Goal: Information Seeking & Learning: Learn about a topic

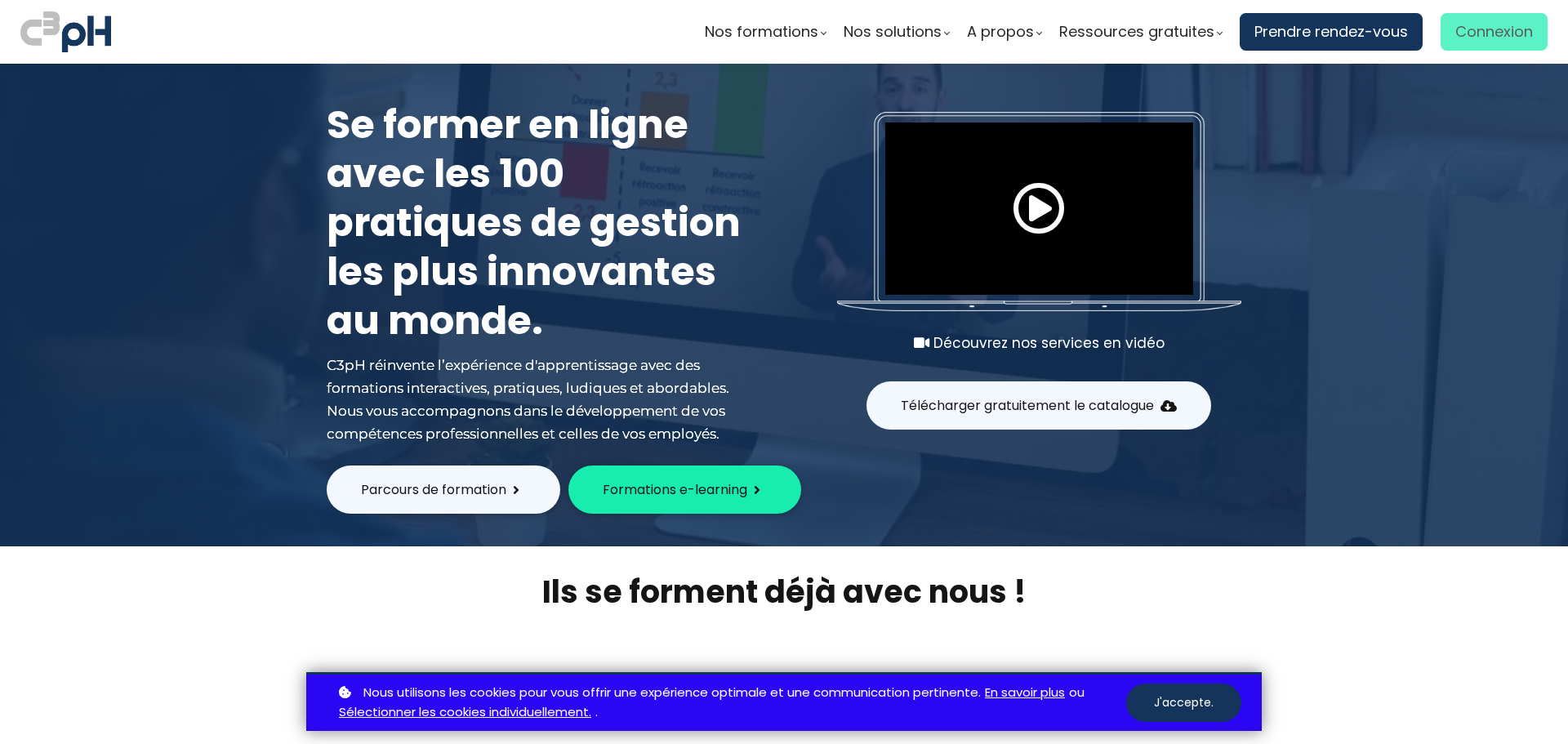
click at [1474, 37] on span "Connexion" at bounding box center [1494, 31] width 78 height 25
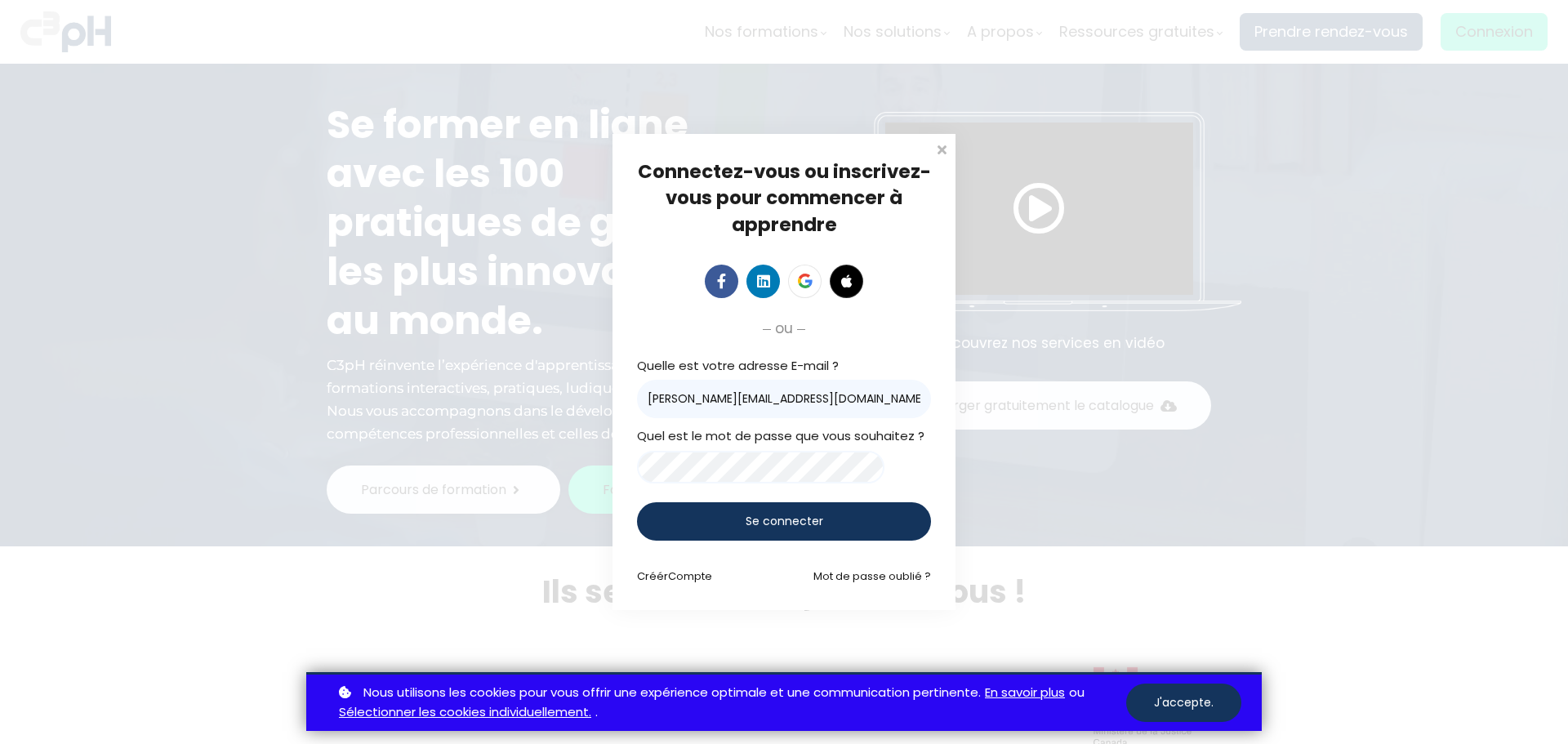
click at [757, 538] on div "Se connecter" at bounding box center [784, 522] width 294 height 38
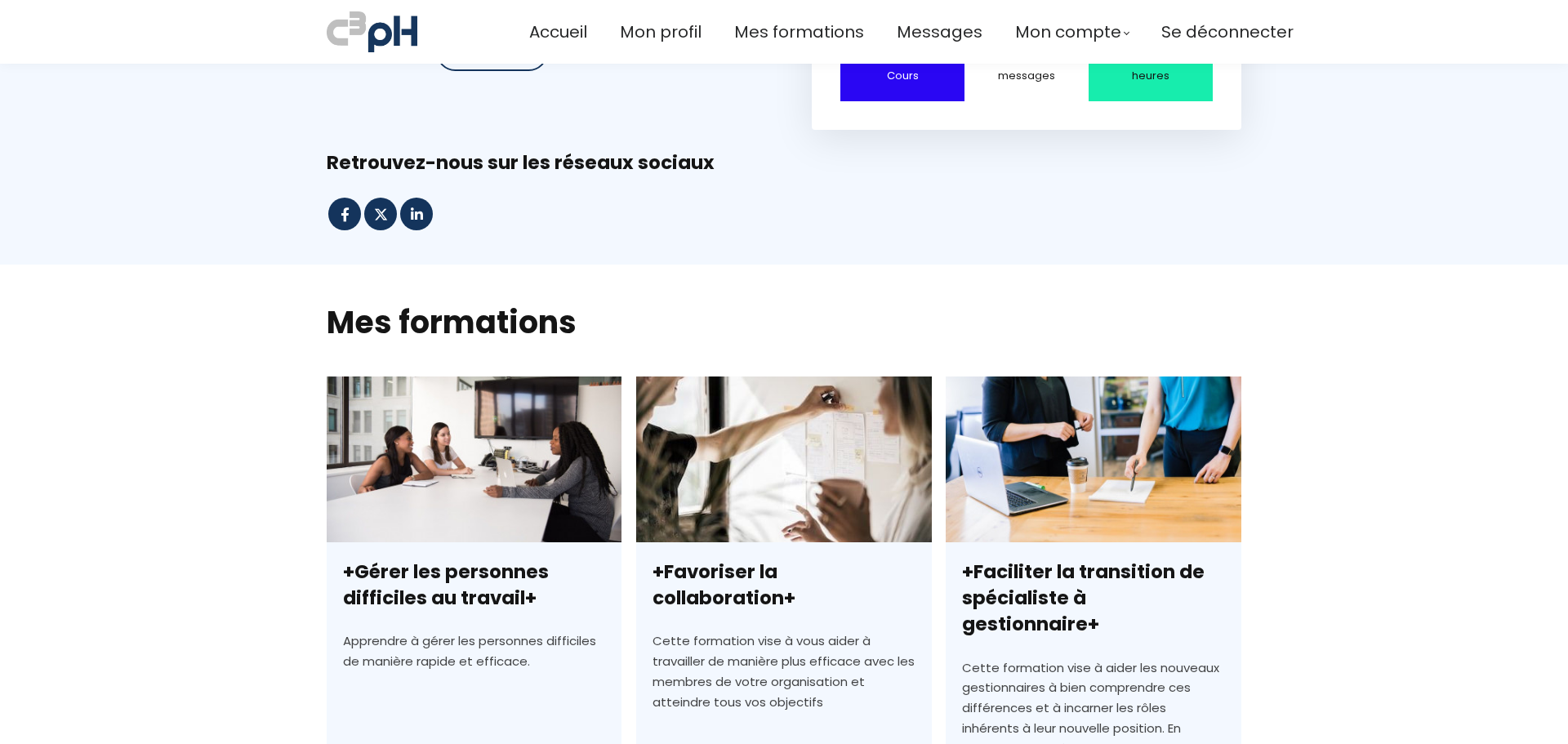
scroll to position [408, 0]
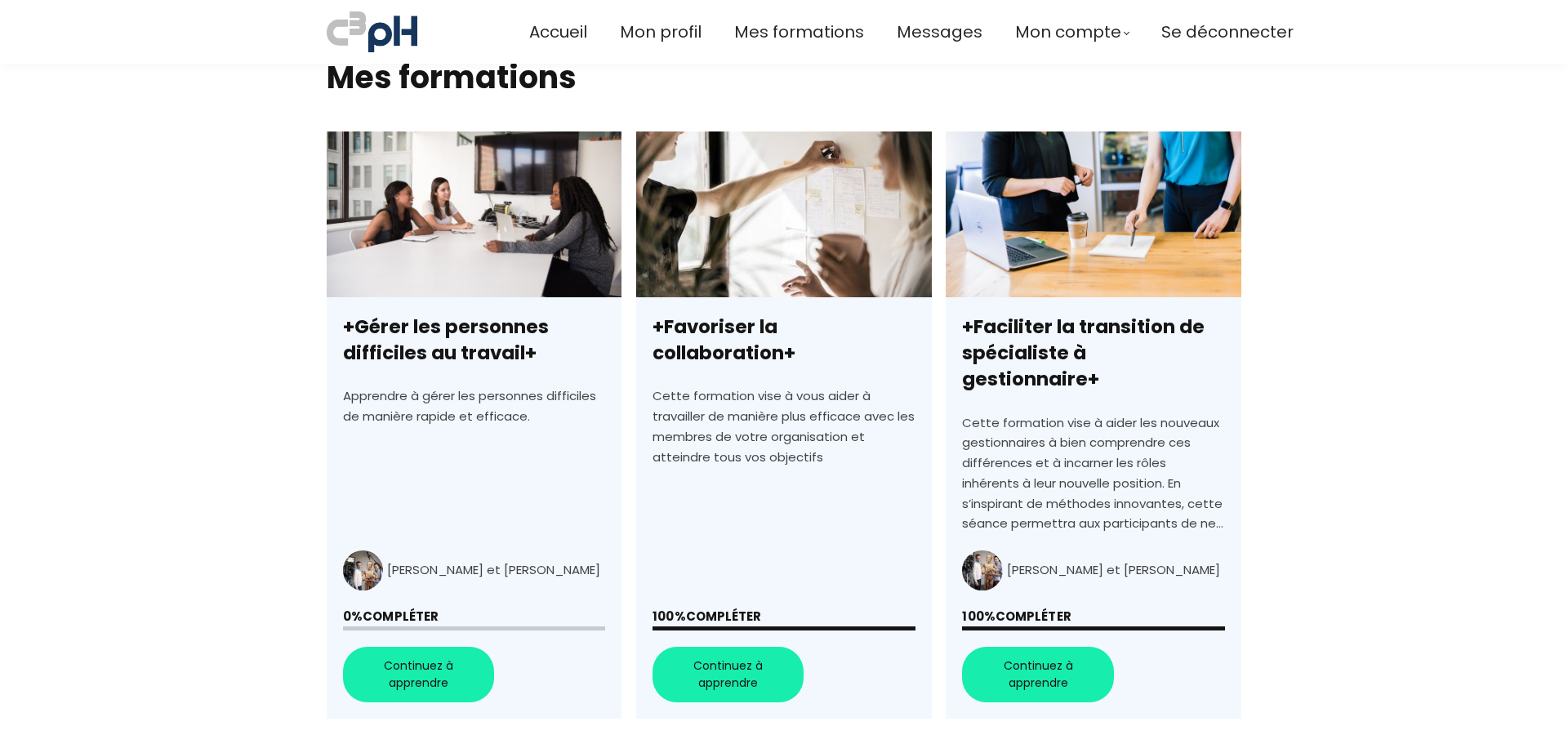
click at [436, 644] on link "+Gérer les personnes difficiles au travail+" at bounding box center [474, 426] width 295 height 588
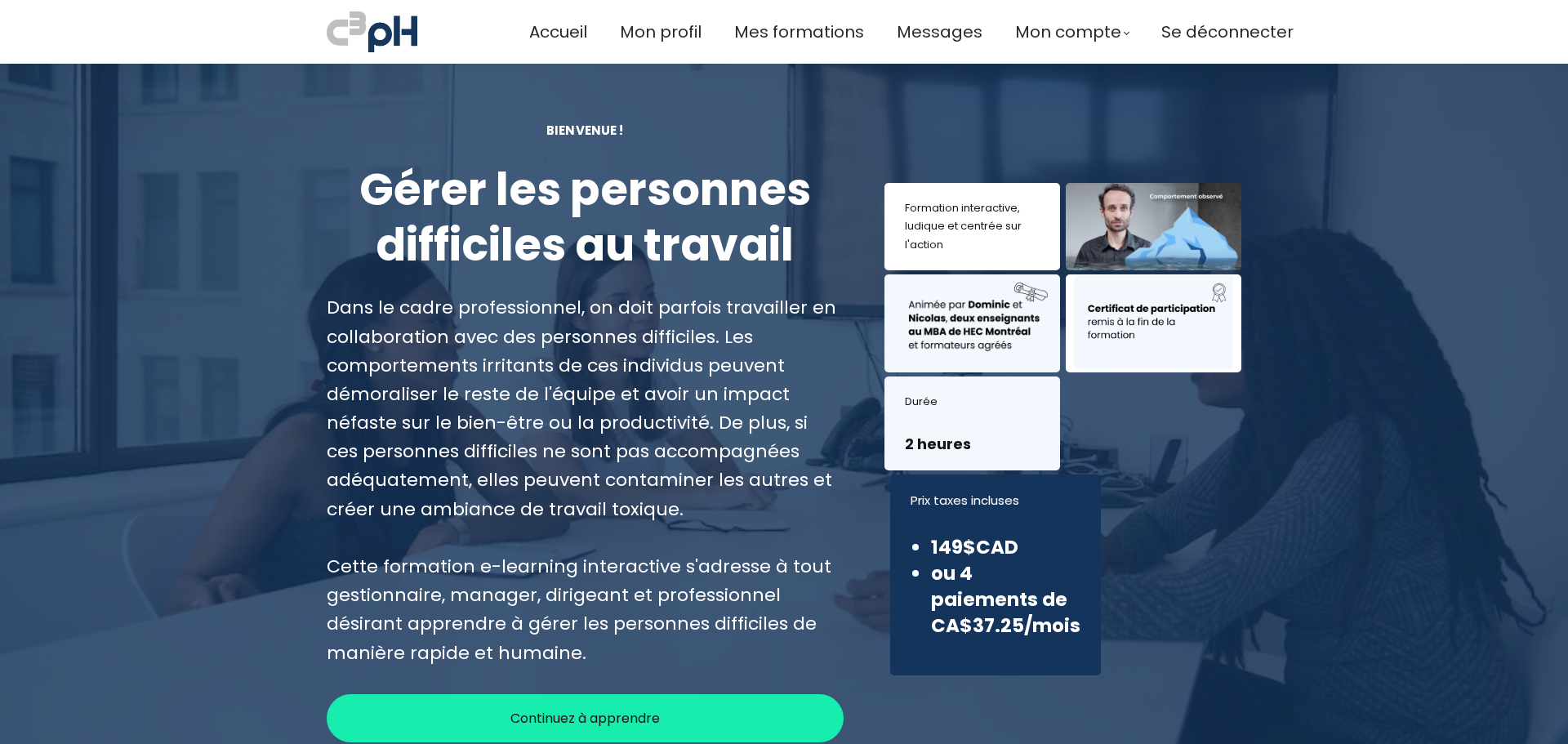
click at [627, 710] on span "Continuez à apprendre" at bounding box center [585, 718] width 149 height 20
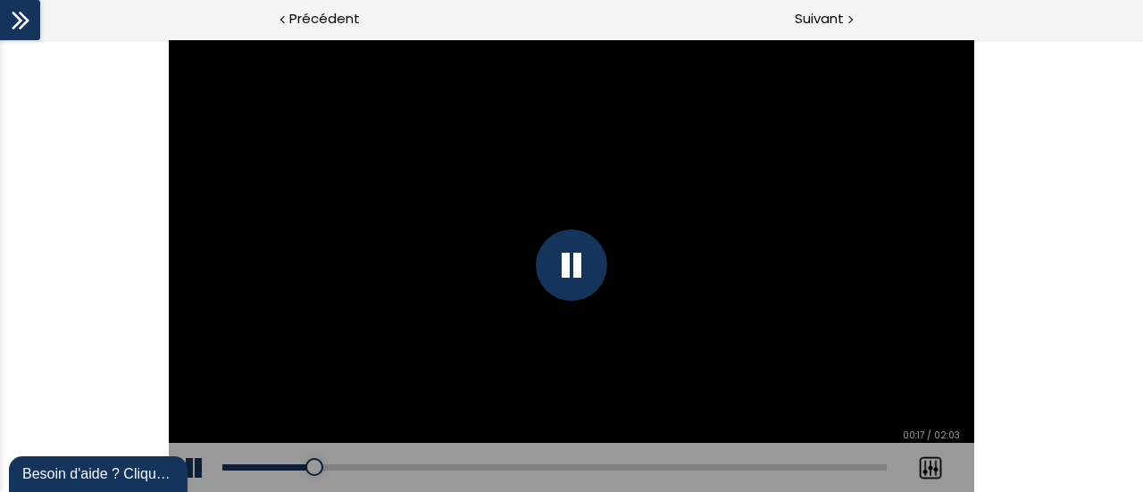
click at [1105, 279] on div "Click for sound @keyframes VOLUME_SMALL_WAVE_FLASH { 0% { opacity: 0; } 33% { o…" at bounding box center [571, 265] width 1143 height 453
drag, startPoint x: 625, startPoint y: 410, endPoint x: 625, endPoint y: 557, distance: 147.3
click at [0, 39] on button at bounding box center [0, 39] width 0 height 0
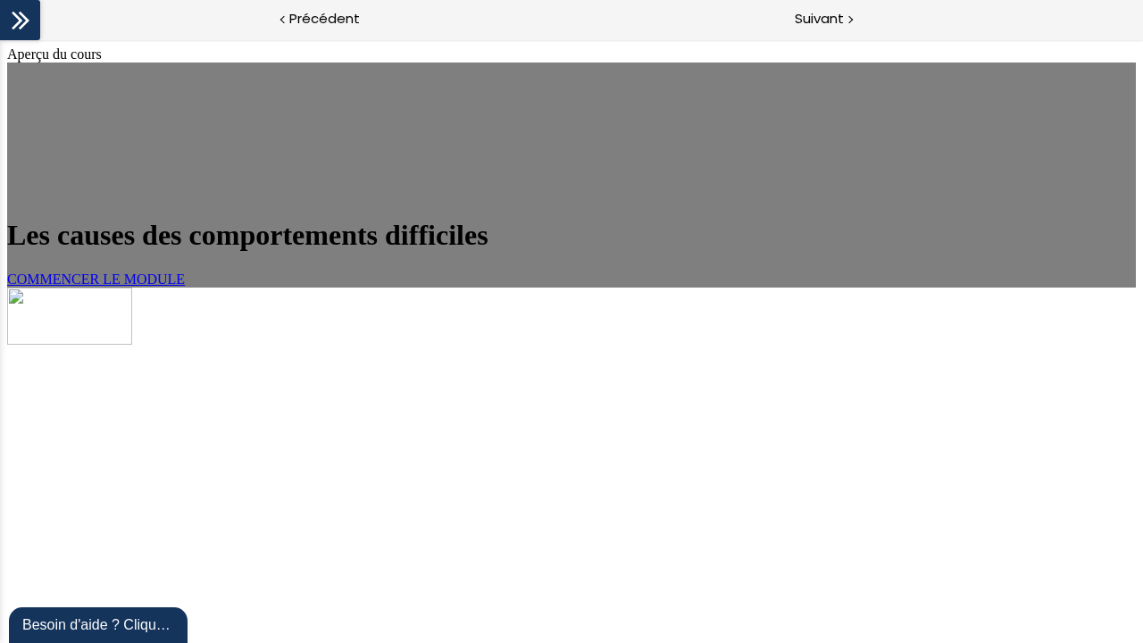
click at [185, 287] on span "COMMENCER LE MODULE" at bounding box center [96, 278] width 178 height 15
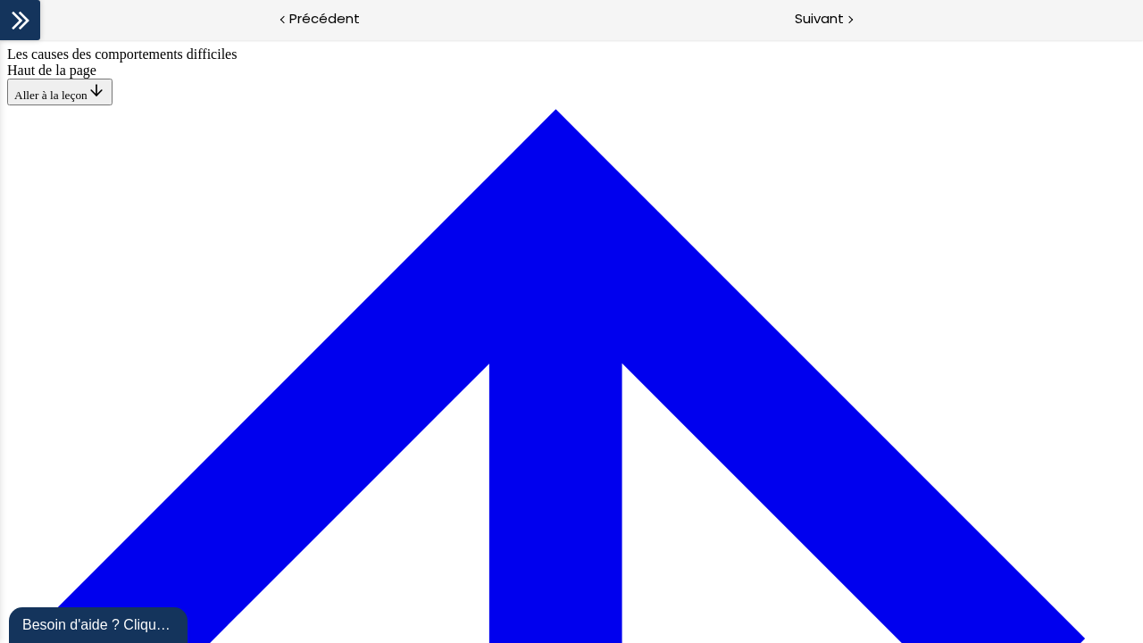
scroll to position [866, 0]
drag, startPoint x: 405, startPoint y: 284, endPoint x: 414, endPoint y: 213, distance: 72.1
drag, startPoint x: 416, startPoint y: 292, endPoint x: 420, endPoint y: 204, distance: 88.5
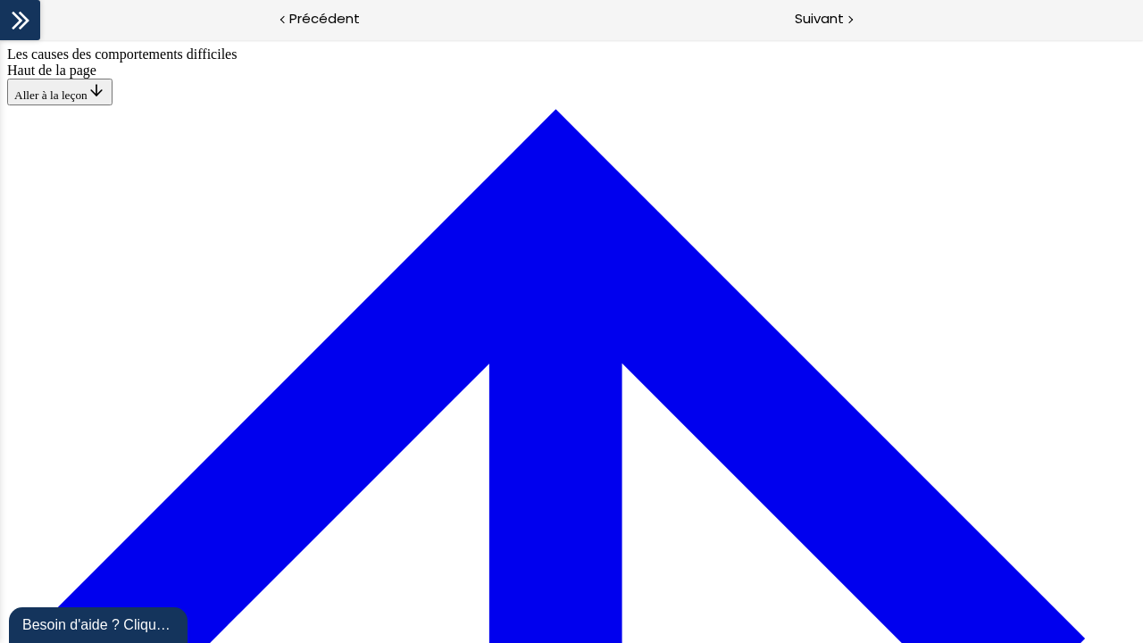
drag, startPoint x: 462, startPoint y: 224, endPoint x: 451, endPoint y: 420, distance: 195.9
drag, startPoint x: 468, startPoint y: 304, endPoint x: 799, endPoint y: 221, distance: 341.3
drag, startPoint x: 515, startPoint y: 151, endPoint x: 623, endPoint y: 564, distance: 427.3
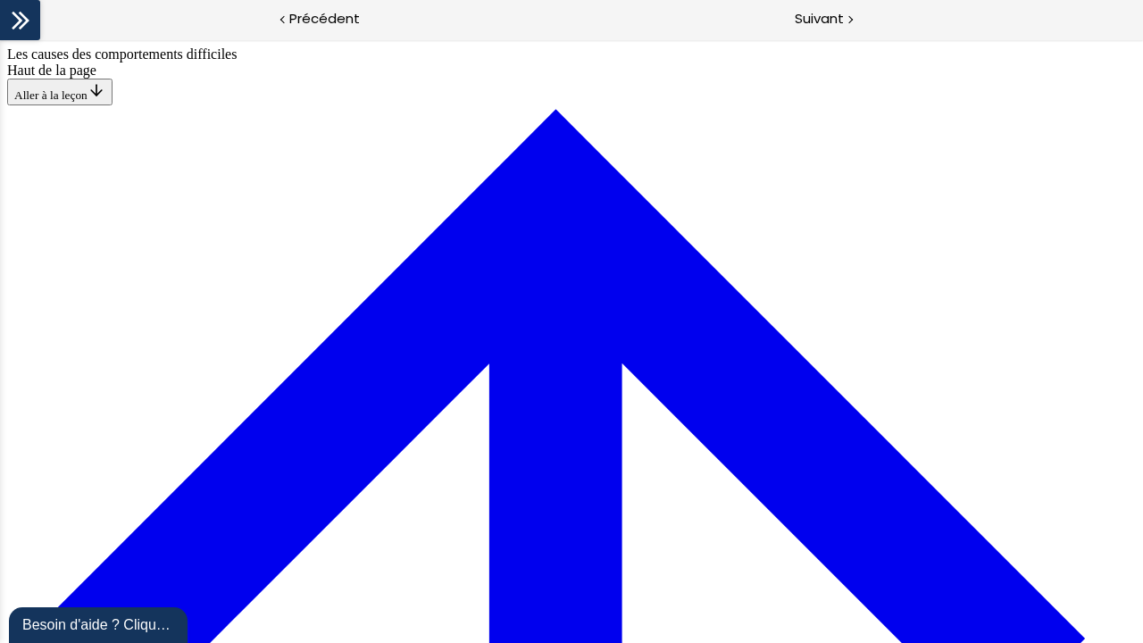
drag, startPoint x: 493, startPoint y: 627, endPoint x: 584, endPoint y: 501, distance: 155.4
drag, startPoint x: 486, startPoint y: 367, endPoint x: 566, endPoint y: 218, distance: 169.4
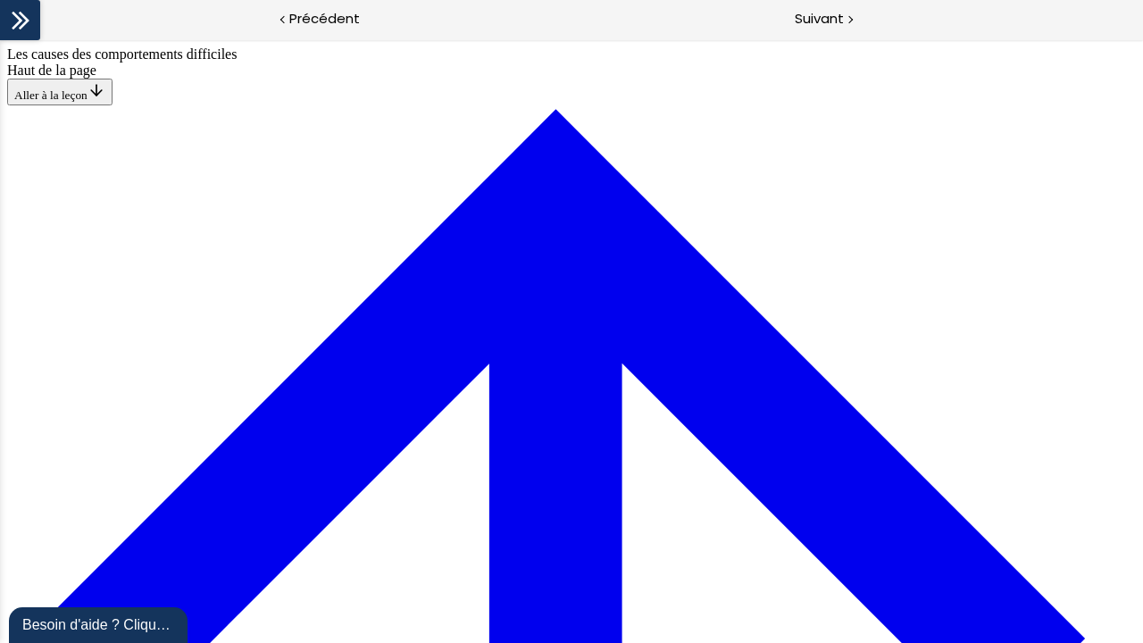
drag, startPoint x: 479, startPoint y: 520, endPoint x: 505, endPoint y: 370, distance: 152.4
drag, startPoint x: 497, startPoint y: 272, endPoint x: 580, endPoint y: 524, distance: 264.9
drag, startPoint x: 505, startPoint y: 443, endPoint x: 596, endPoint y: 286, distance: 181.2
drag, startPoint x: 530, startPoint y: 282, endPoint x: 563, endPoint y: 448, distance: 169.3
drag, startPoint x: 511, startPoint y: 271, endPoint x: 585, endPoint y: 523, distance: 263.4
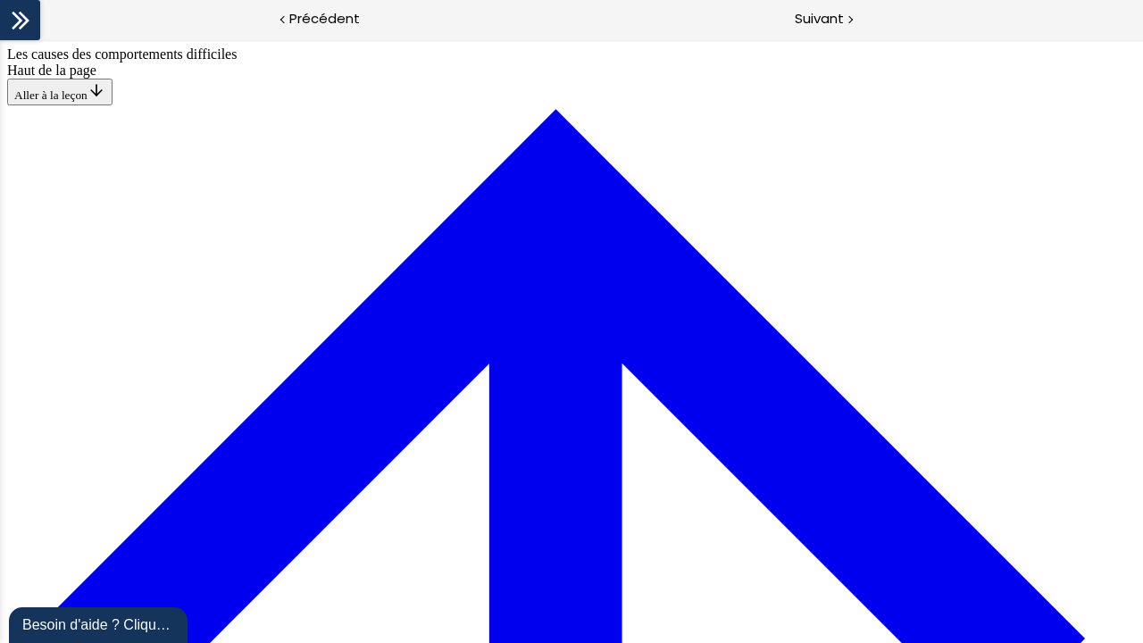
drag, startPoint x: 523, startPoint y: 274, endPoint x: 616, endPoint y: 270, distance: 93.0
drag, startPoint x: 541, startPoint y: 275, endPoint x: 559, endPoint y: 441, distance: 167.0
drag, startPoint x: 518, startPoint y: 270, endPoint x: 594, endPoint y: 277, distance: 76.2
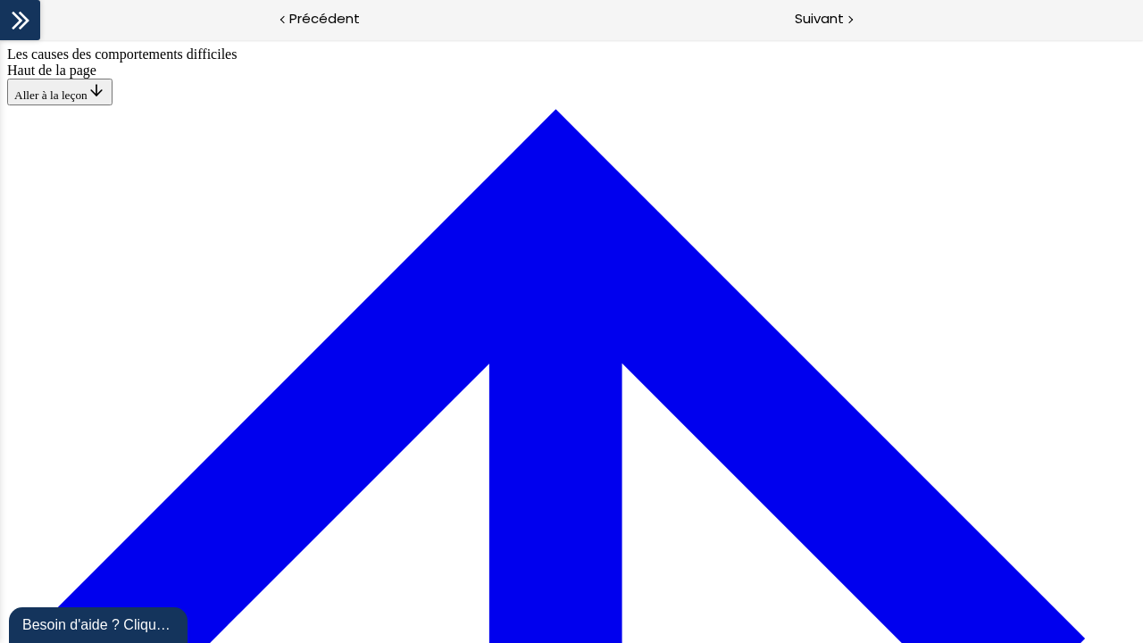
scroll to position [983, 0]
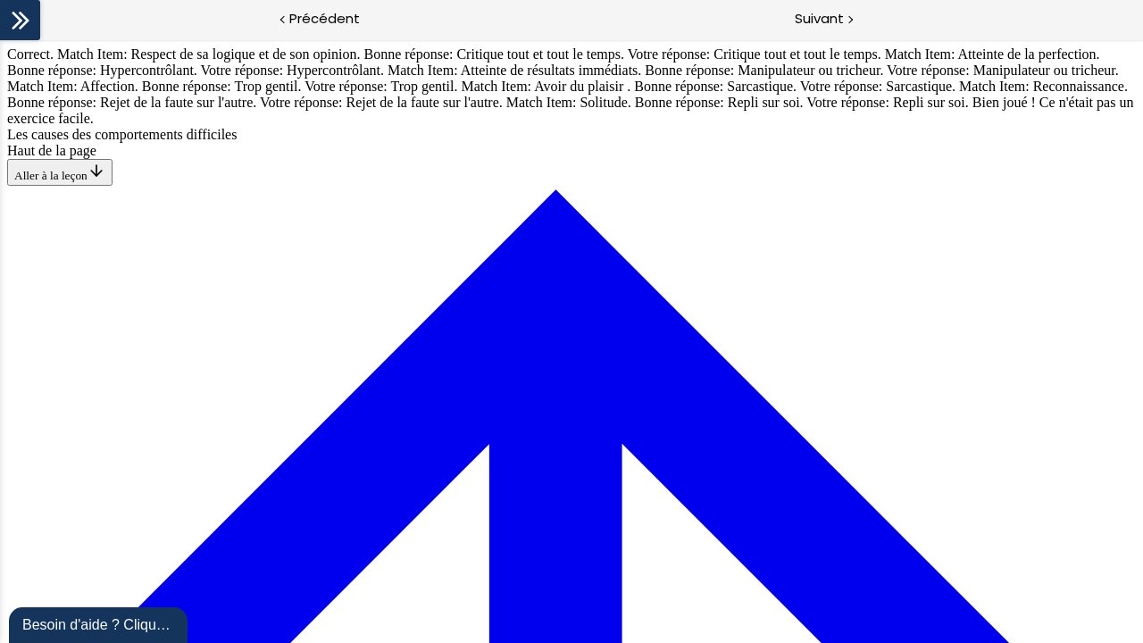
scroll to position [1403, 0]
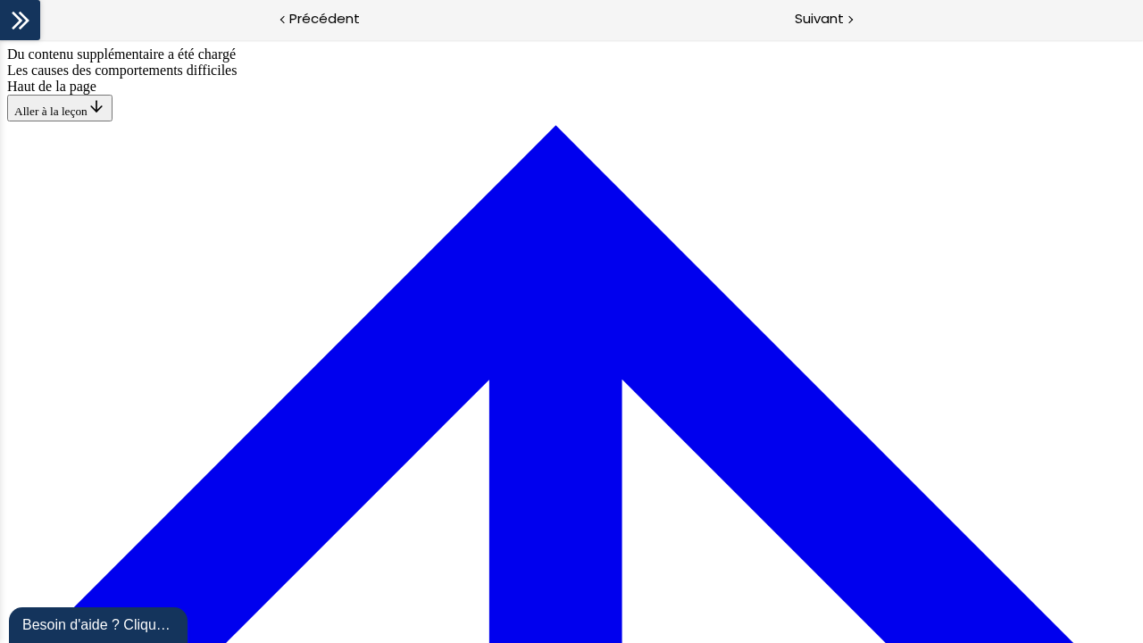
scroll to position [0, 0]
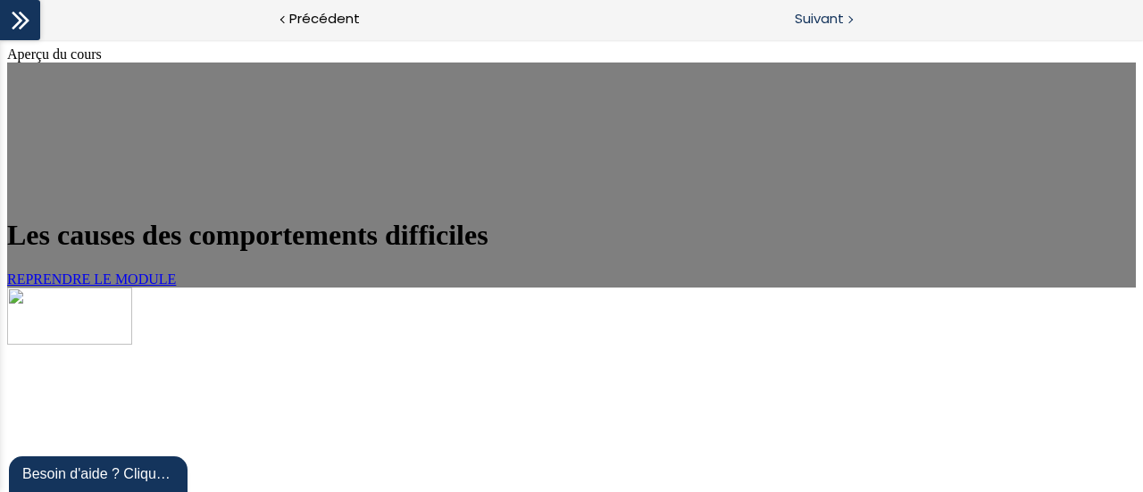
click at [823, 26] on span "Suivant" at bounding box center [819, 19] width 49 height 22
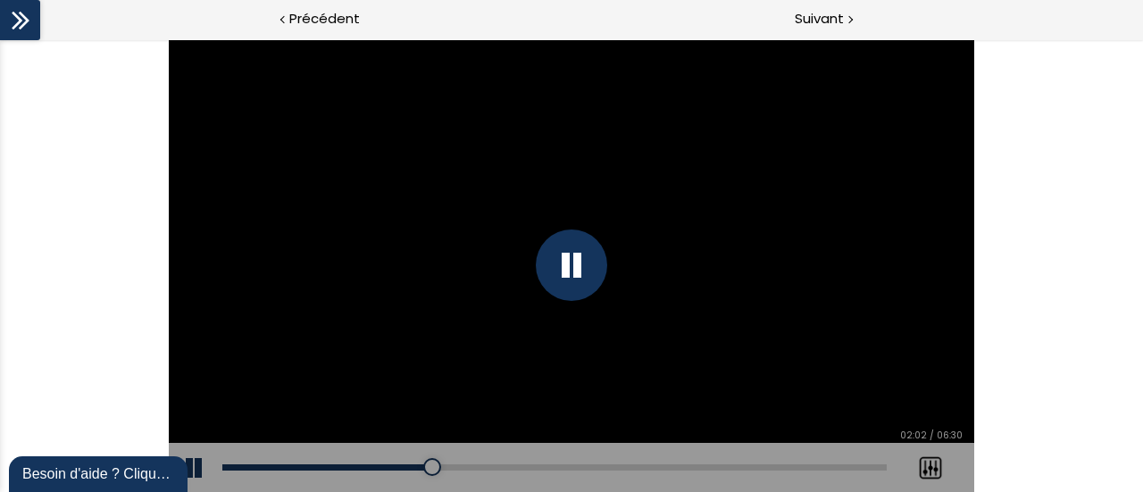
click at [875, 298] on div at bounding box center [571, 265] width 805 height 453
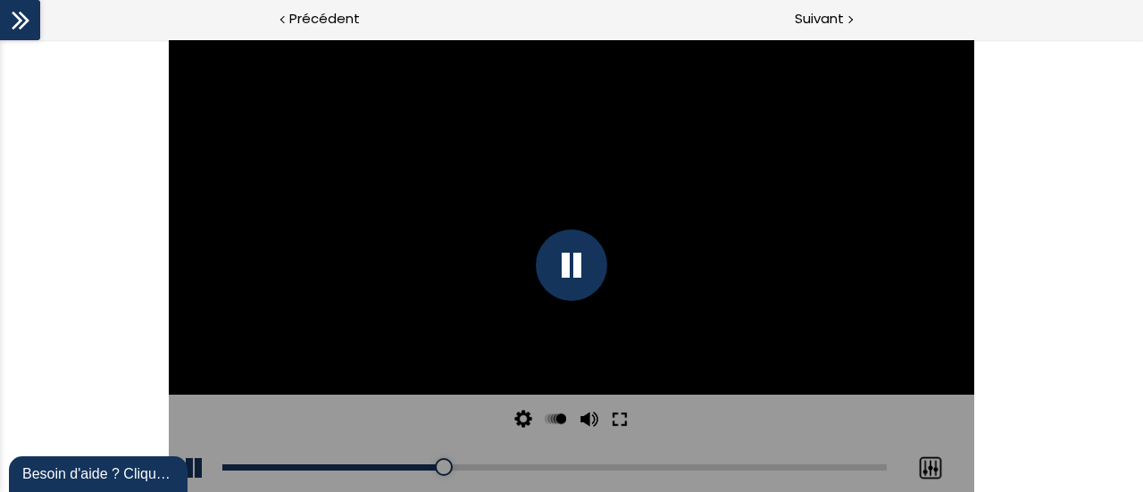
click at [613, 421] on button at bounding box center [620, 419] width 32 height 49
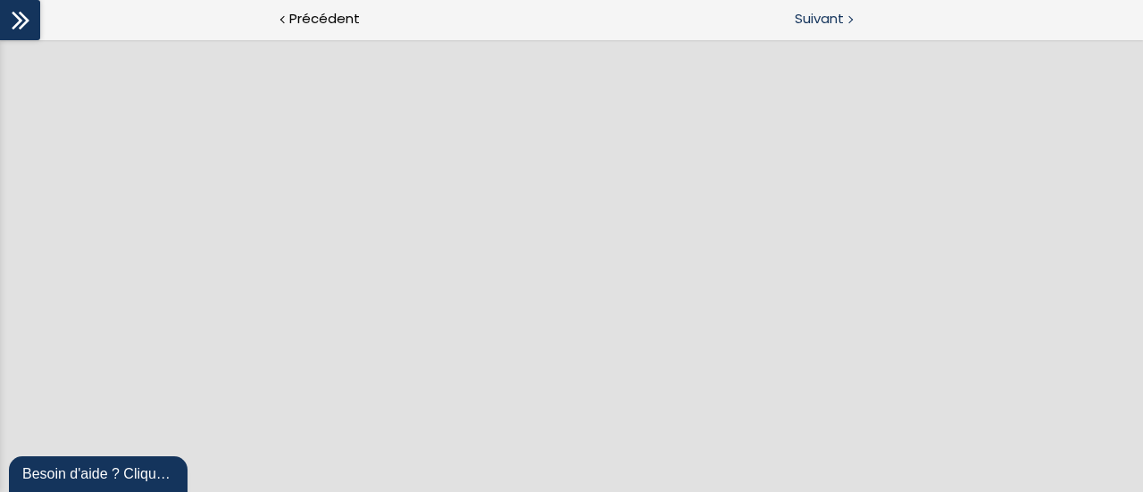
click at [830, 14] on span "Suivant" at bounding box center [819, 19] width 49 height 22
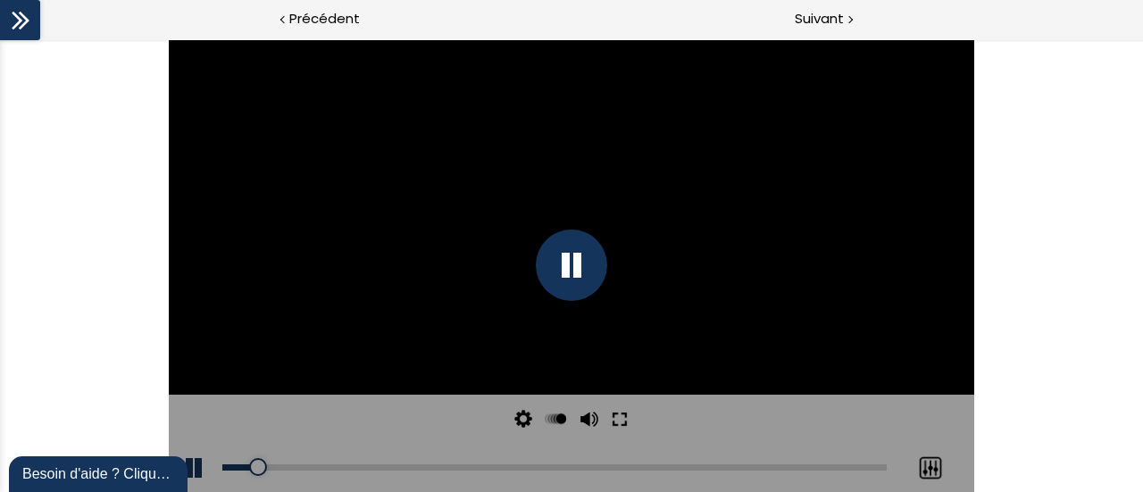
click at [628, 421] on button at bounding box center [620, 419] width 32 height 49
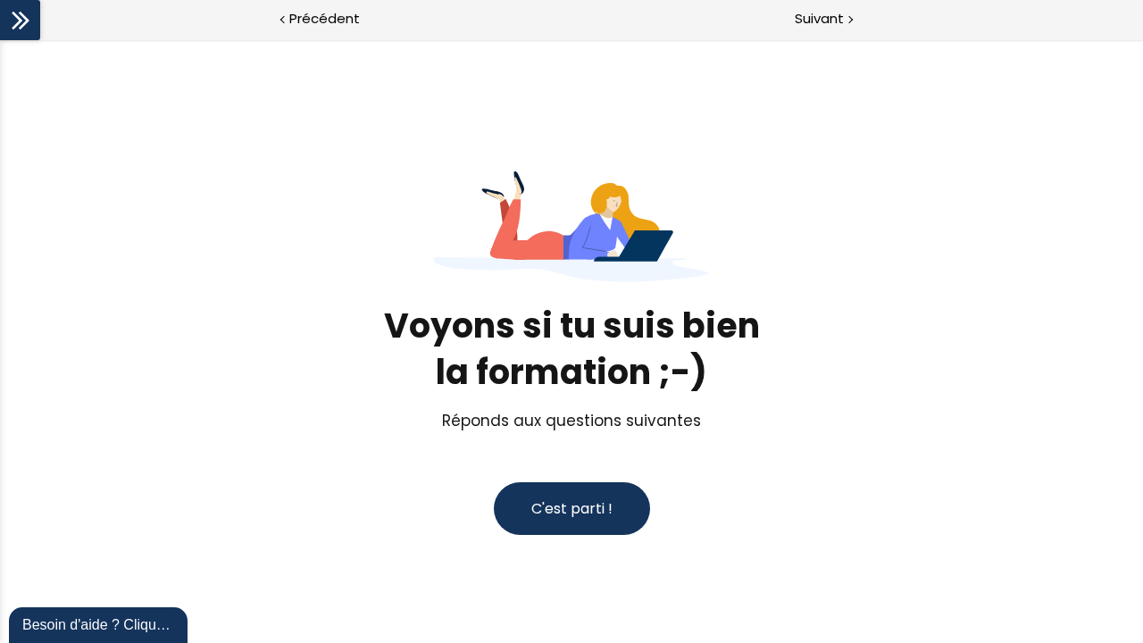
click at [569, 519] on span "C'est parti !" at bounding box center [571, 508] width 81 height 21
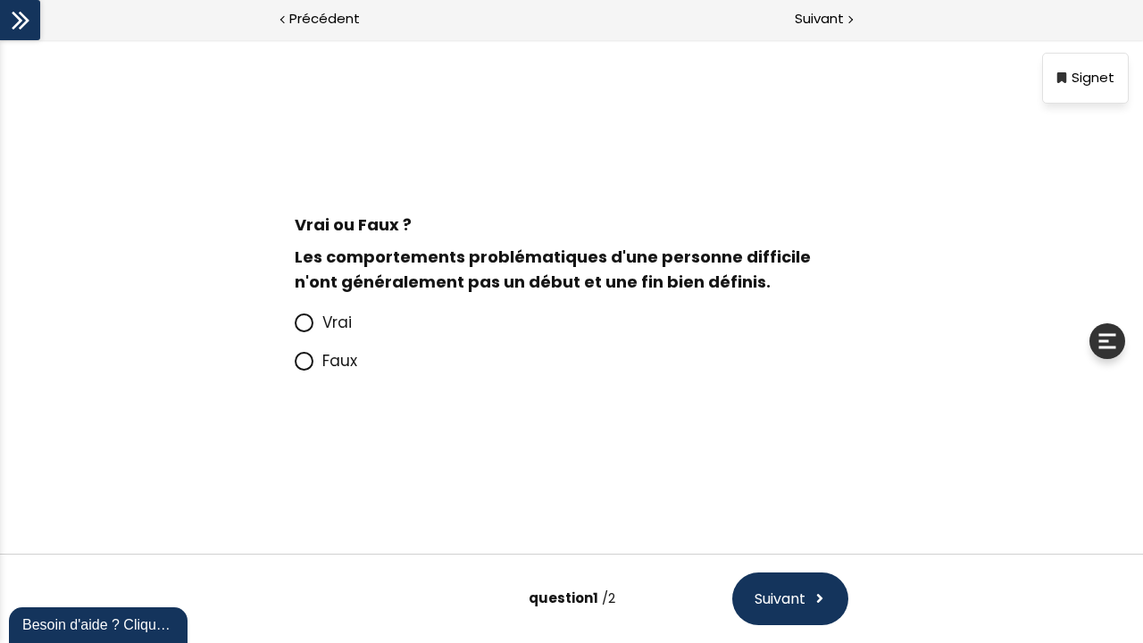
click at [345, 371] on span "Faux" at bounding box center [339, 360] width 35 height 21
click at [295, 366] on input "Faux" at bounding box center [295, 366] width 0 height 0
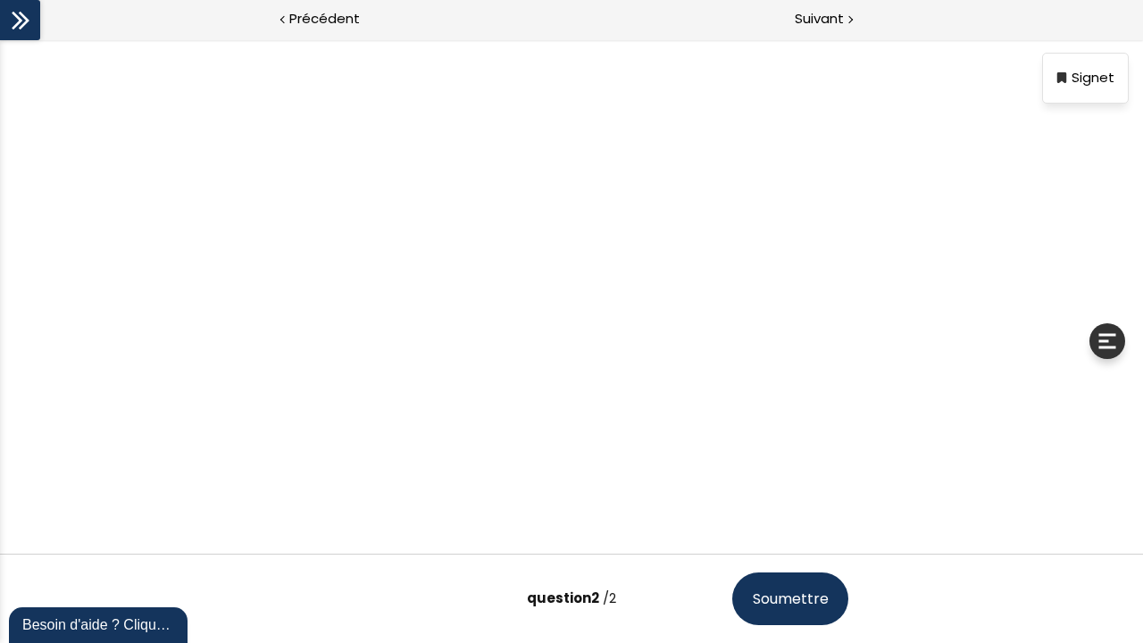
scroll to position [96, 0]
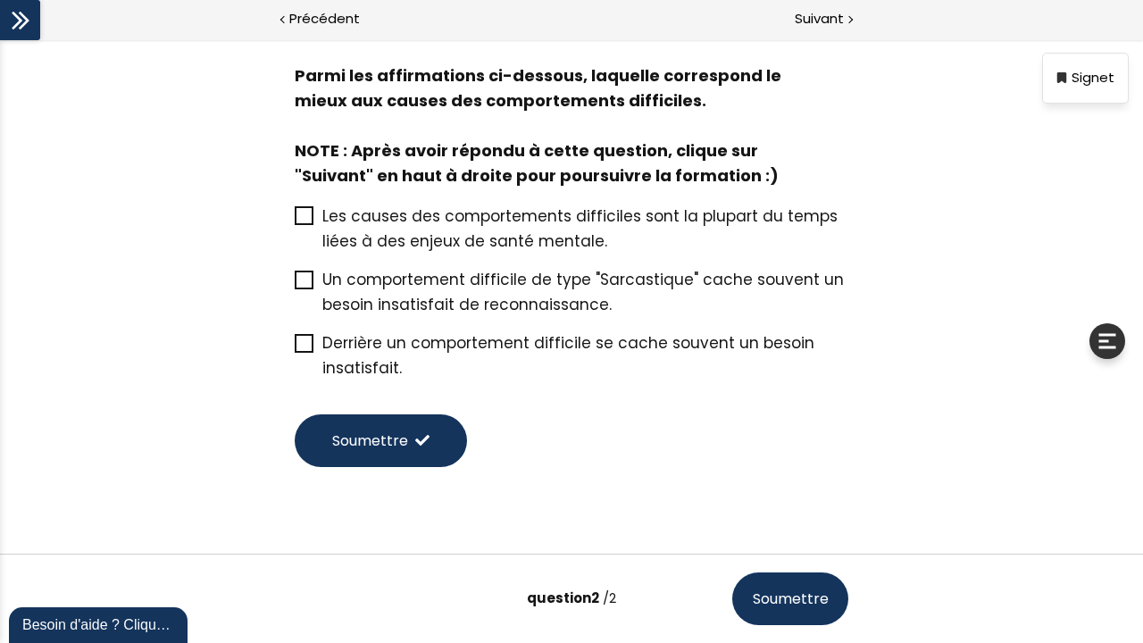
click at [577, 607] on span "question 2" at bounding box center [563, 597] width 72 height 19
click at [1119, 301] on div "Parmi les affirmations ci-dessous, laquelle correspond le mieux aux causes des …" at bounding box center [571, 296] width 1143 height 514
click at [1120, 359] on div at bounding box center [1107, 341] width 36 height 36
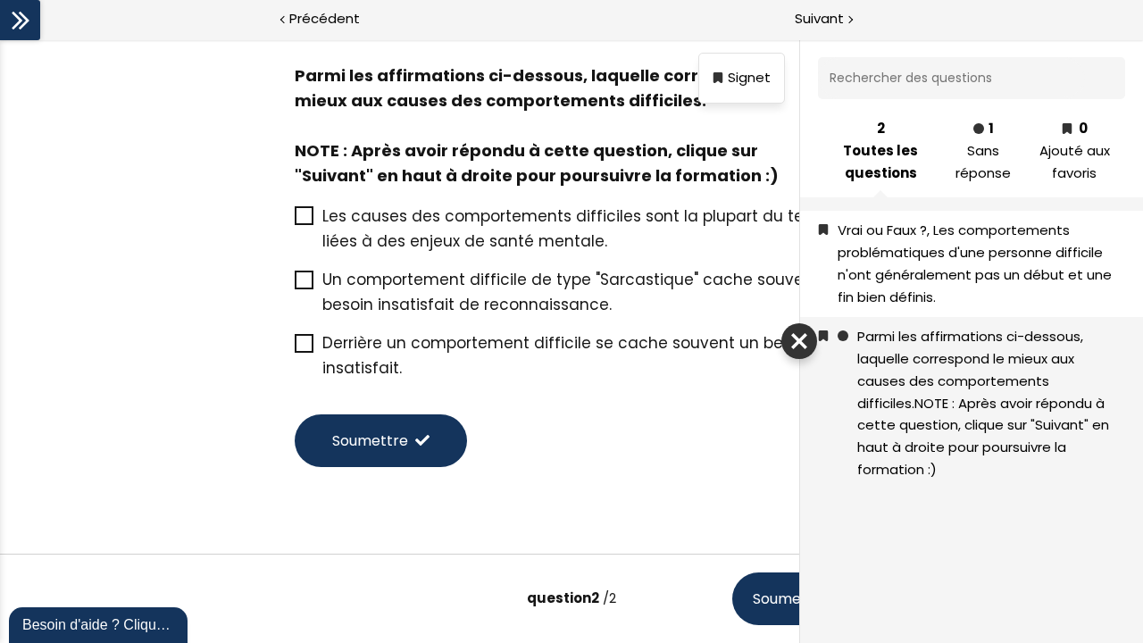
click at [972, 250] on span "Vrai ou Faux ?, Les comportements problématiques d'une personne difficile n'ont…" at bounding box center [975, 263] width 274 height 85
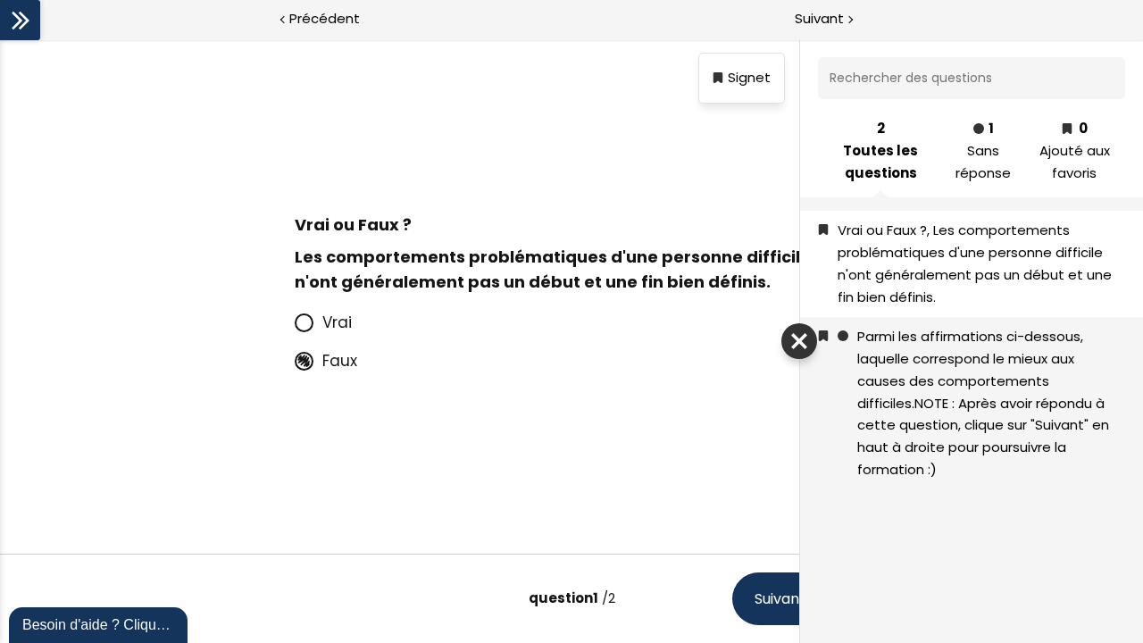
scroll to position [0, 0]
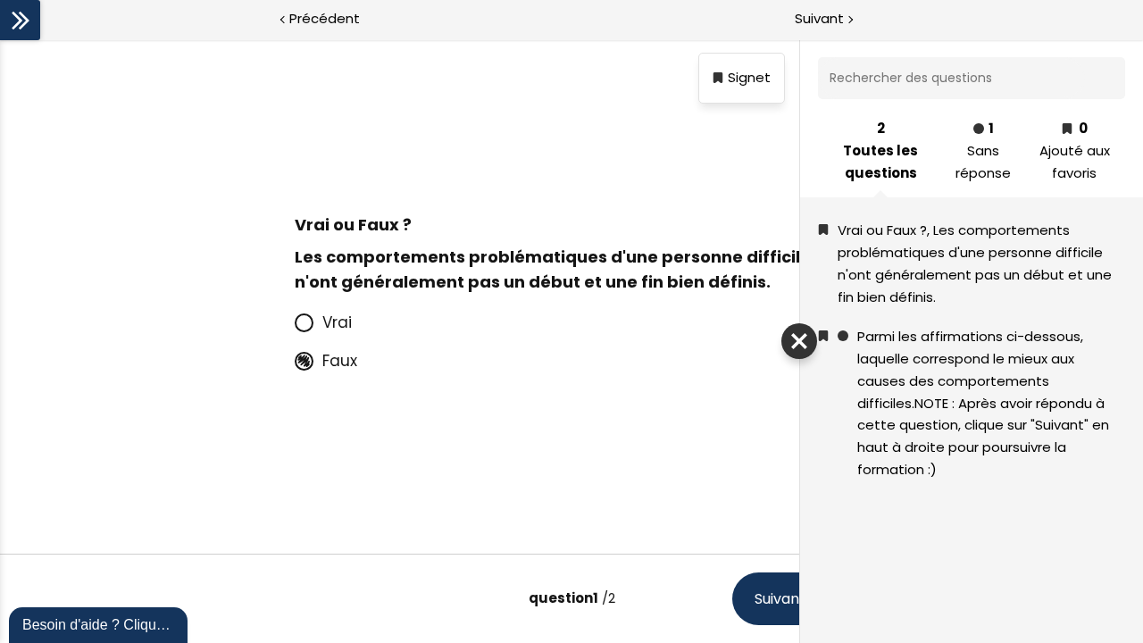
click at [345, 333] on span "Vrai" at bounding box center [336, 322] width 29 height 21
click at [295, 328] on input "Vrai" at bounding box center [295, 328] width 0 height 0
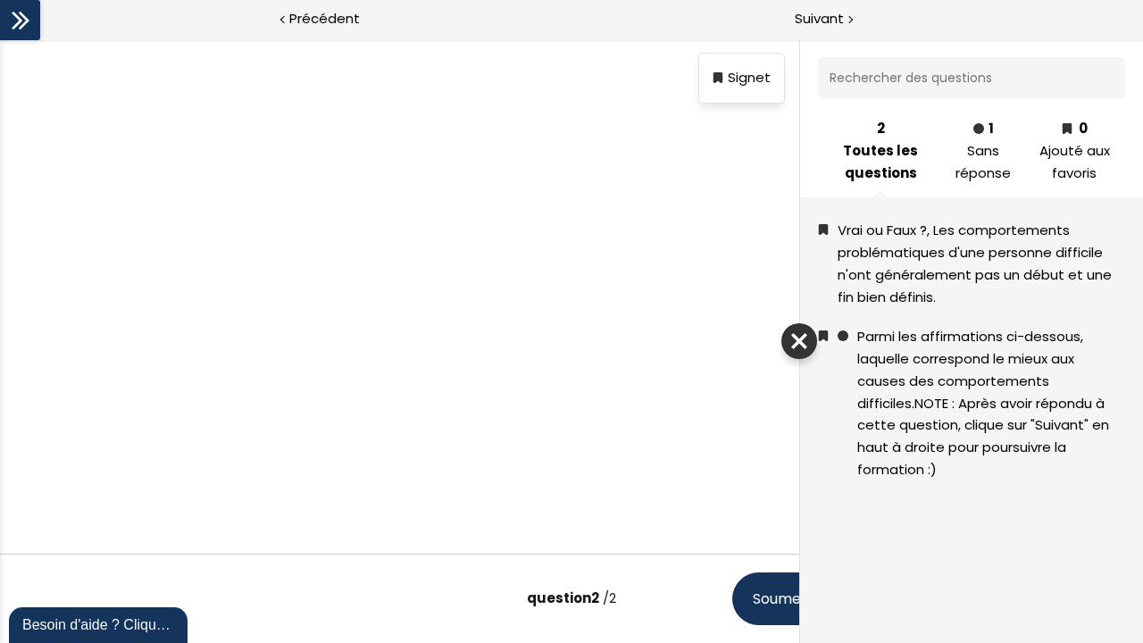
scroll to position [96, 0]
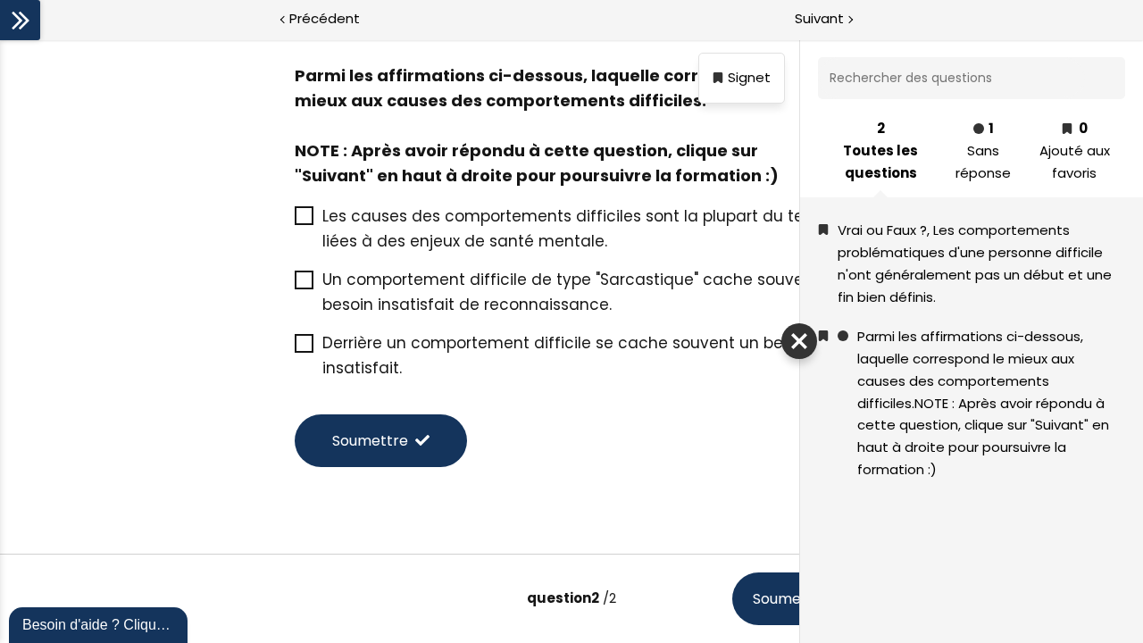
click at [809, 353] on div at bounding box center [799, 341] width 36 height 36
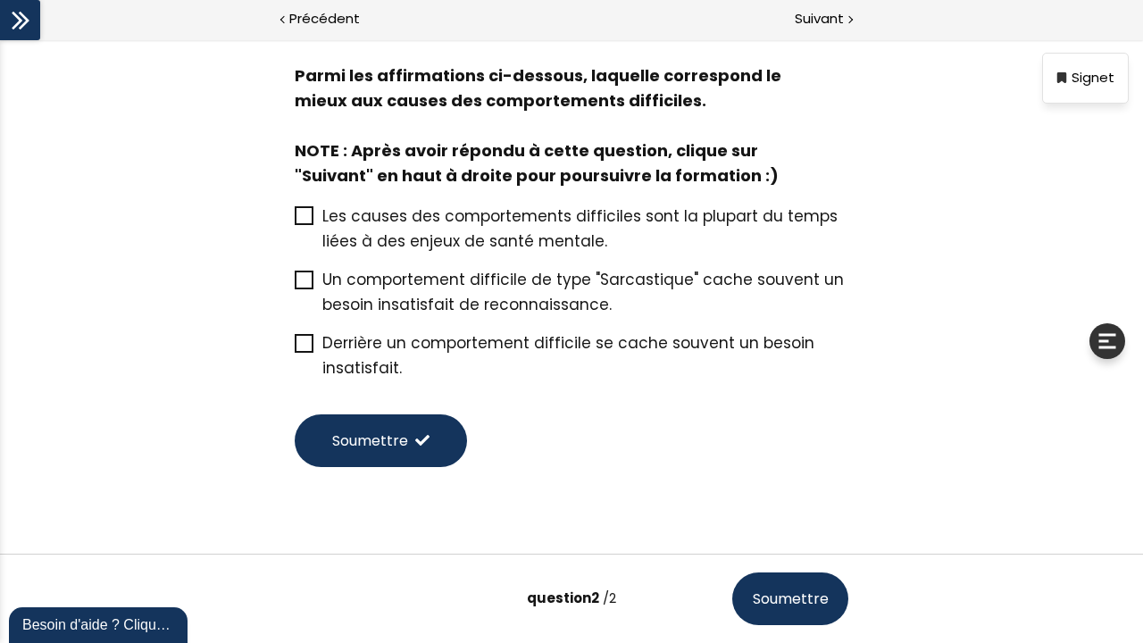
click at [513, 304] on span "Un comportement difficile de type "Sarcastique" cache souvent un besoin insatis…" at bounding box center [582, 292] width 521 height 46
click at [295, 285] on input "Un comportement difficile de type "Sarcastique" cache souvent un besoin insatis…" at bounding box center [295, 285] width 0 height 0
click at [469, 342] on span "Derrière un comportement difficile se cache souvent un besoin insatisfait." at bounding box center [568, 355] width 492 height 46
click at [295, 348] on input "Derrière un comportement difficile se cache souvent un besoin insatisfait." at bounding box center [295, 348] width 0 height 0
click at [486, 241] on span "Les causes des comportements difficiles sont la plupart du temps liées à des en…" at bounding box center [579, 228] width 515 height 46
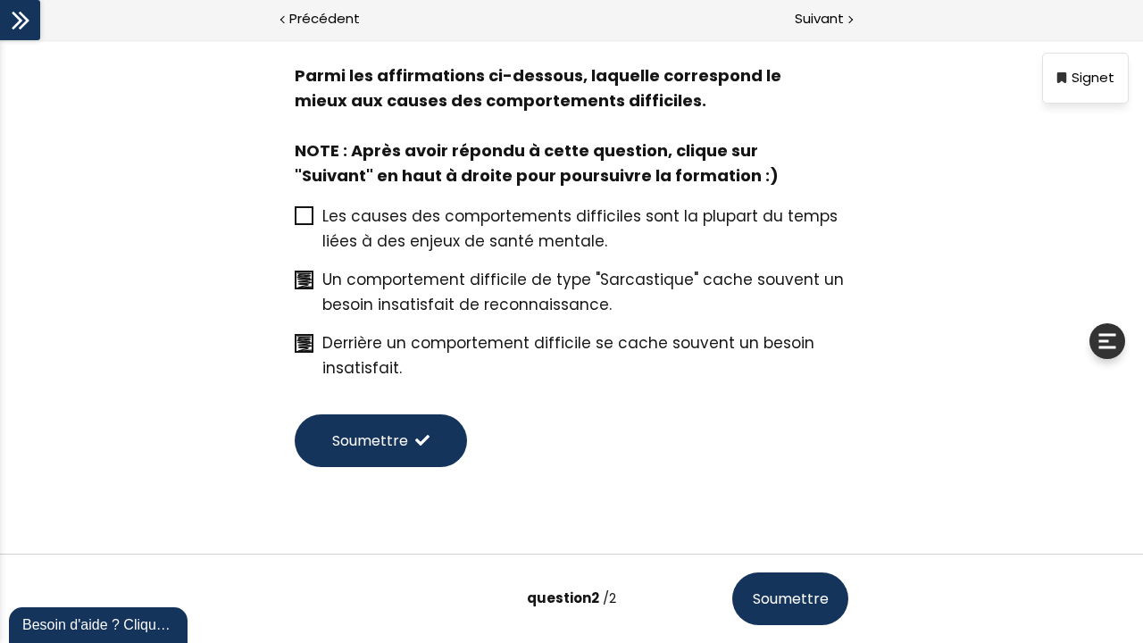
click at [295, 221] on input "Les causes des comportements difficiles sont la plupart du temps liées à des en…" at bounding box center [295, 221] width 0 height 0
click at [368, 442] on span "Soumettre" at bounding box center [370, 441] width 76 height 22
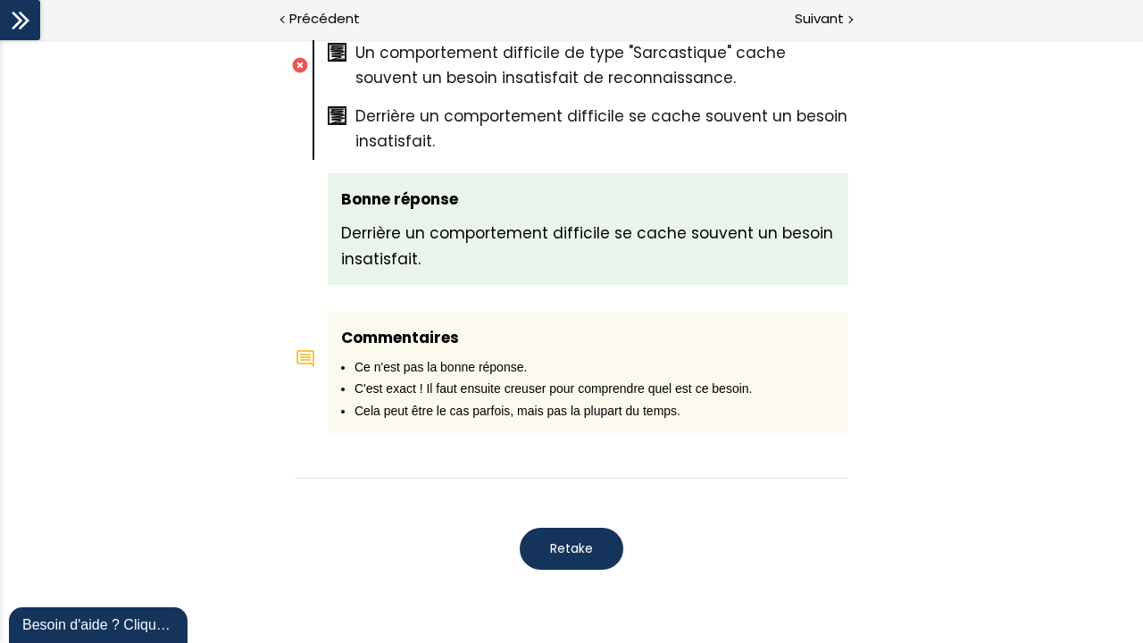
scroll to position [1058, 0]
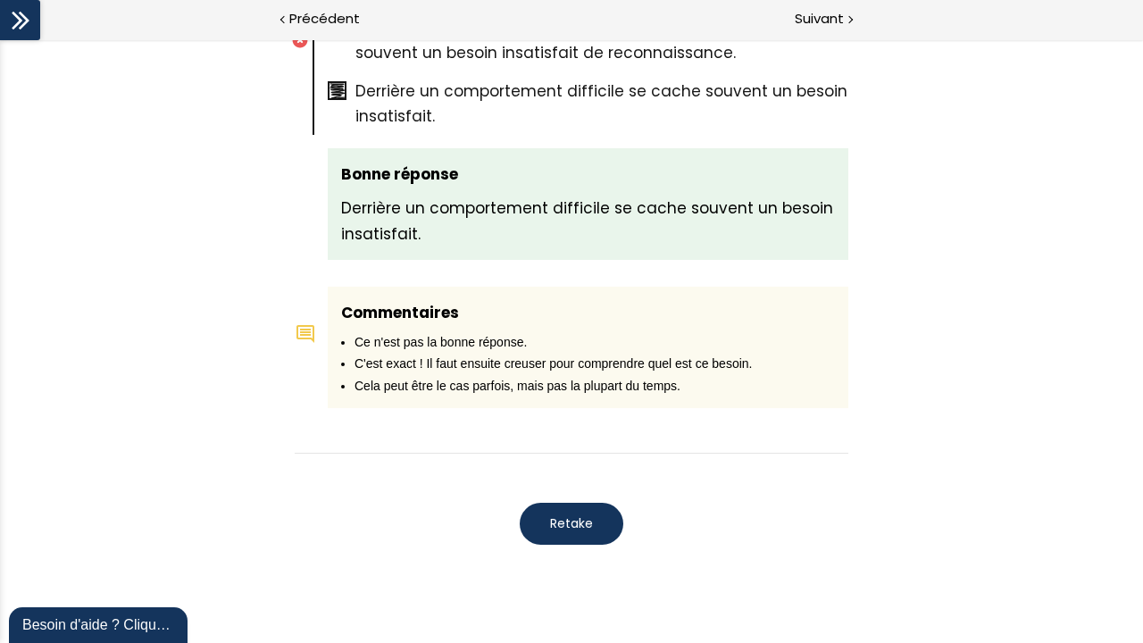
click at [570, 525] on span "Retake" at bounding box center [571, 523] width 43 height 19
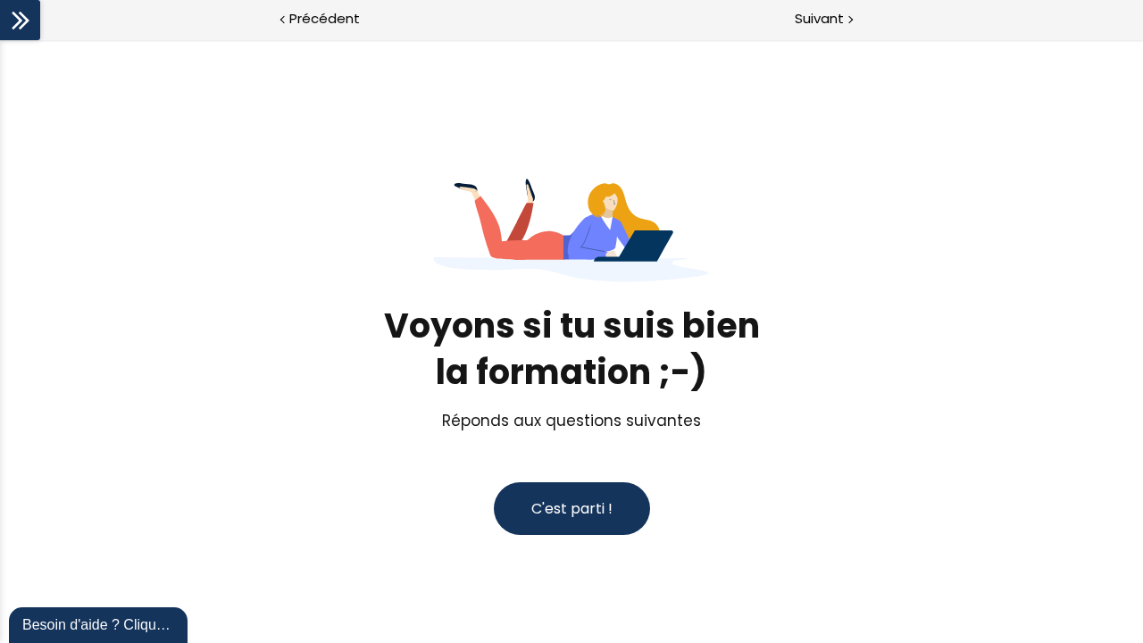
click at [570, 519] on span "C'est parti !" at bounding box center [571, 508] width 81 height 21
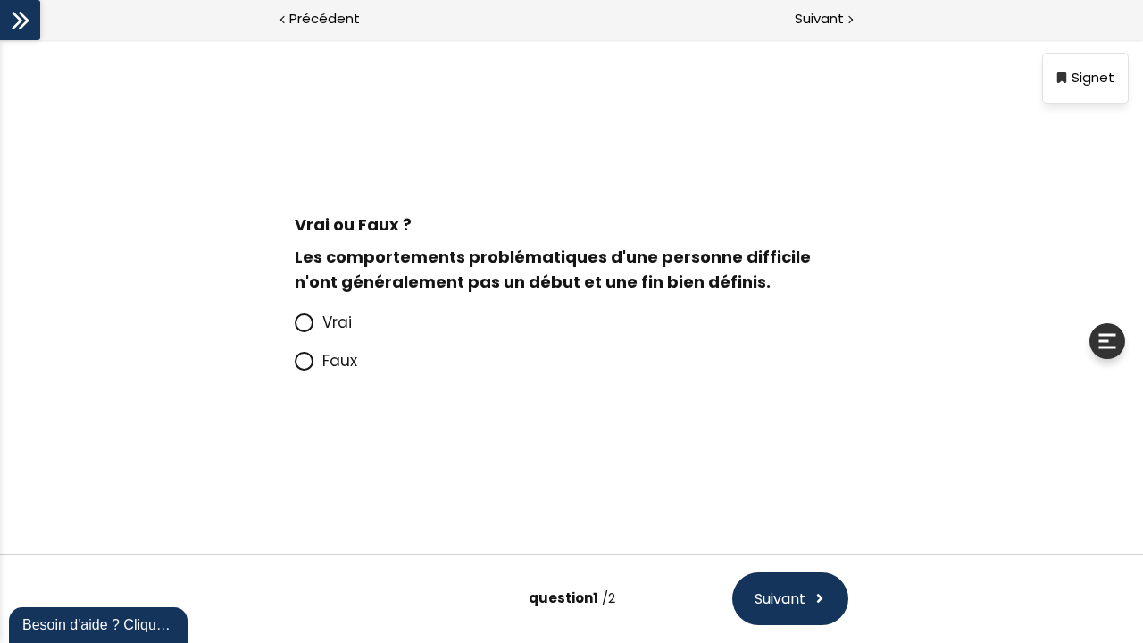
click at [339, 371] on span "Faux" at bounding box center [339, 360] width 35 height 21
click at [295, 366] on input "Faux" at bounding box center [295, 366] width 0 height 0
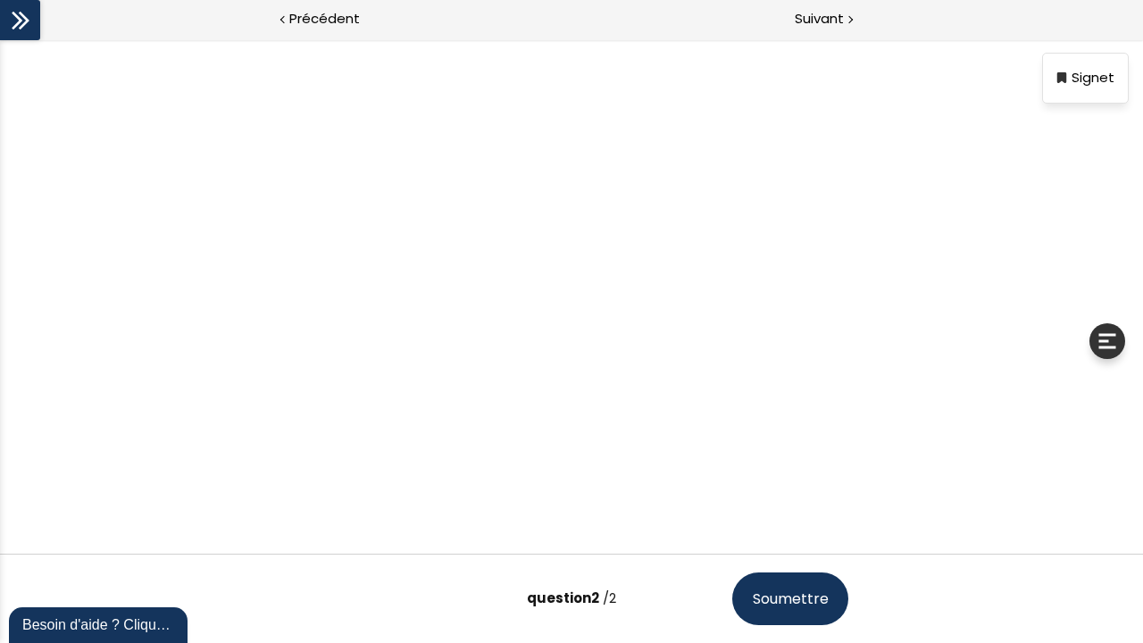
scroll to position [96, 0]
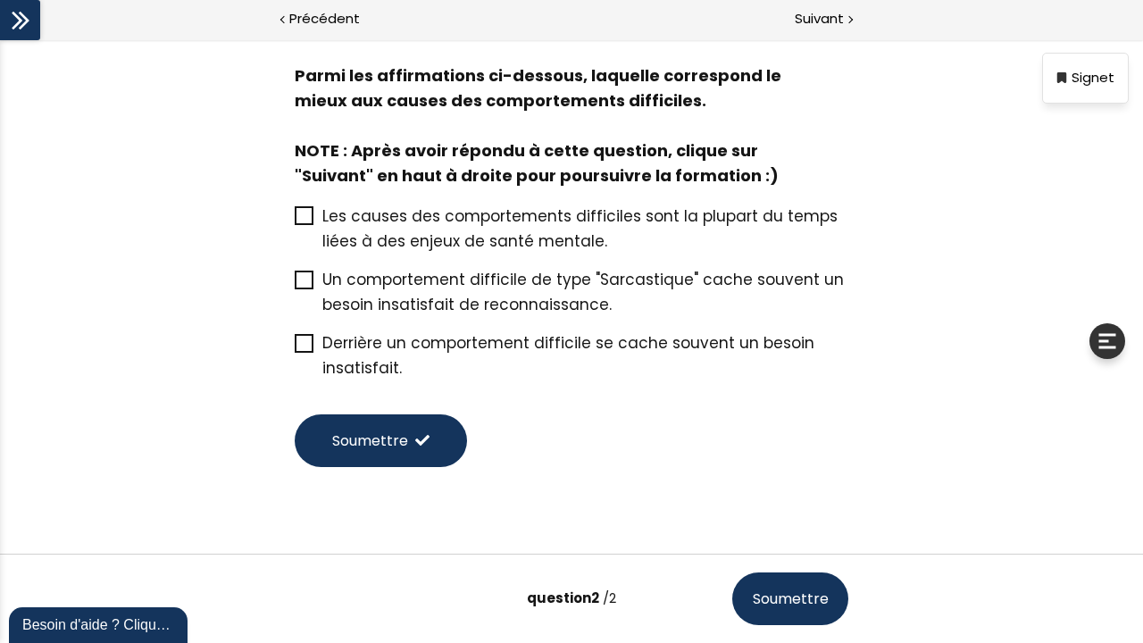
click at [348, 361] on span "Derrière un comportement difficile se cache souvent un besoin insatisfait." at bounding box center [568, 355] width 492 height 46
click at [295, 348] on input "Derrière un comportement difficile se cache souvent un besoin insatisfait." at bounding box center [295, 348] width 0 height 0
click at [380, 455] on button "Soumettre" at bounding box center [381, 440] width 172 height 53
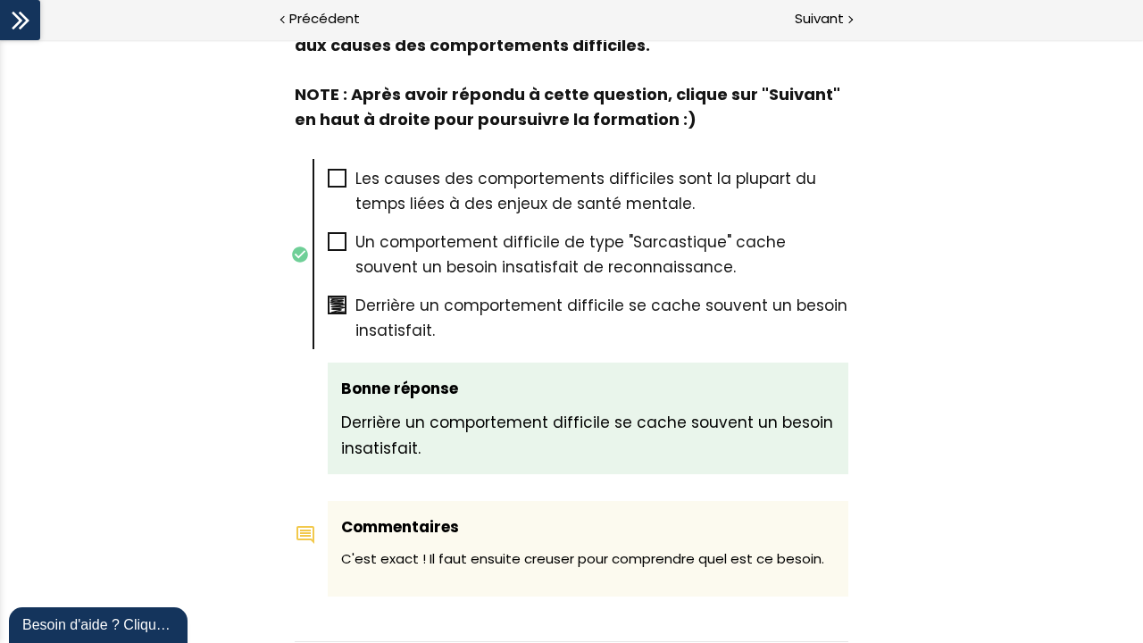
scroll to position [1032, 0]
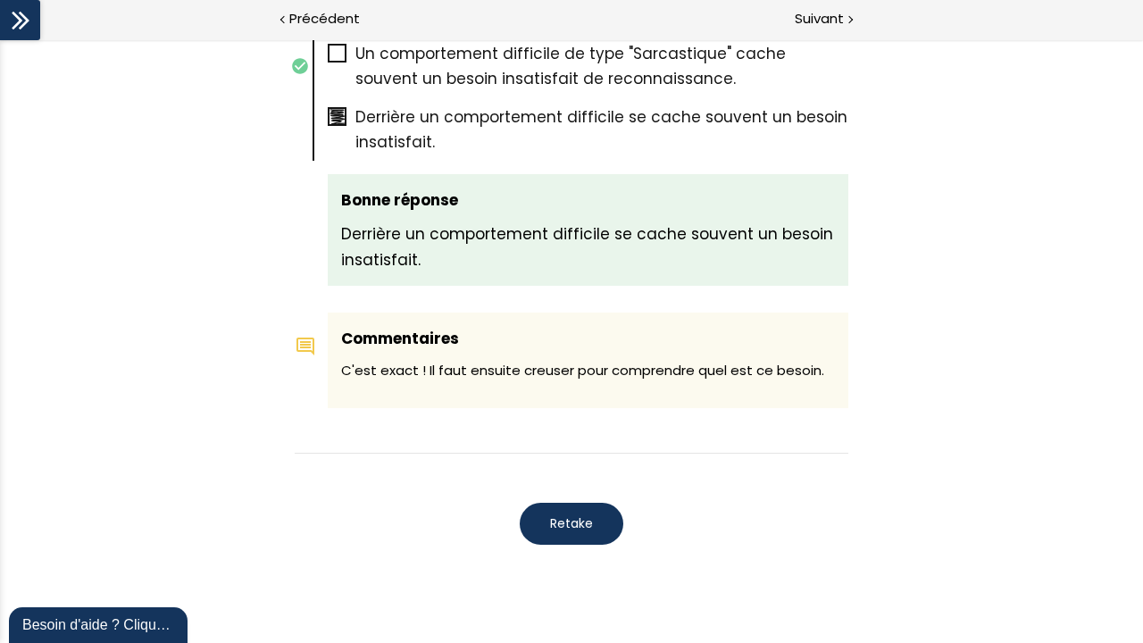
click at [550, 514] on span "Retake" at bounding box center [571, 523] width 43 height 19
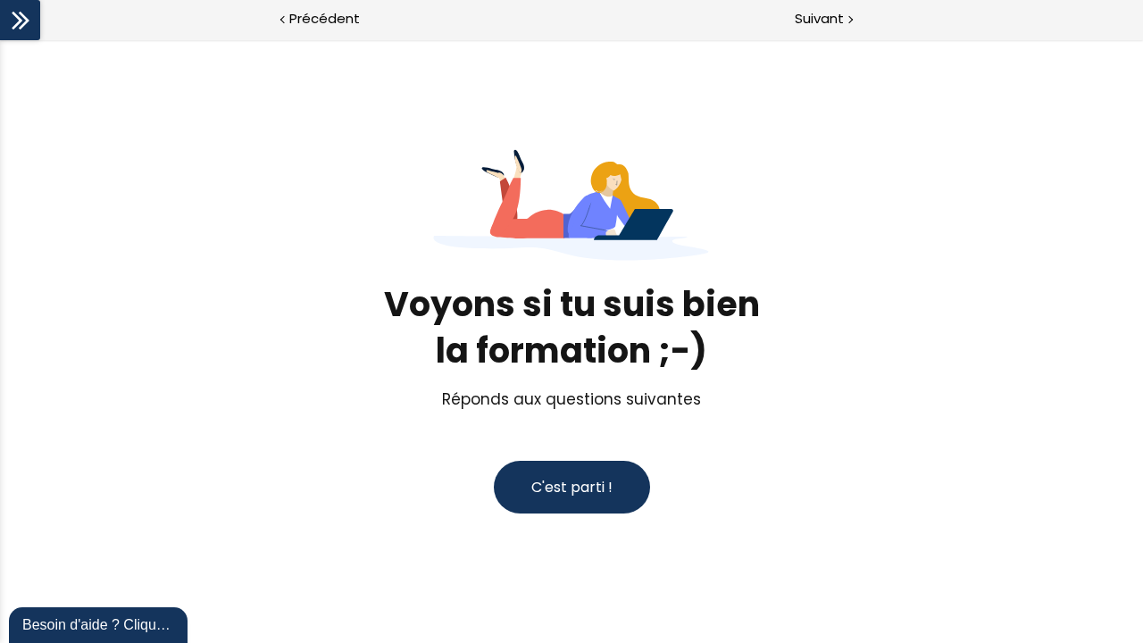
scroll to position [0, 0]
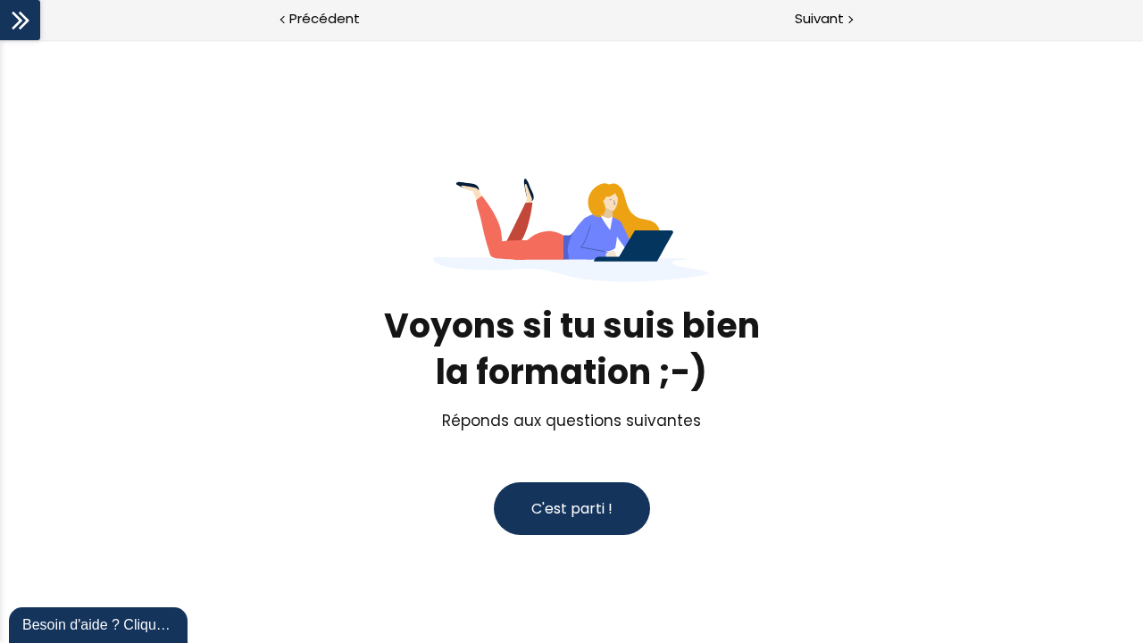
click at [550, 514] on span "C'est parti !" at bounding box center [571, 508] width 81 height 21
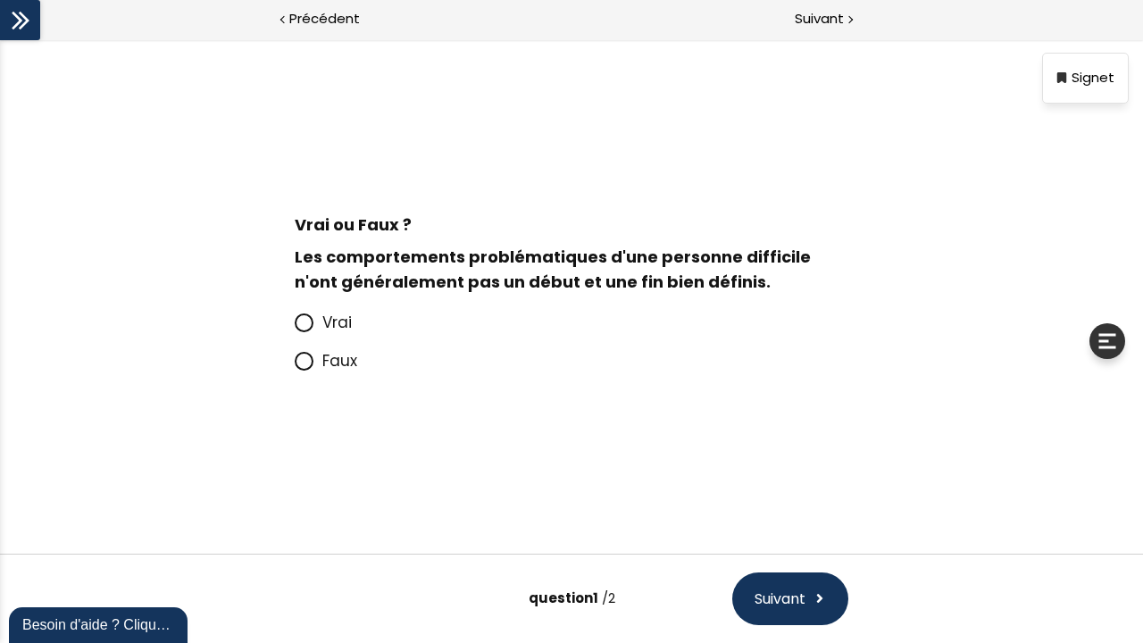
click at [321, 334] on span at bounding box center [309, 323] width 28 height 22
click at [295, 328] on input "Vrai" at bounding box center [295, 328] width 0 height 0
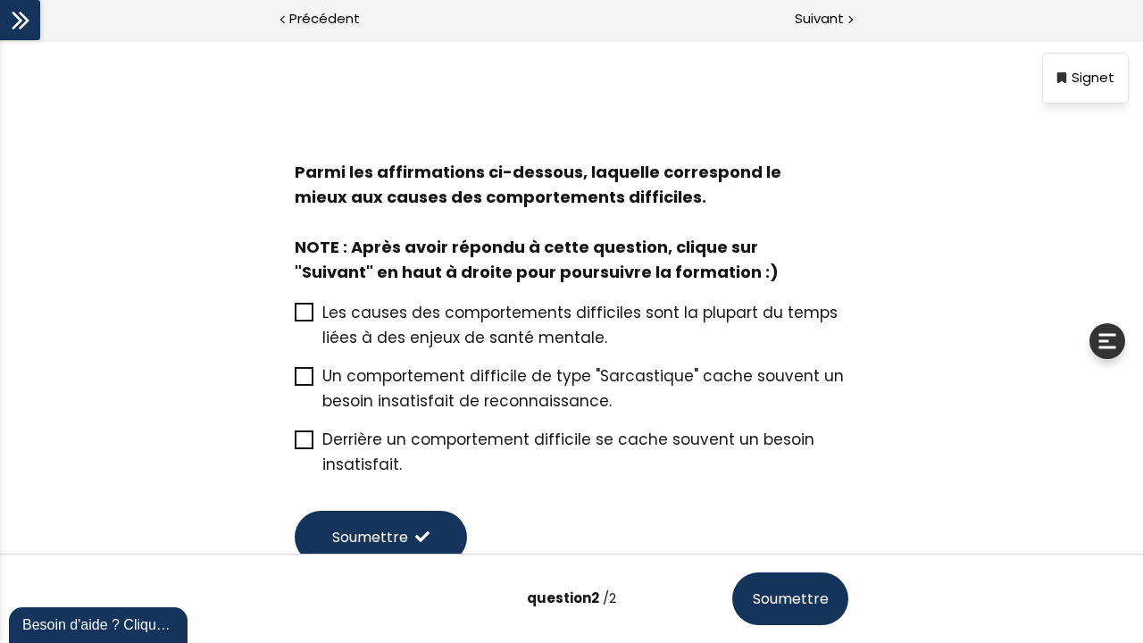
scroll to position [96, 0]
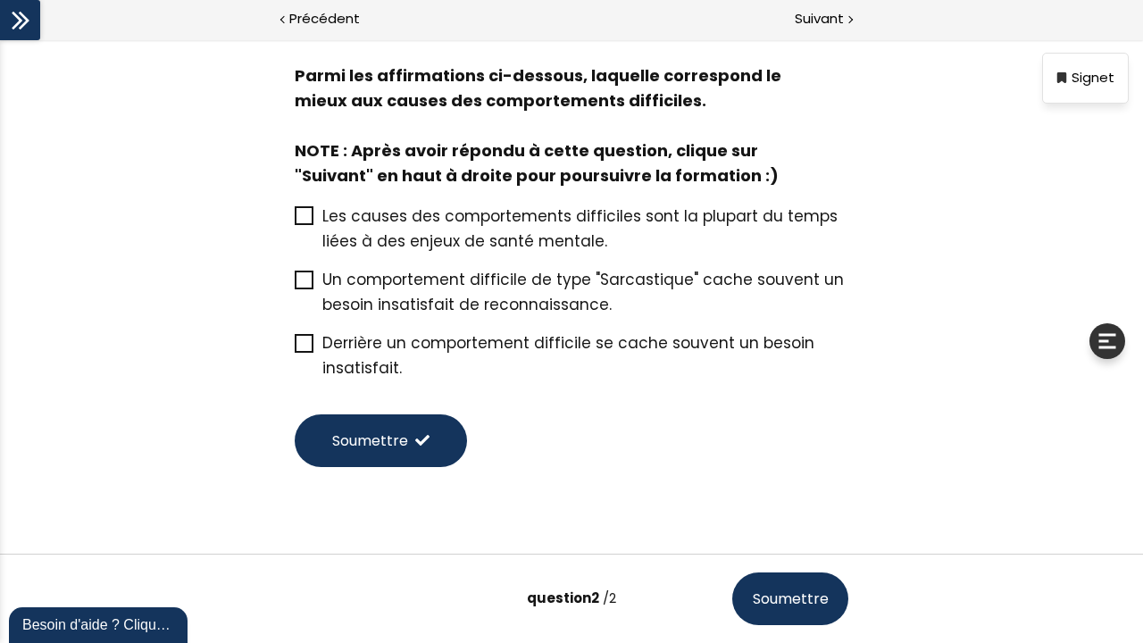
click at [460, 354] on span "Derrière un comportement difficile se cache souvent un besoin insatisfait." at bounding box center [568, 355] width 492 height 46
click at [295, 348] on input "Derrière un comportement difficile se cache souvent un besoin insatisfait." at bounding box center [295, 348] width 0 height 0
click at [424, 437] on button "Soumettre" at bounding box center [381, 440] width 172 height 53
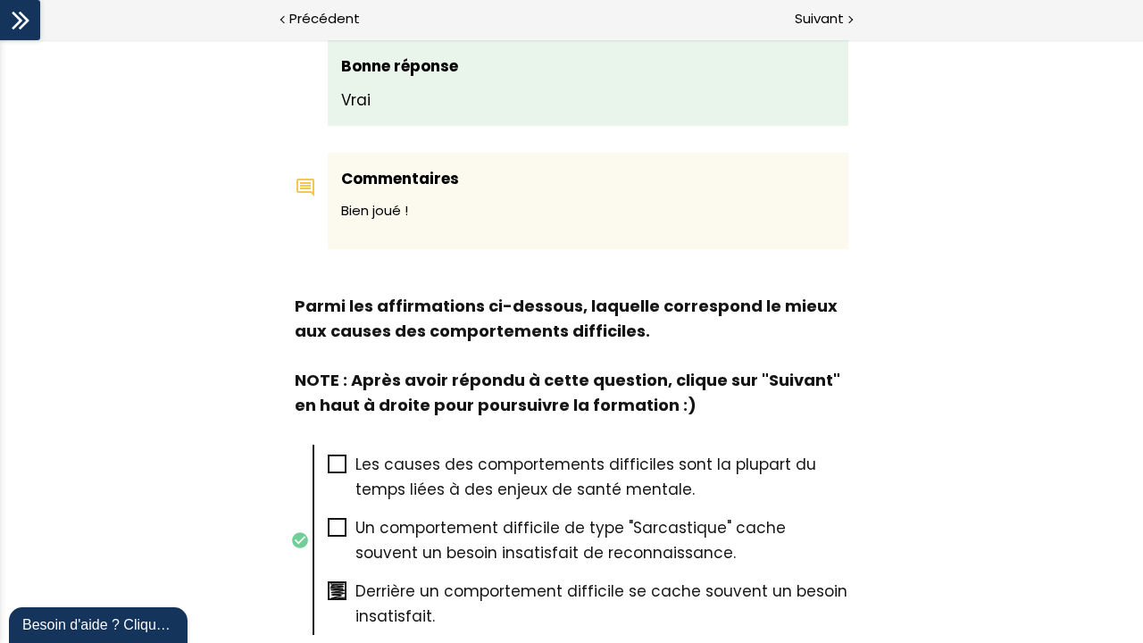
scroll to position [915, 0]
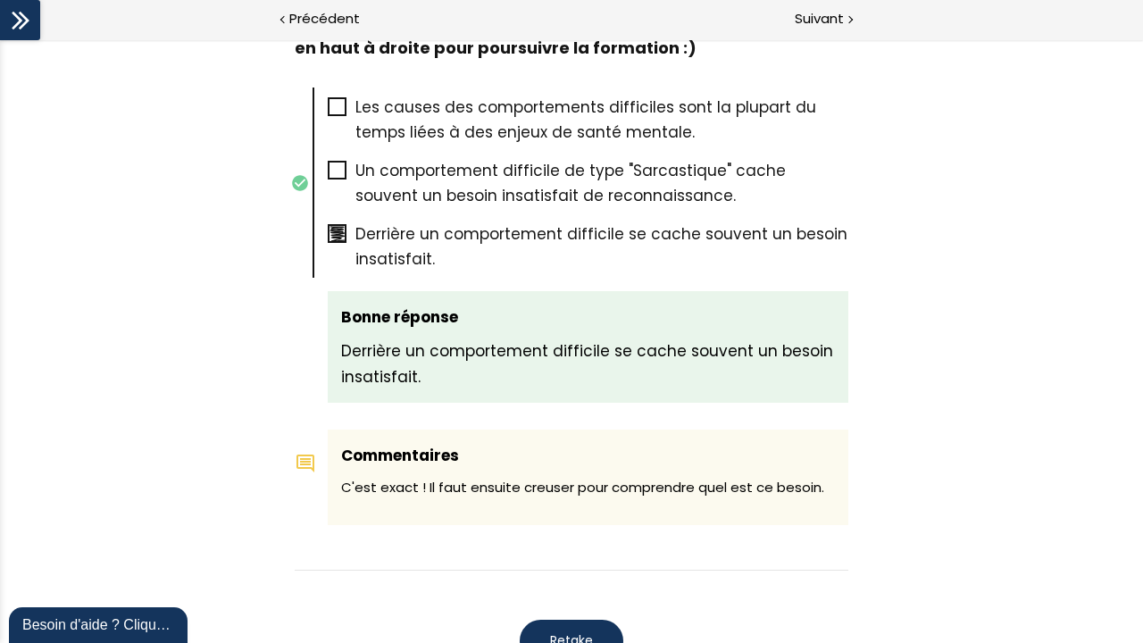
click at [542, 638] on button "Retake" at bounding box center [572, 641] width 104 height 42
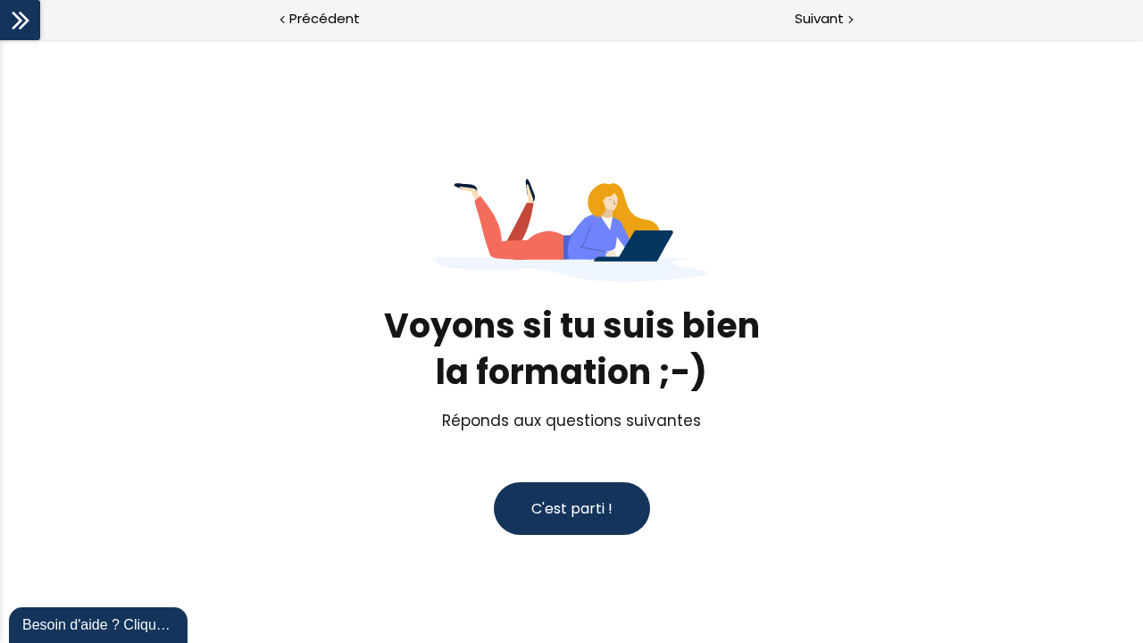
click at [574, 519] on span "C'est parti !" at bounding box center [571, 508] width 81 height 21
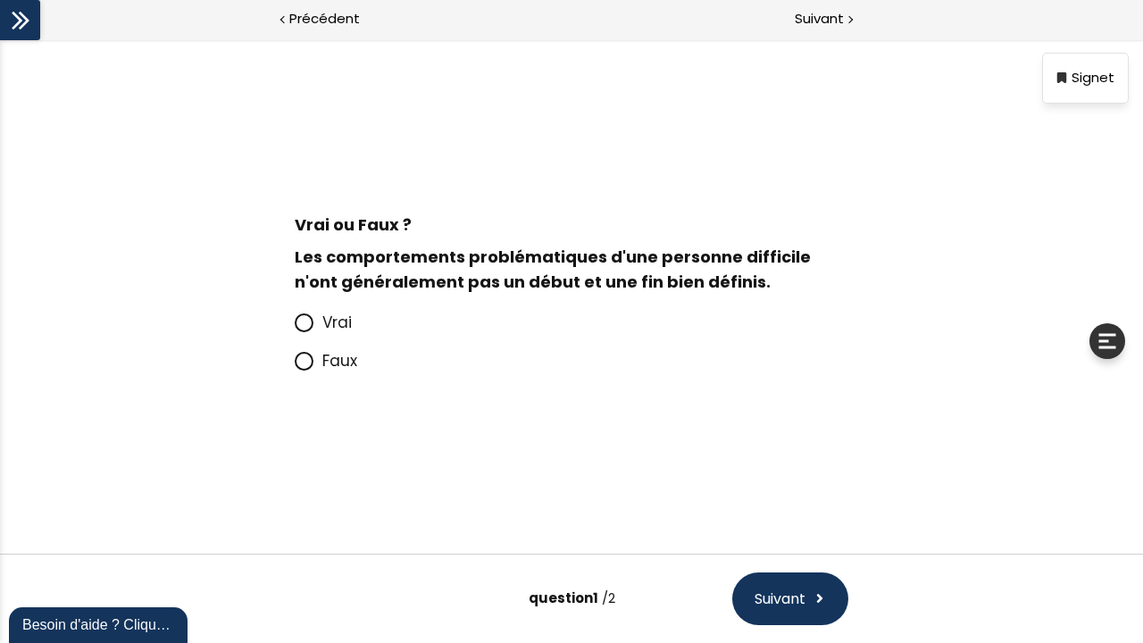
click at [332, 333] on span "Vrai" at bounding box center [336, 322] width 29 height 21
click at [295, 328] on input "Vrai" at bounding box center [295, 328] width 0 height 0
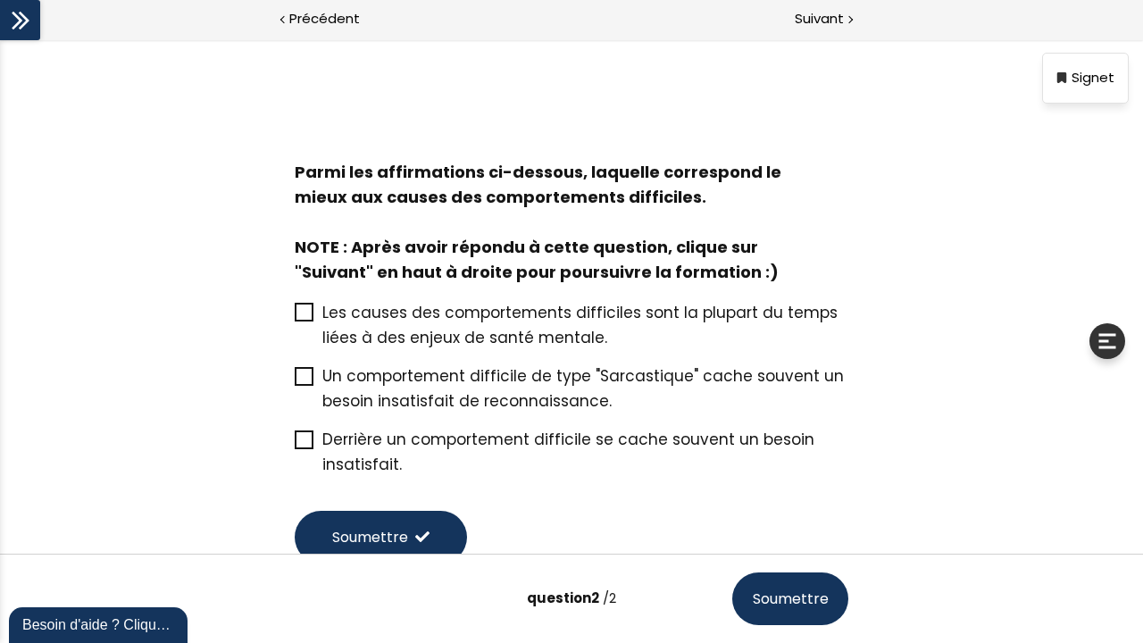
scroll to position [96, 0]
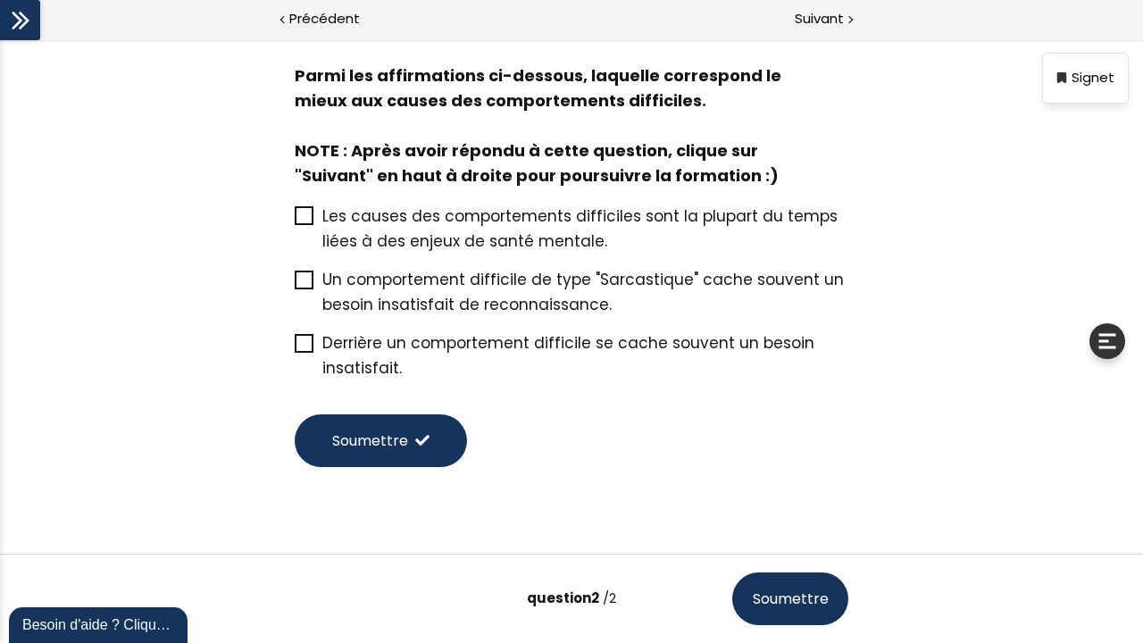
click at [475, 350] on span "Derrière un comportement difficile se cache souvent un besoin insatisfait." at bounding box center [568, 355] width 492 height 46
click at [295, 348] on input "Derrière un comportement difficile se cache souvent un besoin insatisfait." at bounding box center [295, 348] width 0 height 0
click at [820, 625] on button "Soumettre" at bounding box center [790, 598] width 116 height 53
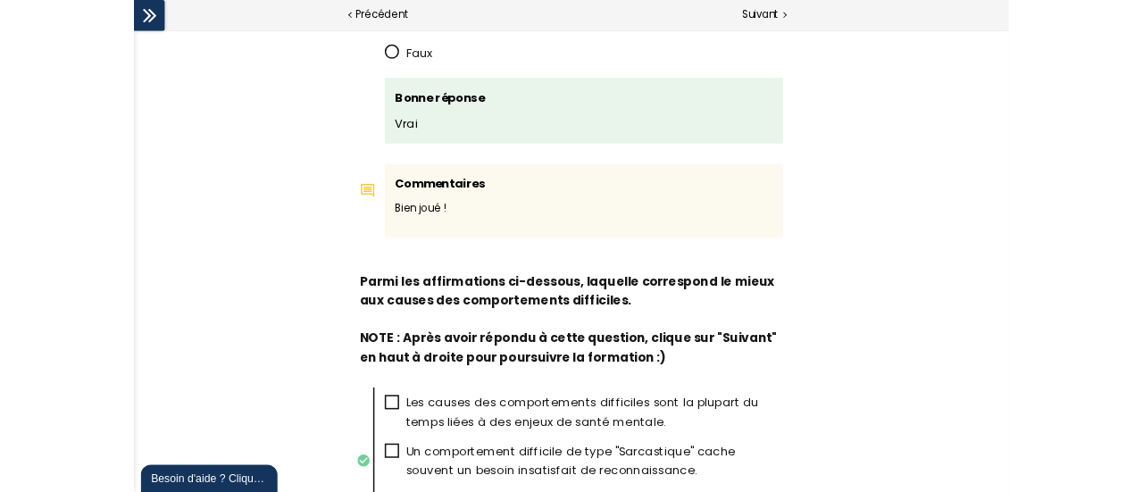
scroll to position [0, 0]
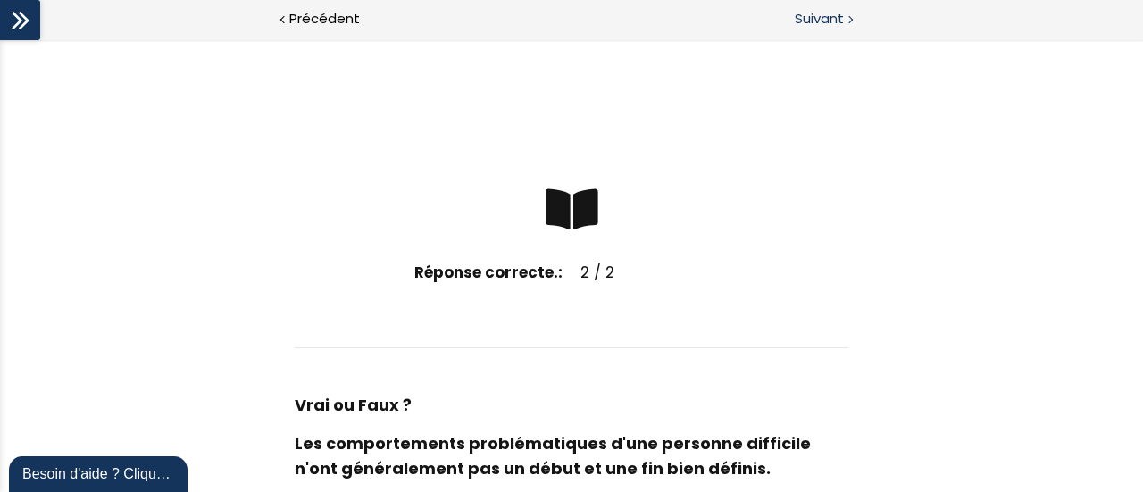
click at [829, 29] on span "Suivant" at bounding box center [819, 19] width 49 height 22
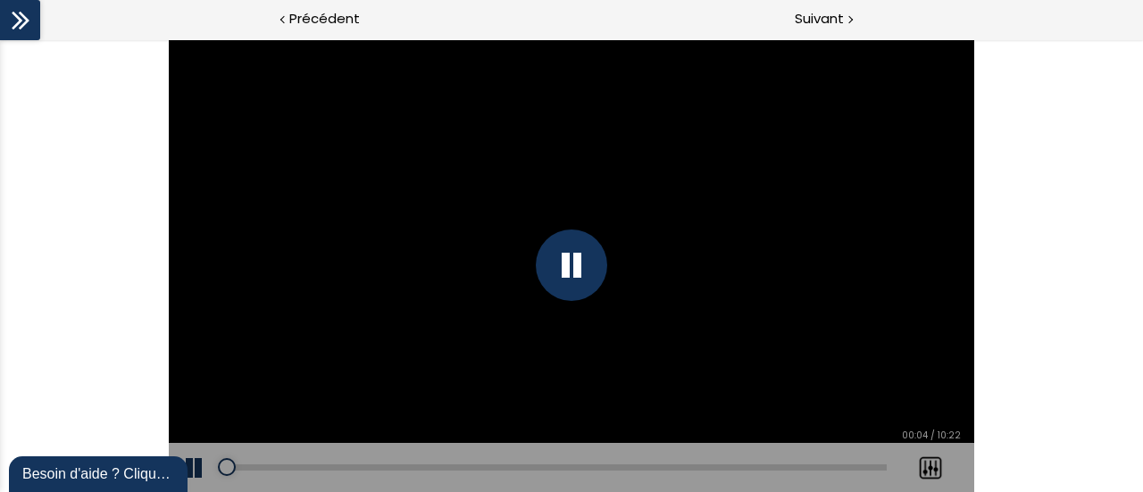
click at [30, 33] on icon at bounding box center [20, 20] width 27 height 27
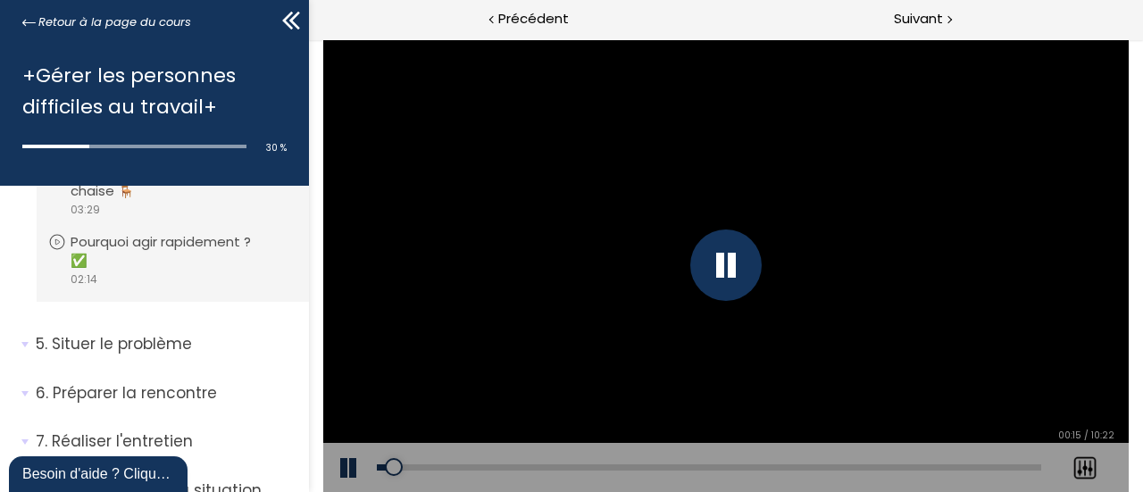
scroll to position [1620, 0]
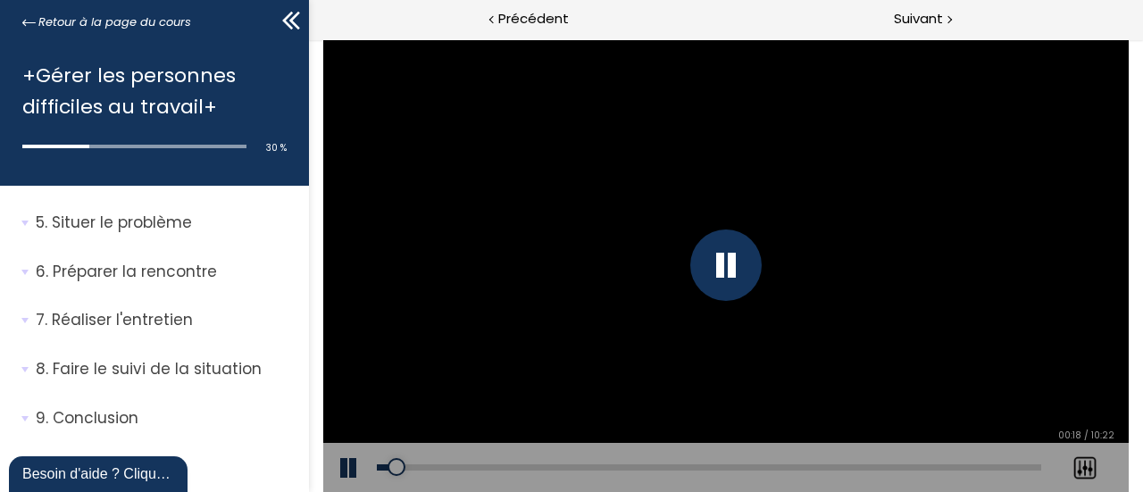
click at [282, 20] on icon at bounding box center [287, 21] width 11 height 18
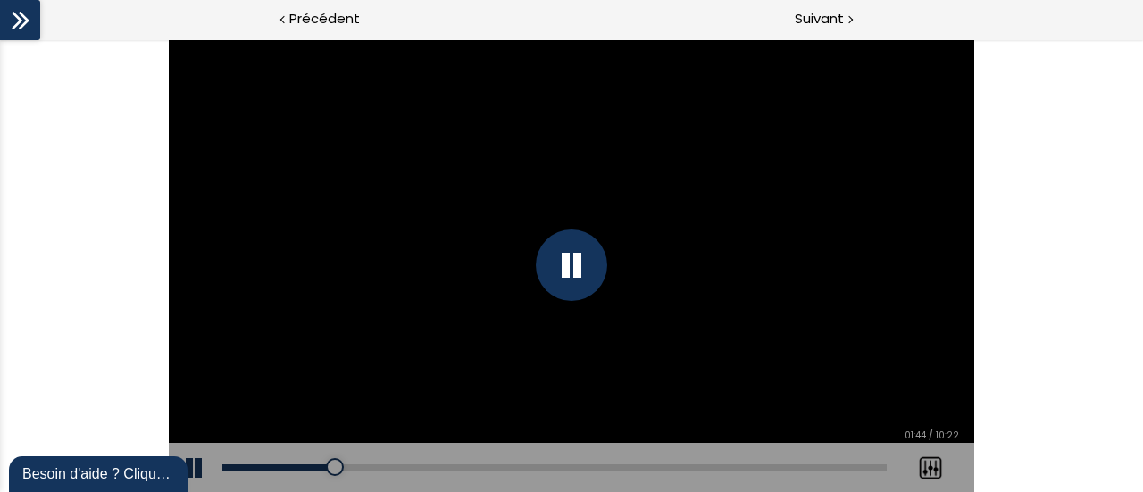
click at [552, 269] on div at bounding box center [571, 264] width 71 height 71
click at [281, 465] on div "00:55" at bounding box center [554, 467] width 664 height 6
click at [566, 272] on div at bounding box center [571, 264] width 71 height 71
click at [584, 271] on div at bounding box center [571, 264] width 71 height 71
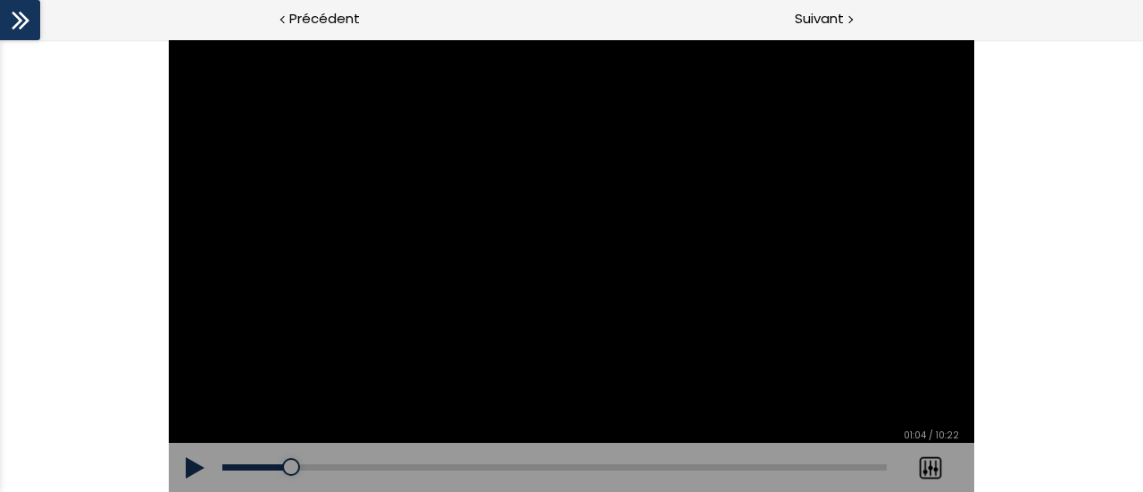
click at [197, 463] on button at bounding box center [196, 468] width 54 height 50
click at [203, 465] on button at bounding box center [196, 468] width 54 height 50
click at [189, 466] on button at bounding box center [196, 468] width 54 height 50
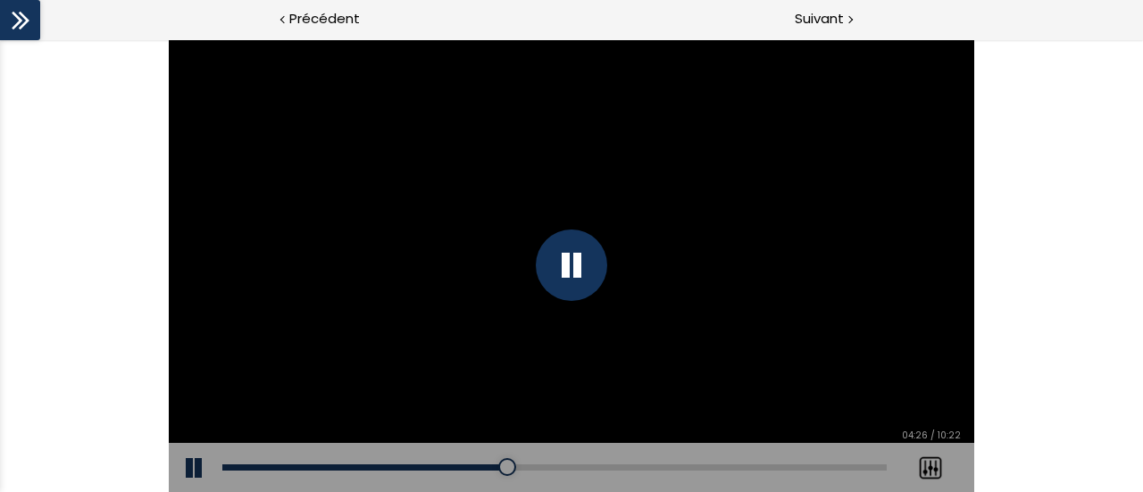
click at [459, 462] on div "Add chapter 03:40" at bounding box center [554, 468] width 664 height 50
click at [464, 469] on div "03:46" at bounding box center [554, 467] width 664 height 6
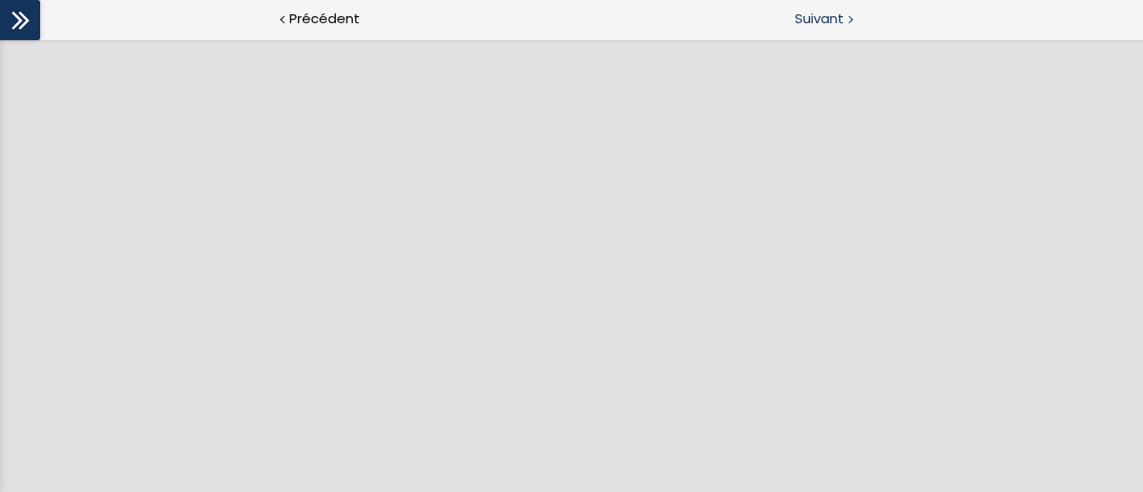
click at [834, 10] on span "Suivant" at bounding box center [819, 19] width 49 height 22
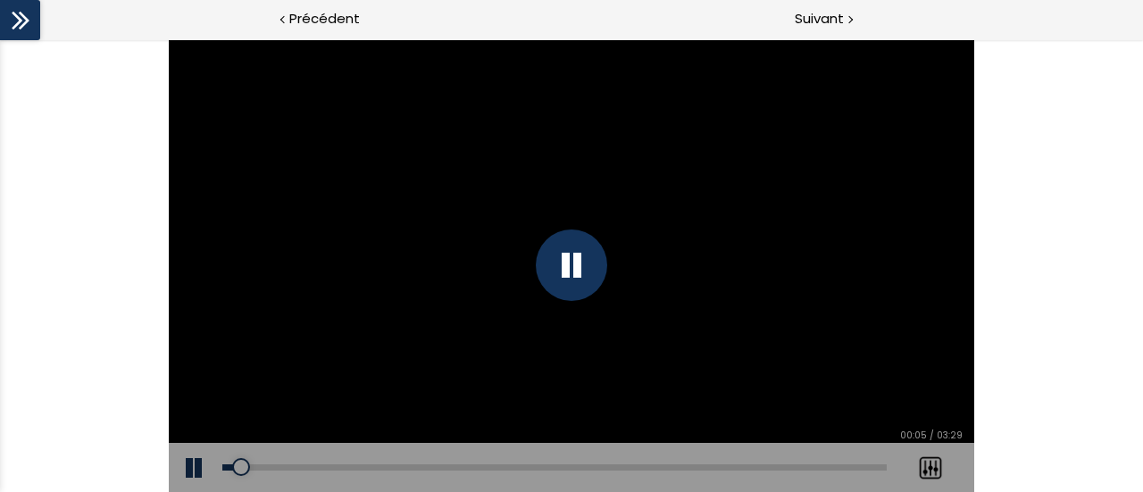
click at [36, 29] on div at bounding box center [20, 20] width 40 height 40
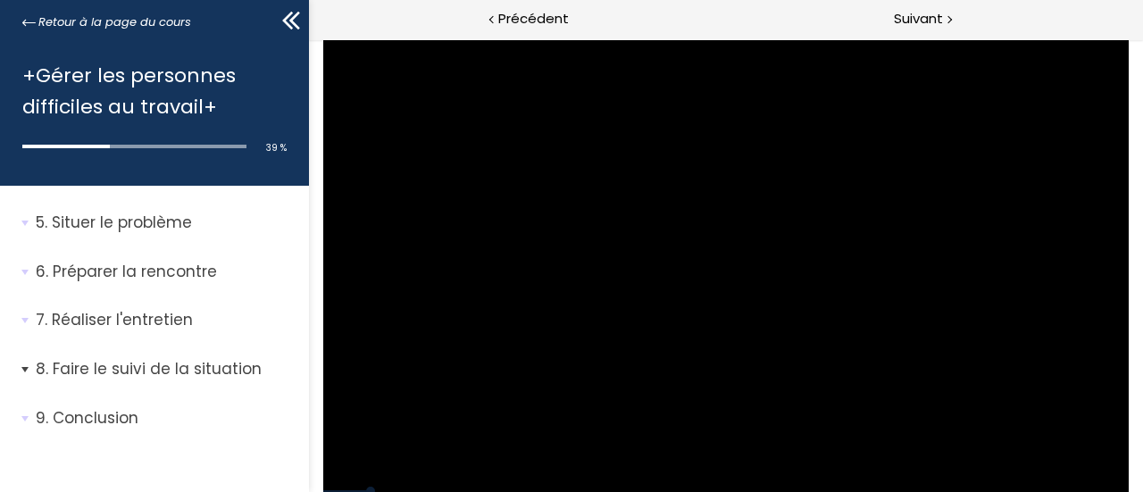
scroll to position [1531, 0]
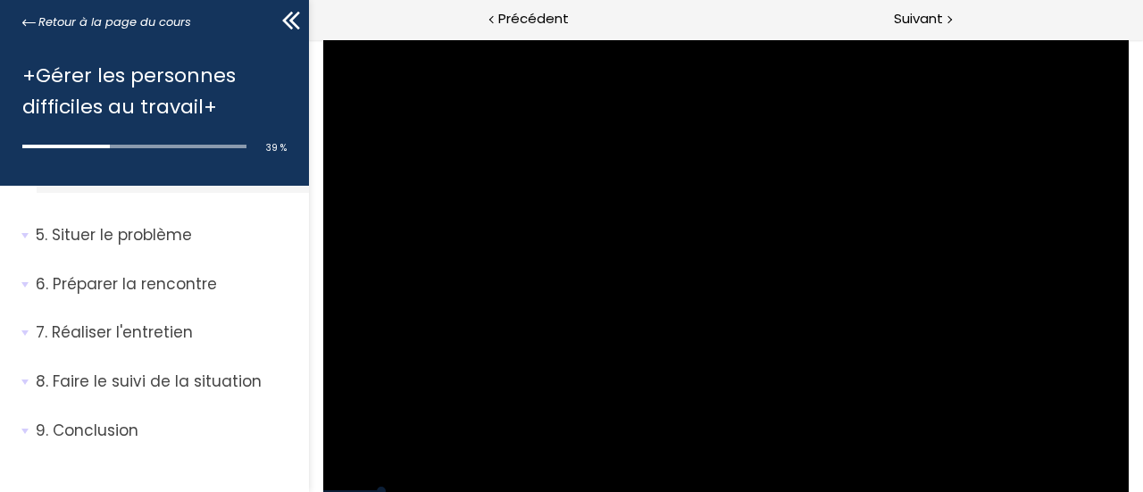
click at [298, 15] on icon at bounding box center [291, 20] width 27 height 27
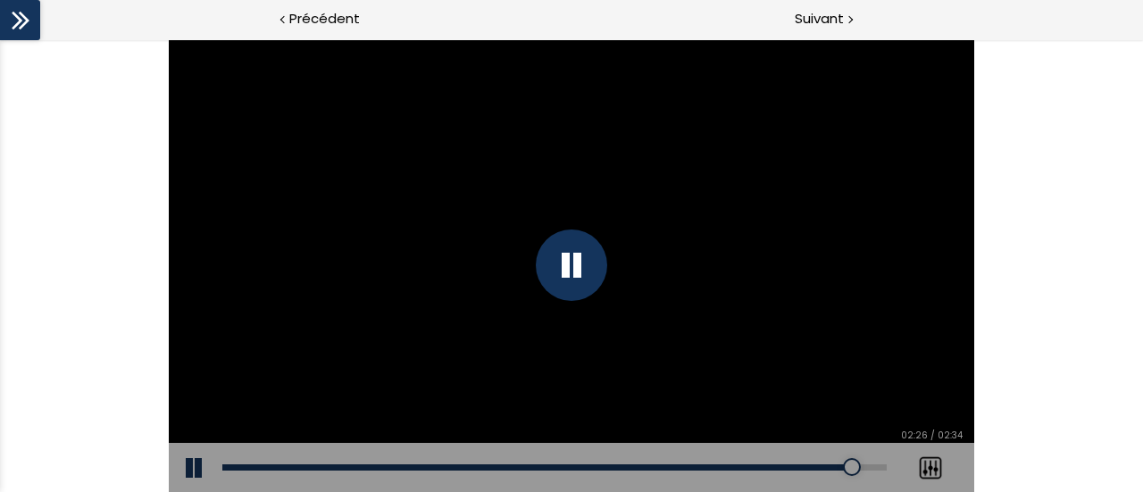
scroll to position [1531, 0]
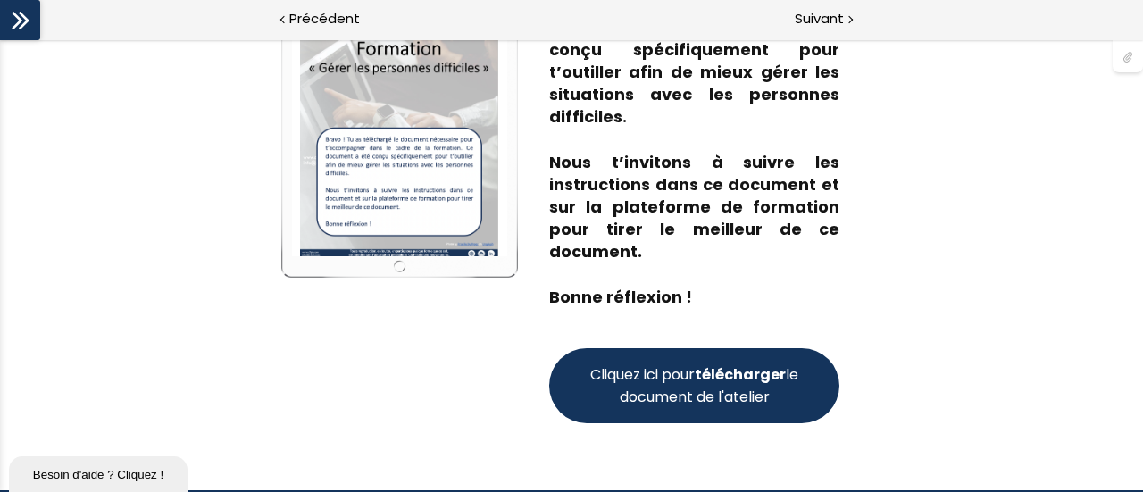
scroll to position [268, 0]
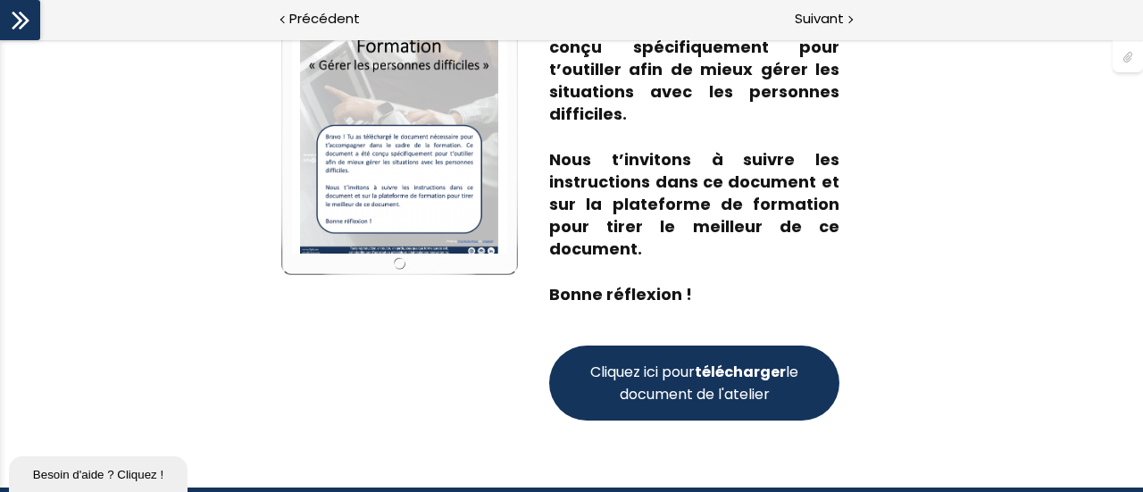
click at [773, 381] on span "Cliquez ici pour télécharger le document de l'atelier" at bounding box center [694, 383] width 215 height 45
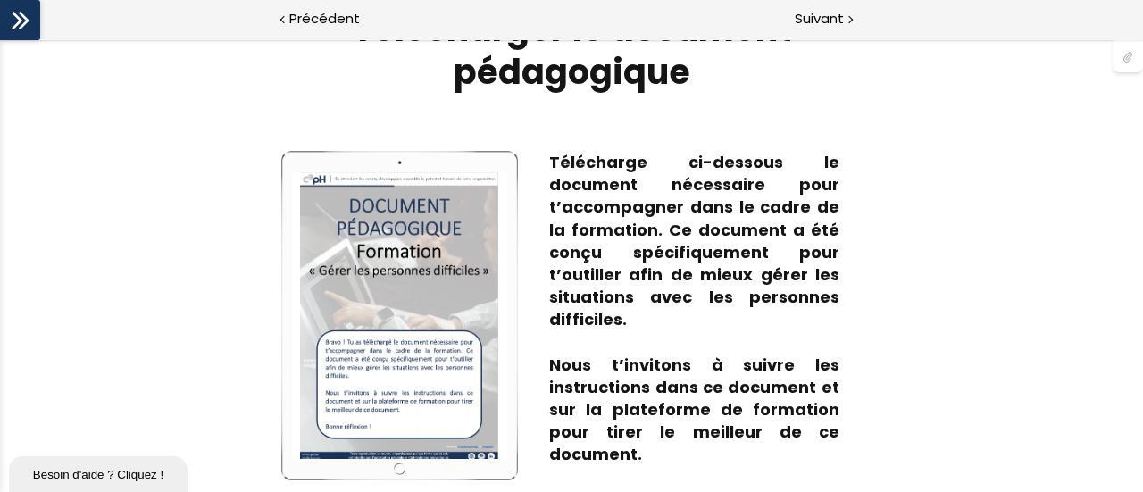
scroll to position [0, 0]
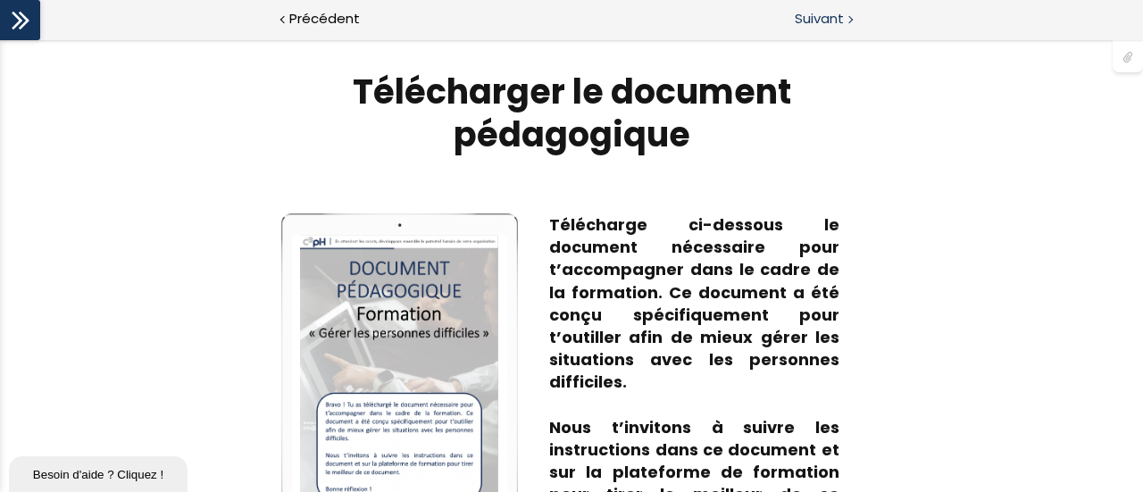
click at [845, 27] on div "Suivant" at bounding box center [856, 20] width 571 height 40
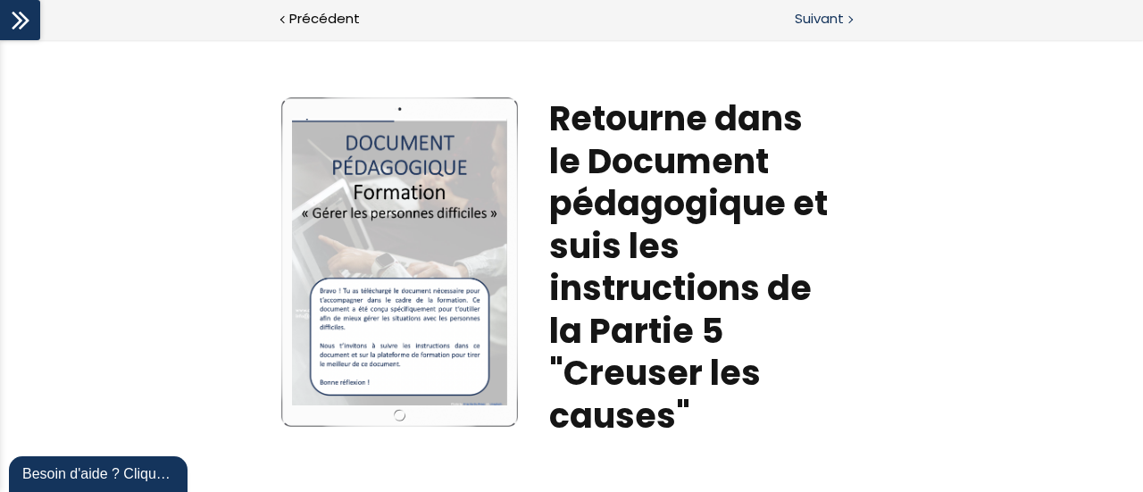
click at [812, 19] on span "Suivant" at bounding box center [819, 19] width 49 height 22
click at [36, 30] on div at bounding box center [20, 20] width 40 height 40
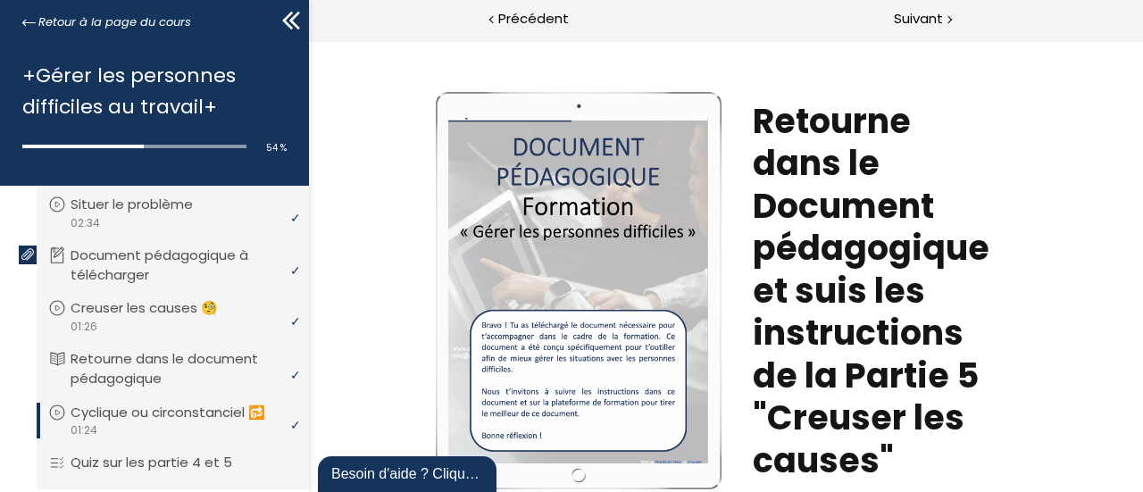
scroll to position [1322, 0]
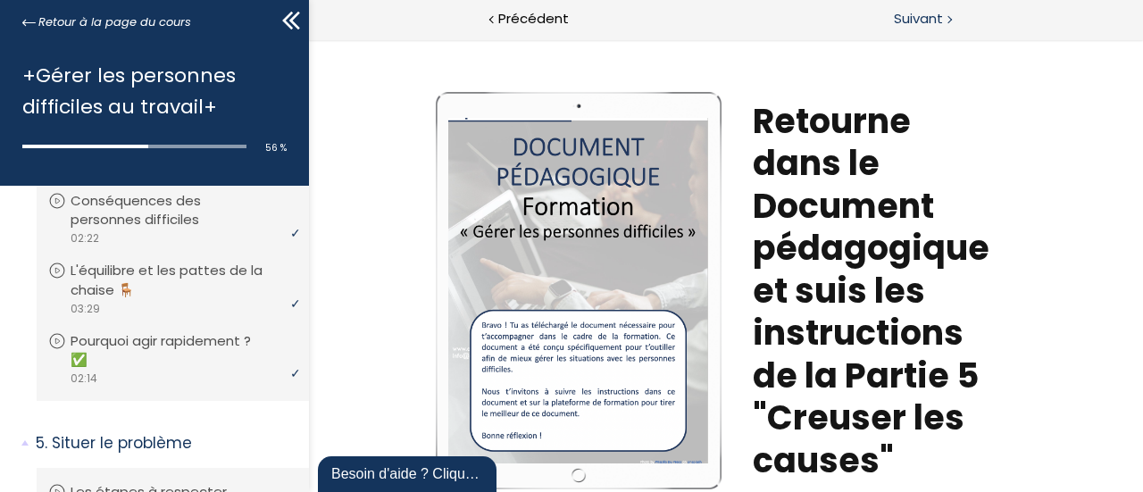
click at [918, 18] on span "Suivant" at bounding box center [918, 19] width 49 height 22
click at [525, 19] on span "Précédent" at bounding box center [533, 19] width 71 height 22
click at [904, 25] on span "Suivant" at bounding box center [918, 19] width 49 height 22
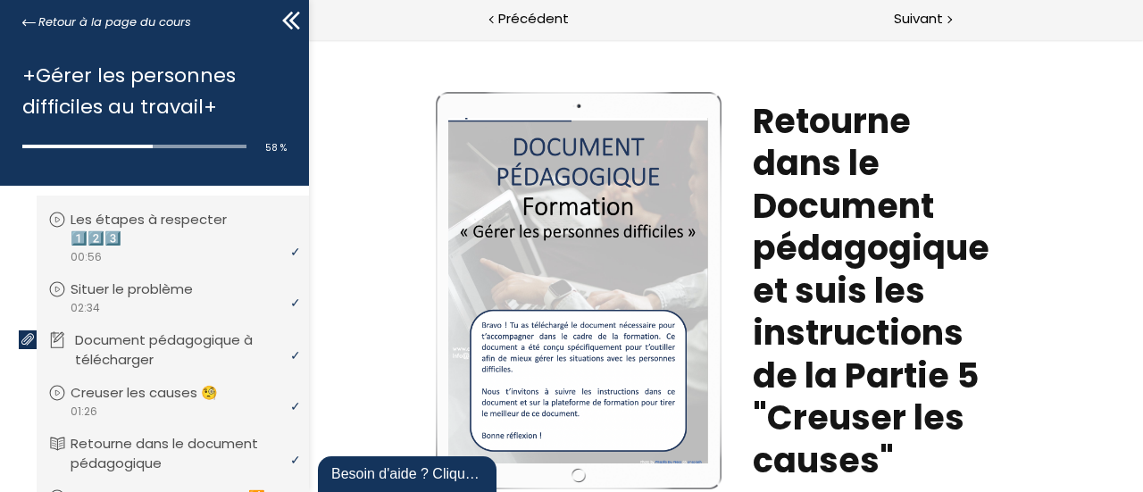
scroll to position [1501, 0]
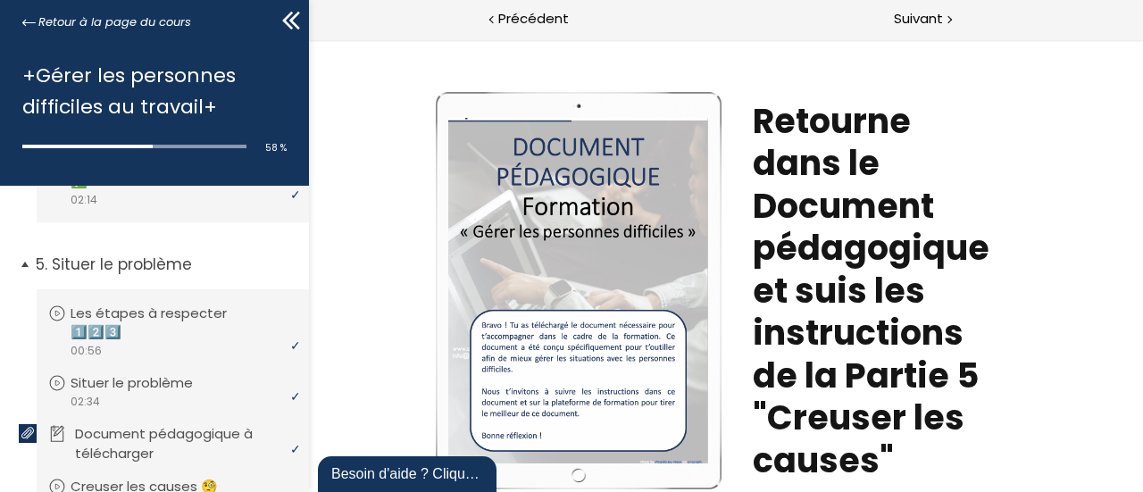
click at [196, 276] on p "Situer le problème" at bounding box center [166, 265] width 260 height 22
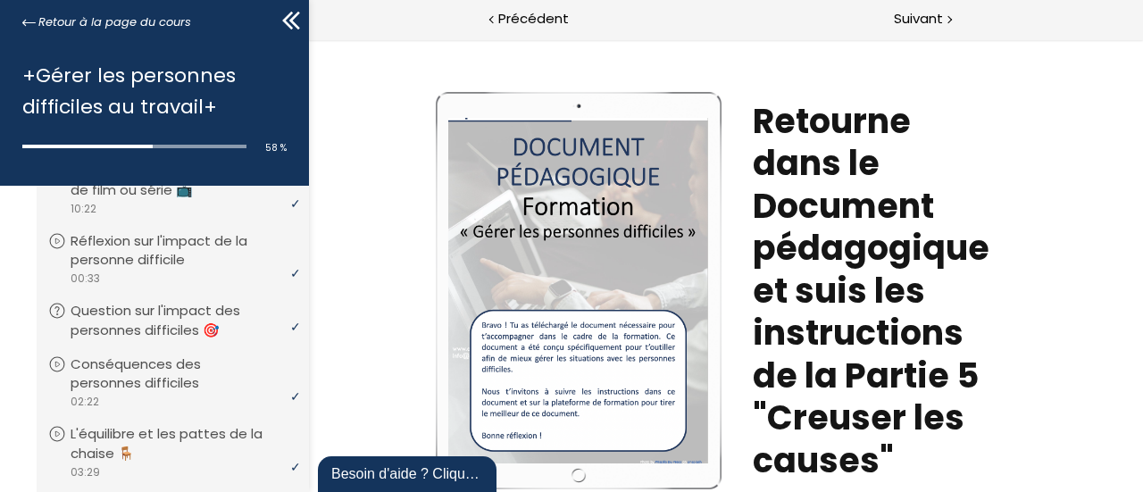
scroll to position [1055, 0]
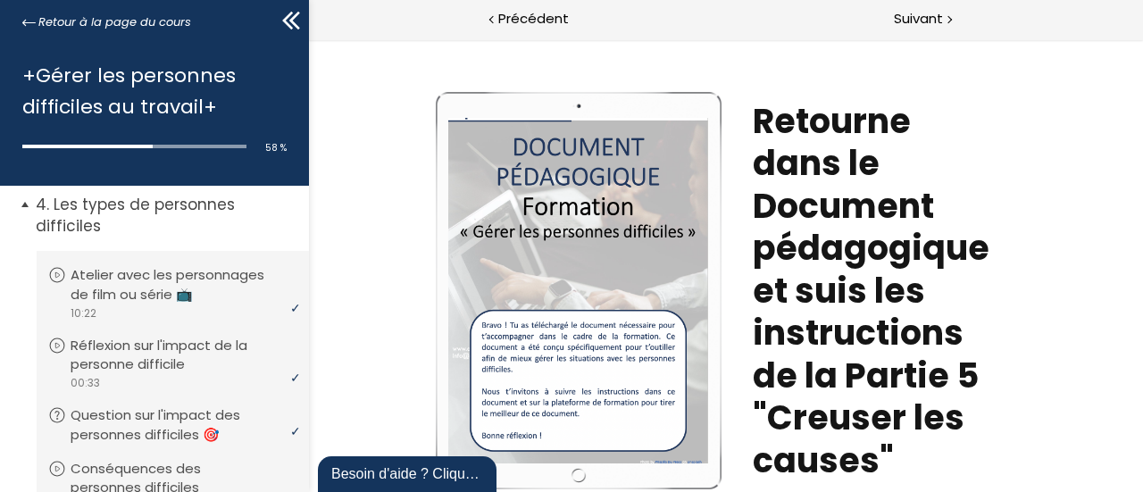
click at [209, 238] on p "Les types de personnes difficiles" at bounding box center [166, 216] width 260 height 44
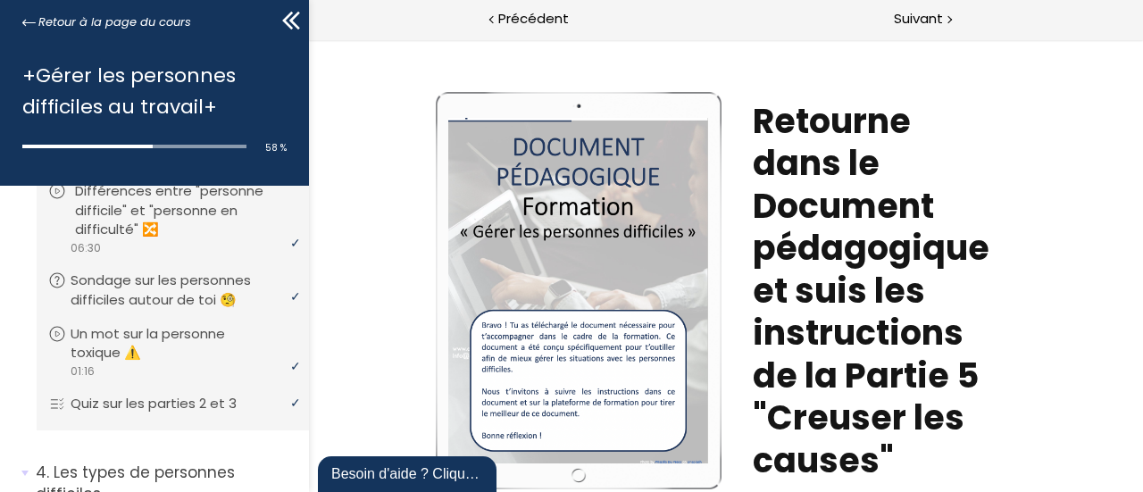
scroll to position [519, 0]
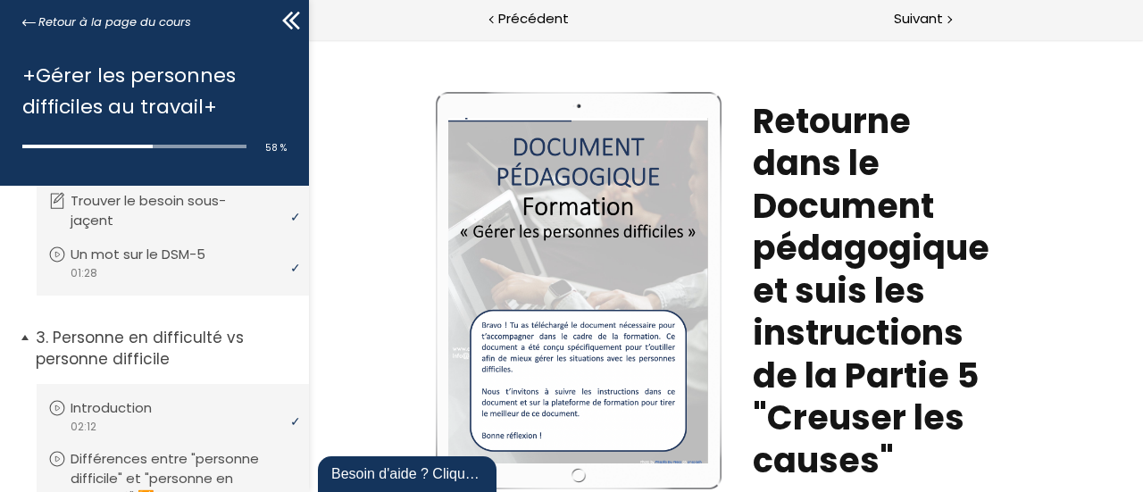
click at [185, 371] on p "Personne en difficulté vs personne difficile" at bounding box center [166, 349] width 260 height 44
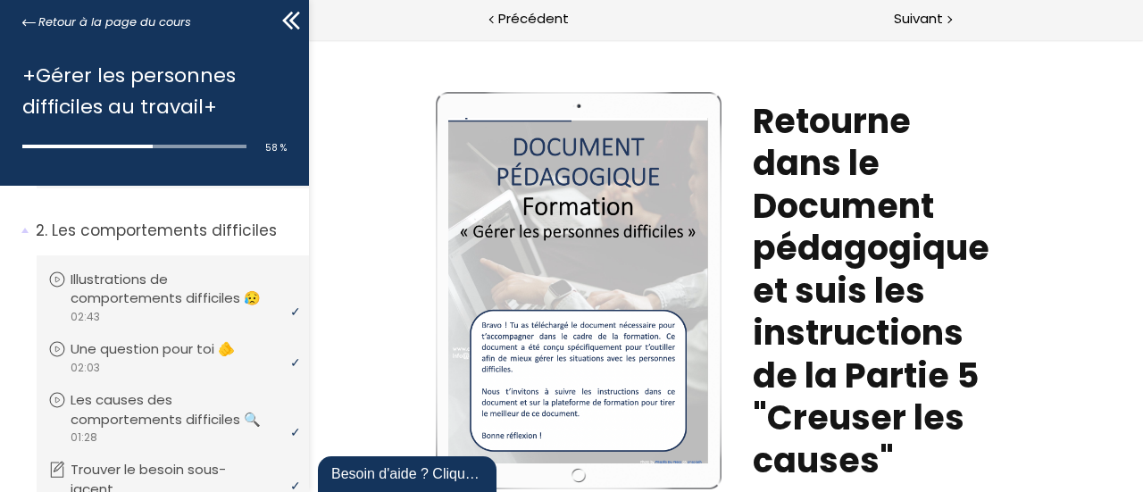
scroll to position [162, 0]
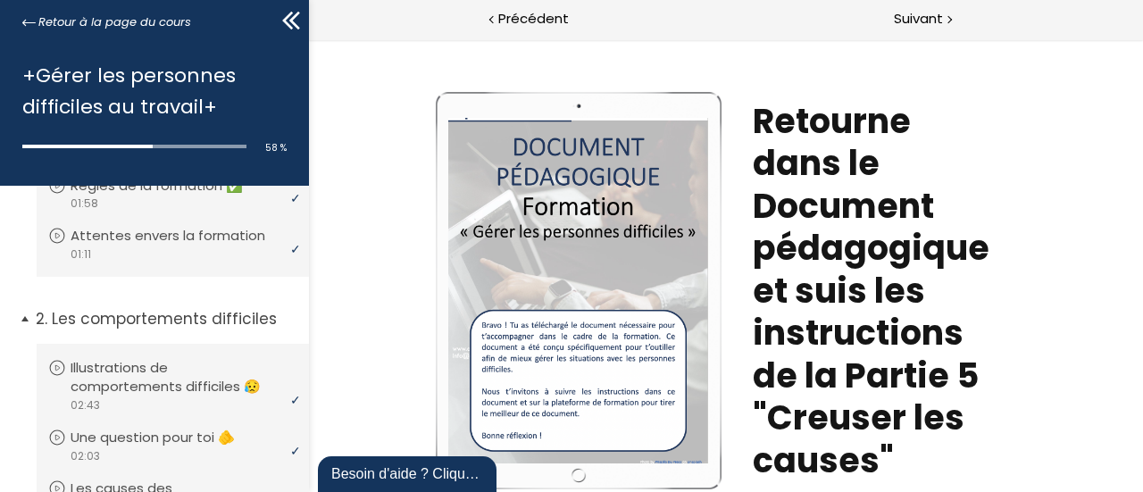
click at [196, 330] on p "Les comportements difficiles" at bounding box center [166, 319] width 260 height 22
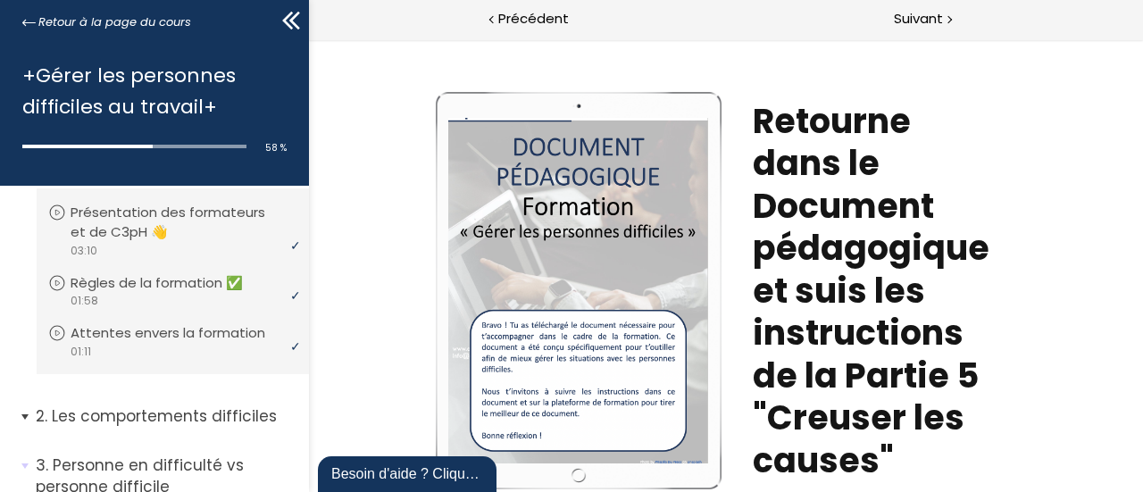
scroll to position [0, 0]
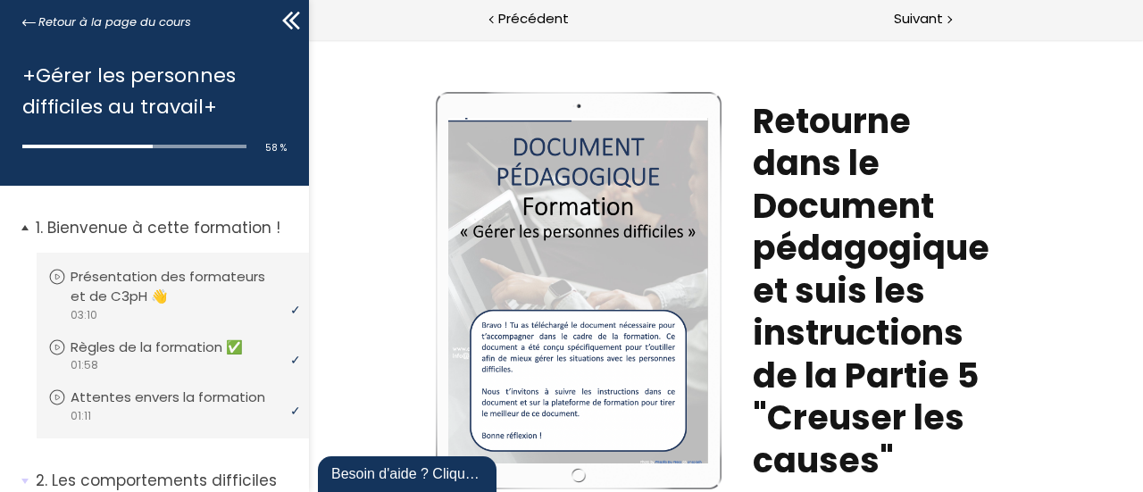
click at [214, 232] on p "Bienvenue à cette formation !" at bounding box center [166, 228] width 260 height 22
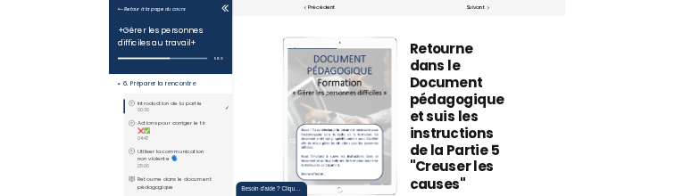
scroll to position [268, 0]
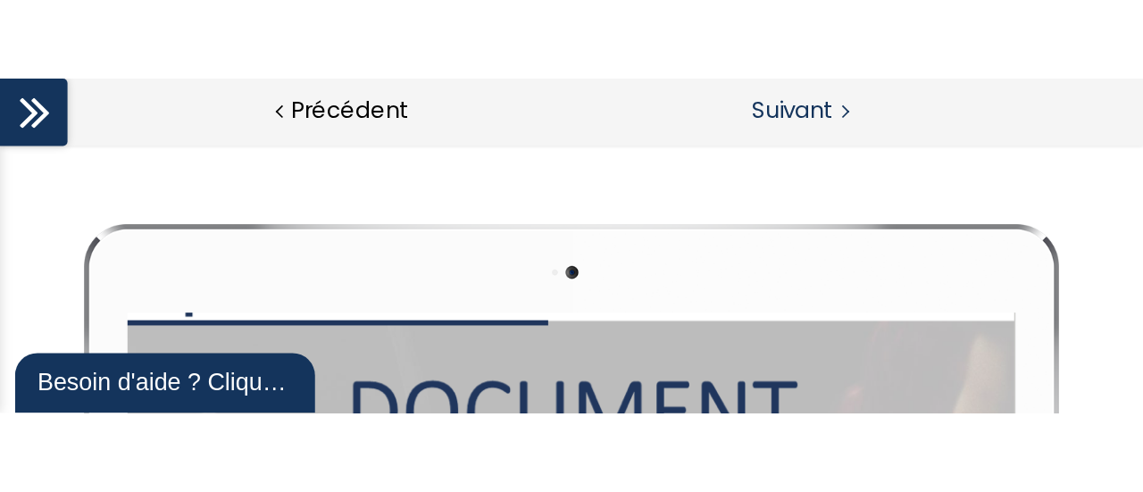
scroll to position [67, 0]
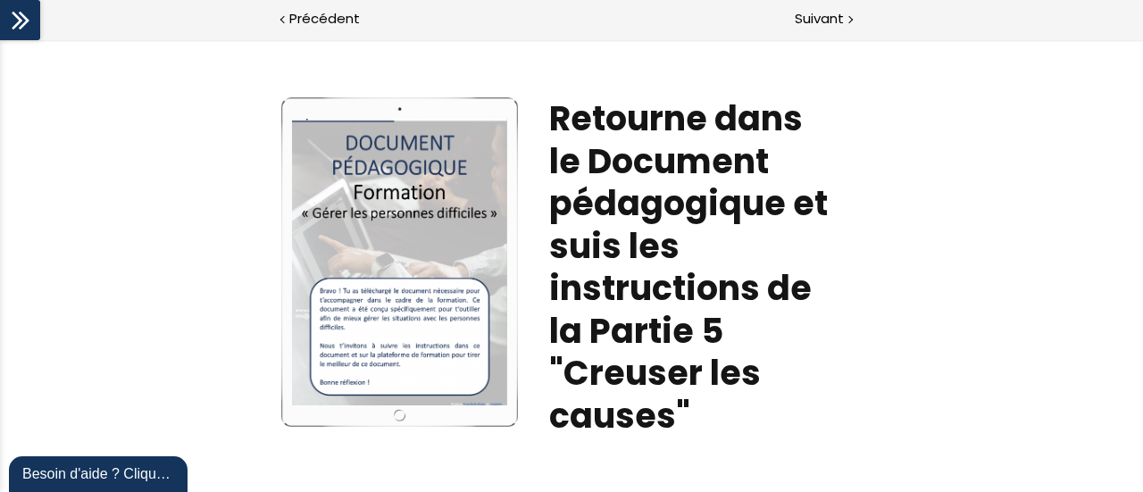
click at [23, 29] on icon at bounding box center [20, 20] width 27 height 27
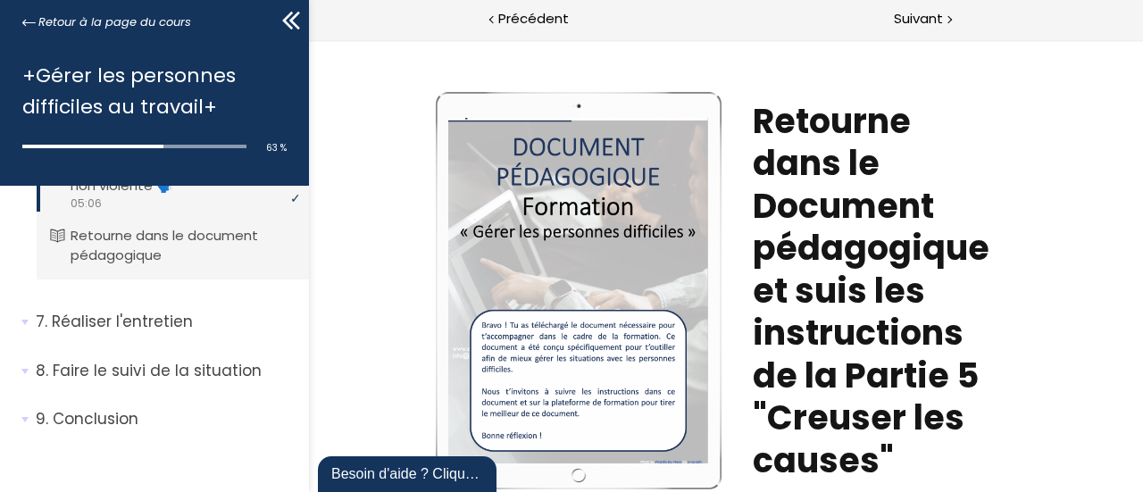
scroll to position [521, 0]
click at [295, 17] on icon at bounding box center [294, 21] width 11 height 18
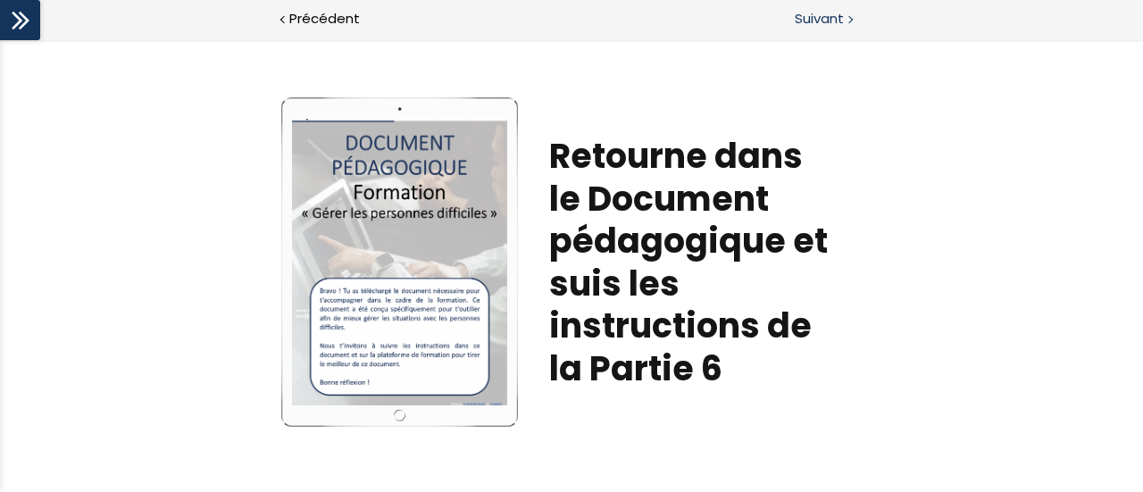
click at [834, 25] on span "Suivant" at bounding box center [819, 19] width 49 height 22
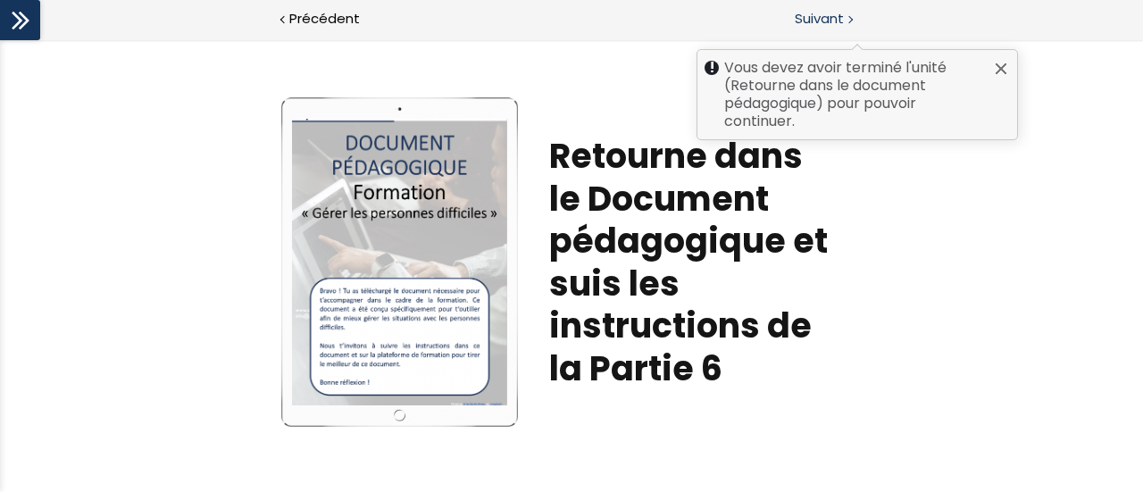
click at [834, 25] on span "Suivant" at bounding box center [819, 19] width 49 height 22
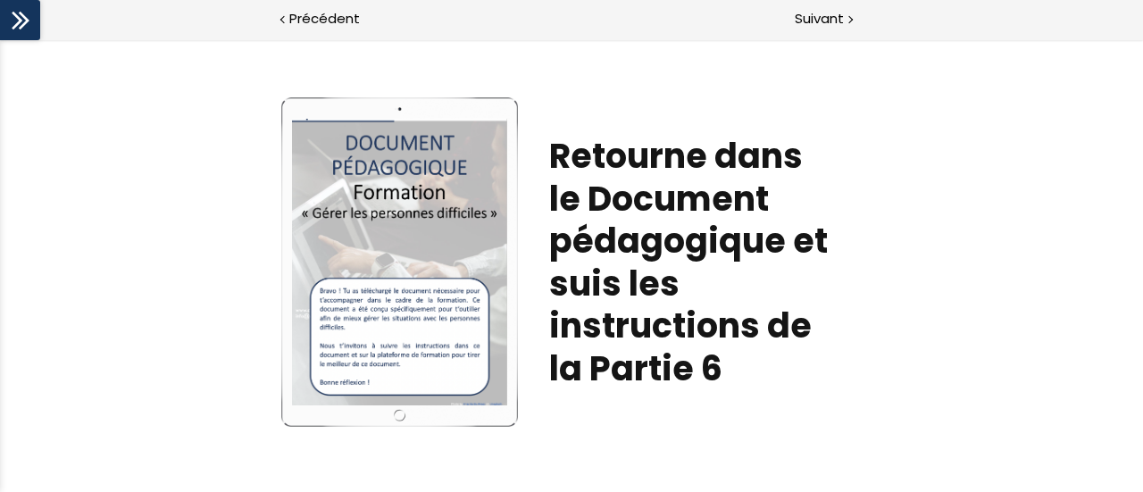
scroll to position [486, 0]
click at [27, 35] on div at bounding box center [20, 20] width 40 height 40
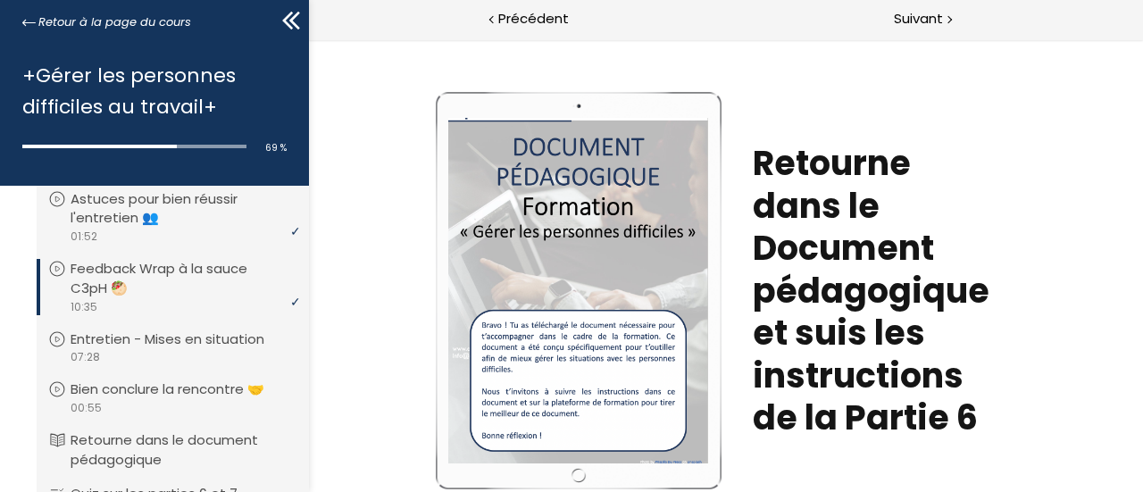
scroll to position [655, 0]
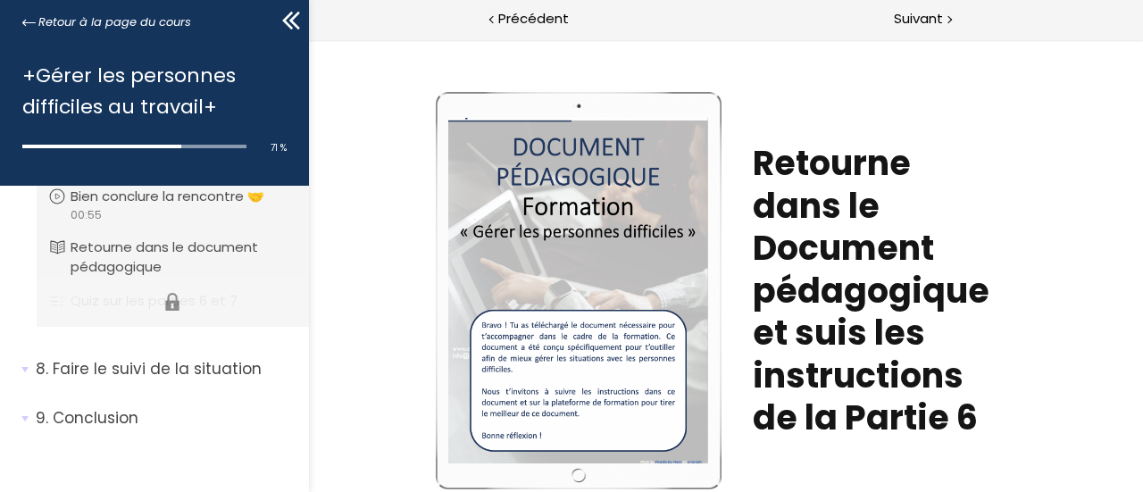
scroll to position [922, 0]
click at [22, 365] on span "8. Faire le suivi de la situation" at bounding box center [165, 376] width 287 height 36
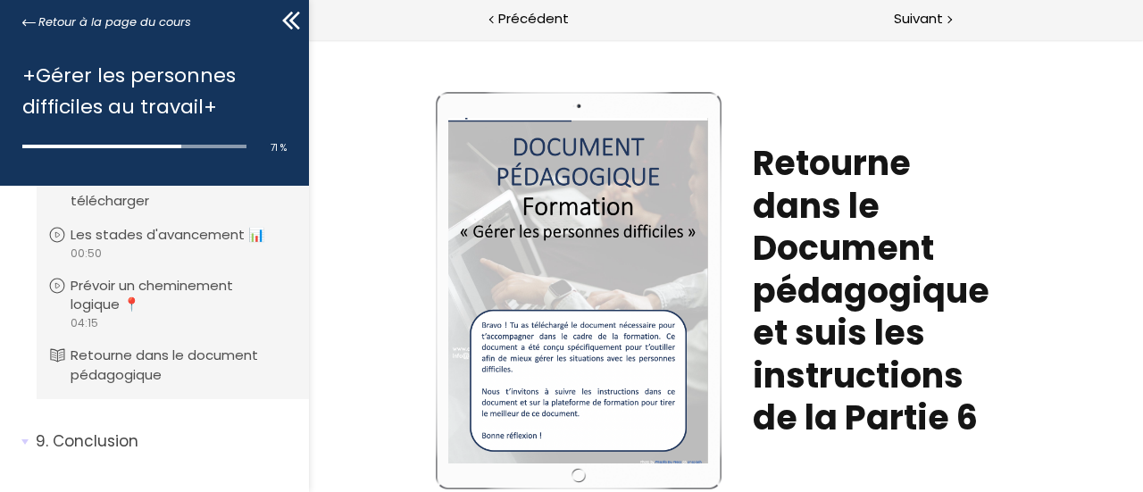
scroll to position [1272, 0]
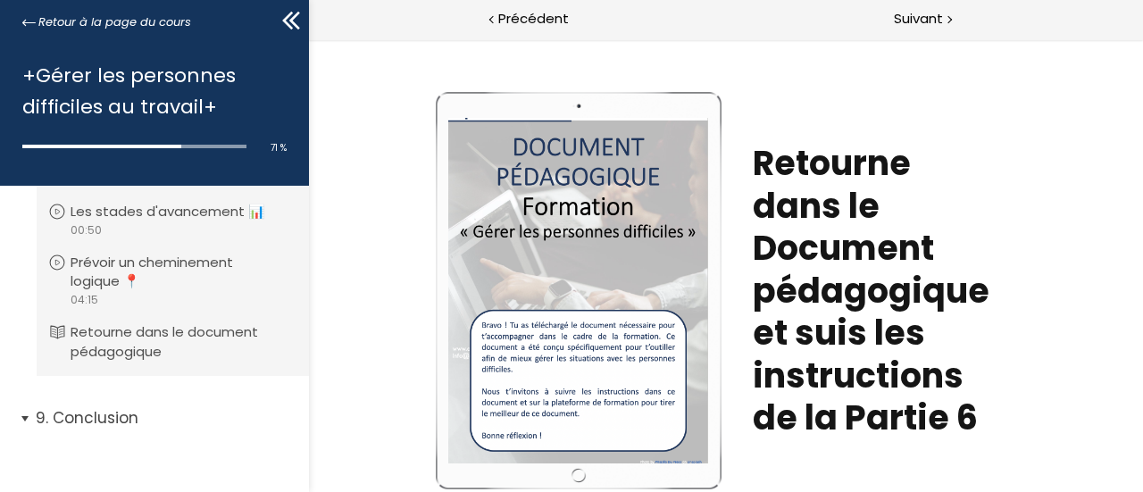
click at [34, 417] on span "9. Conclusion" at bounding box center [165, 425] width 287 height 36
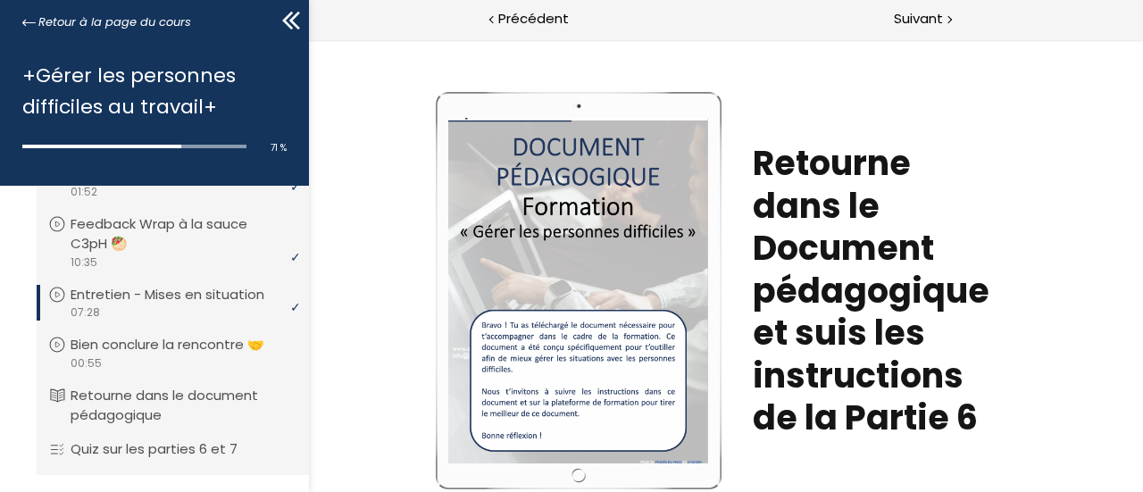
scroll to position [825, 0]
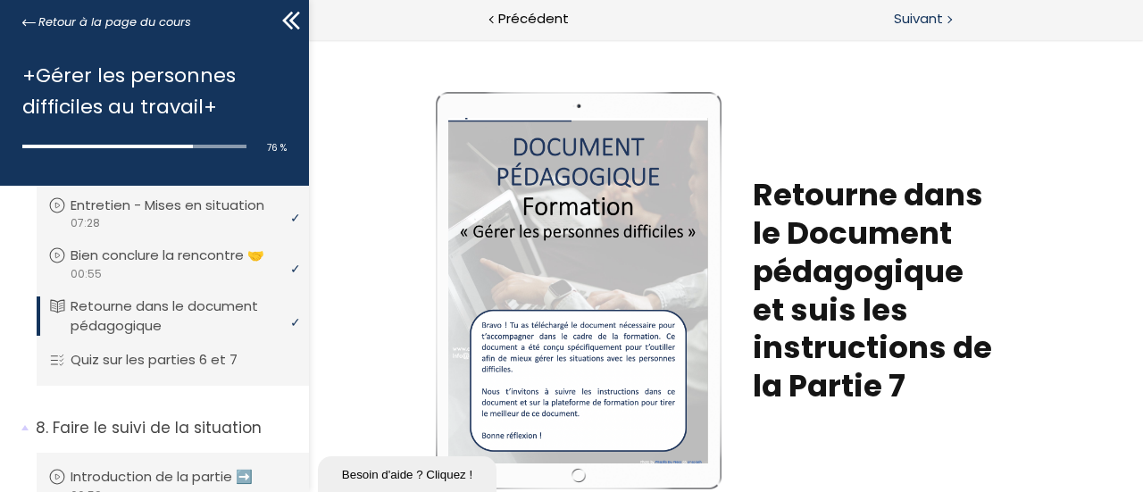
click at [905, 17] on span "Suivant" at bounding box center [918, 19] width 49 height 22
click at [929, 32] on div "Suivant" at bounding box center [934, 20] width 417 height 40
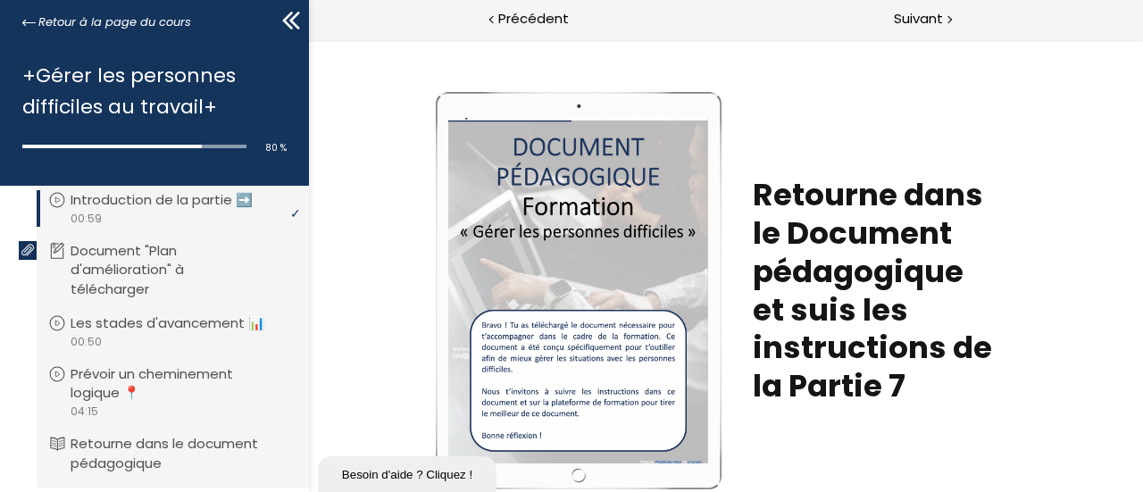
scroll to position [1093, 0]
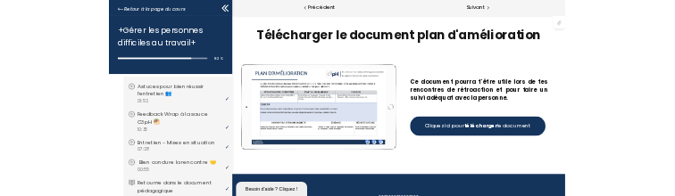
scroll to position [647, 0]
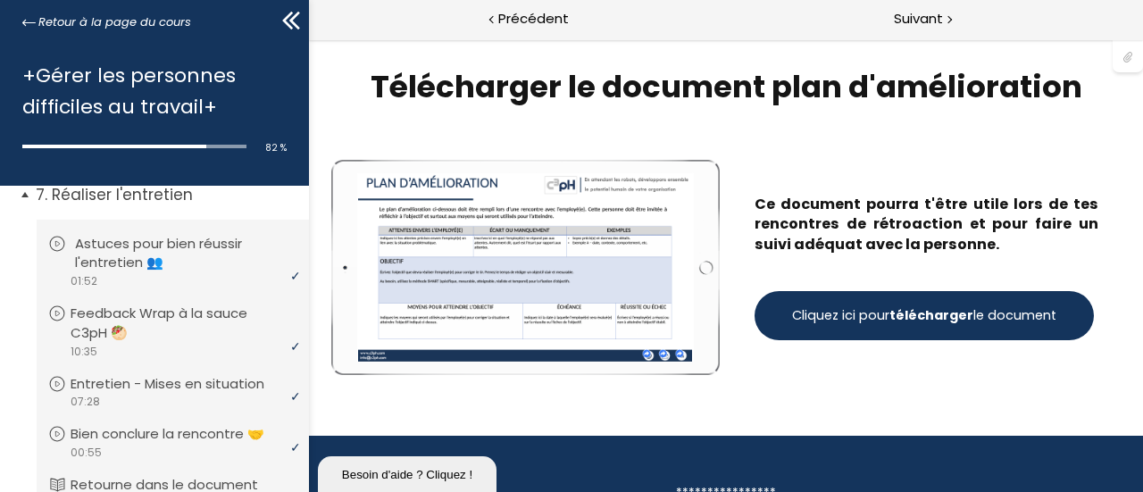
click at [181, 251] on p "Astuces pour bien réussir l'entretien 👥" at bounding box center [186, 253] width 222 height 39
click at [184, 317] on p "Feedback Wrap à la sauce C3pH 🥙" at bounding box center [186, 323] width 222 height 39
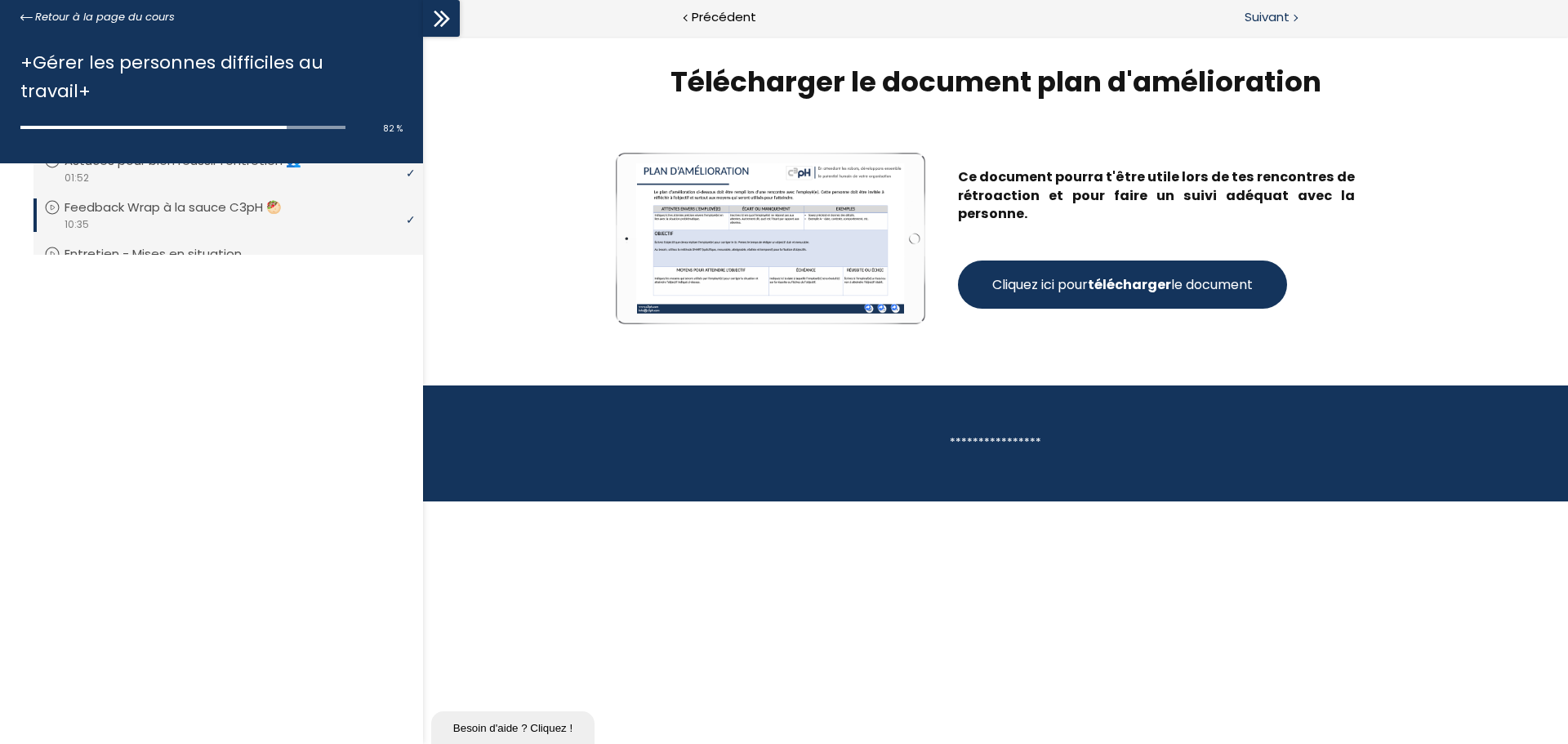
scroll to position [498, 0]
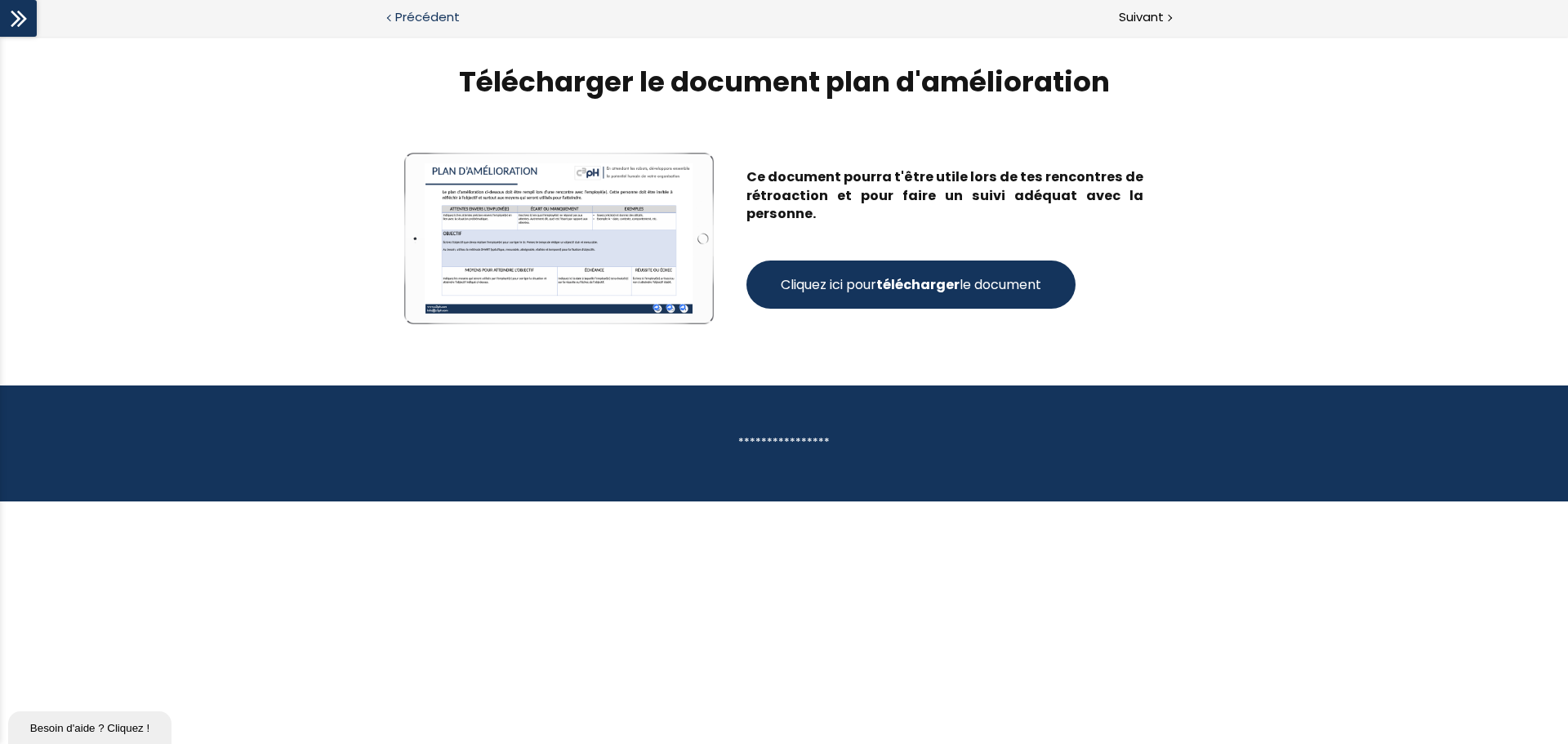
click at [38, 33] on div "Précédent" at bounding box center [392, 18] width 784 height 37
click at [17, 35] on div at bounding box center [18, 18] width 37 height 37
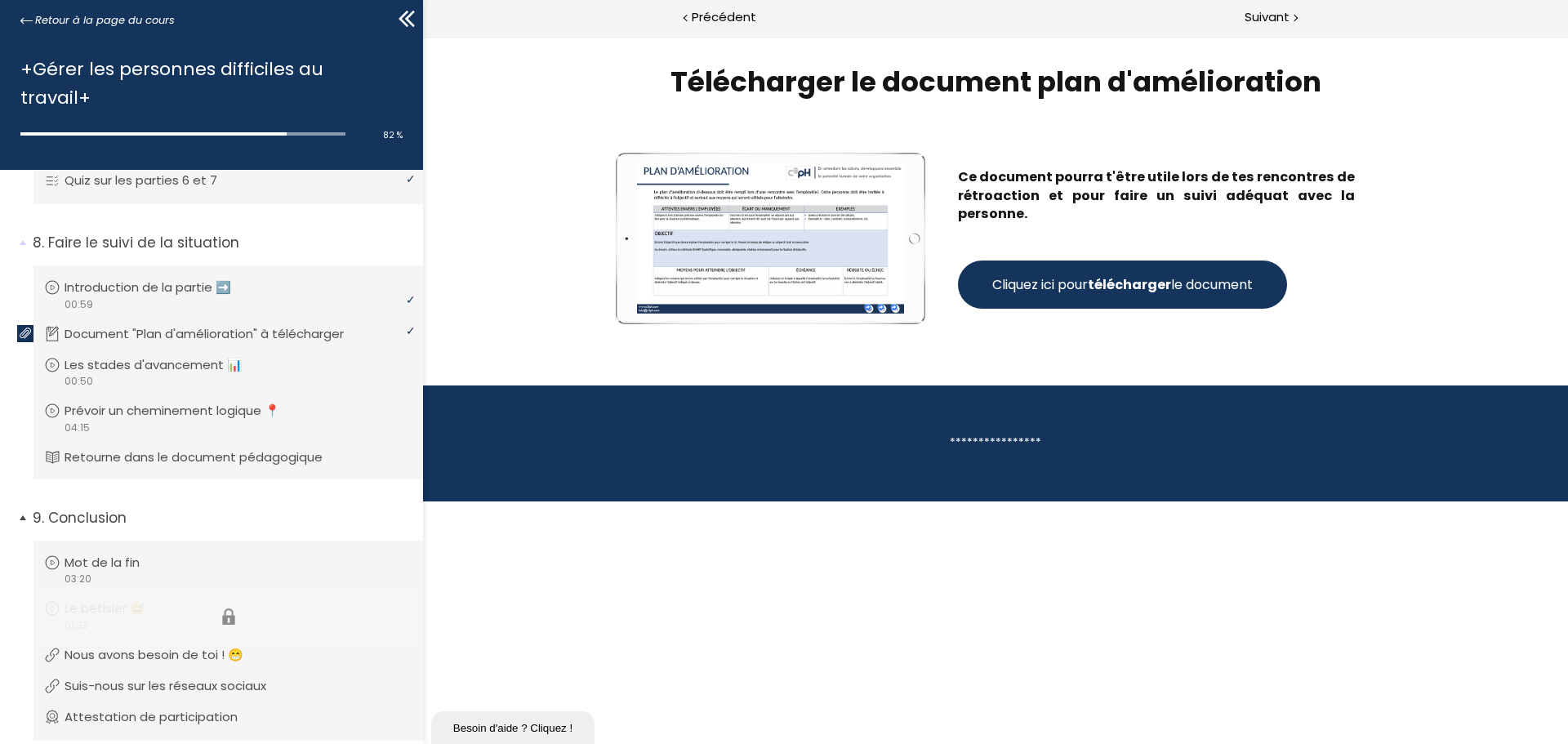
scroll to position [788, 0]
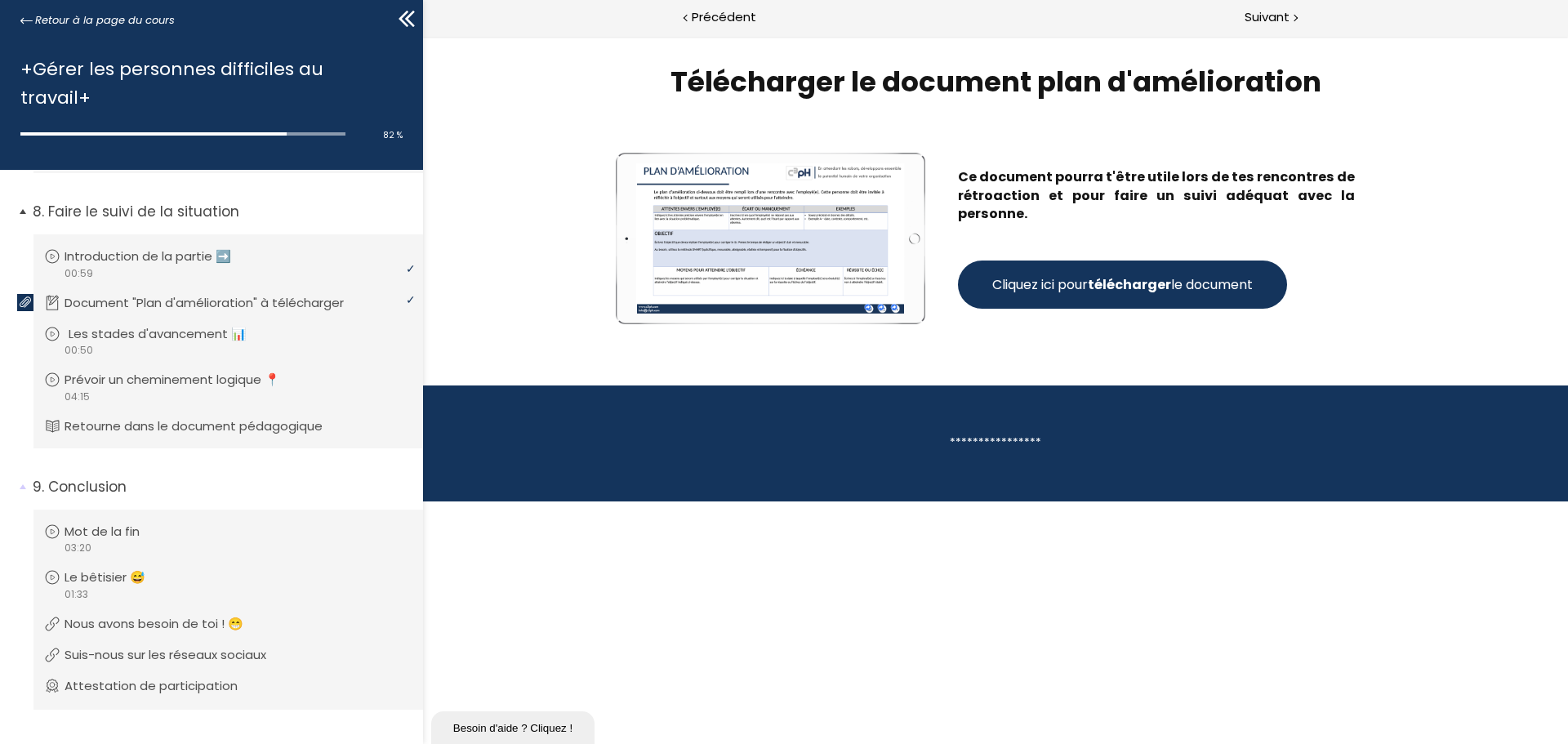
click at [254, 325] on p "Les stades d'avancement 📊" at bounding box center [169, 334] width 202 height 18
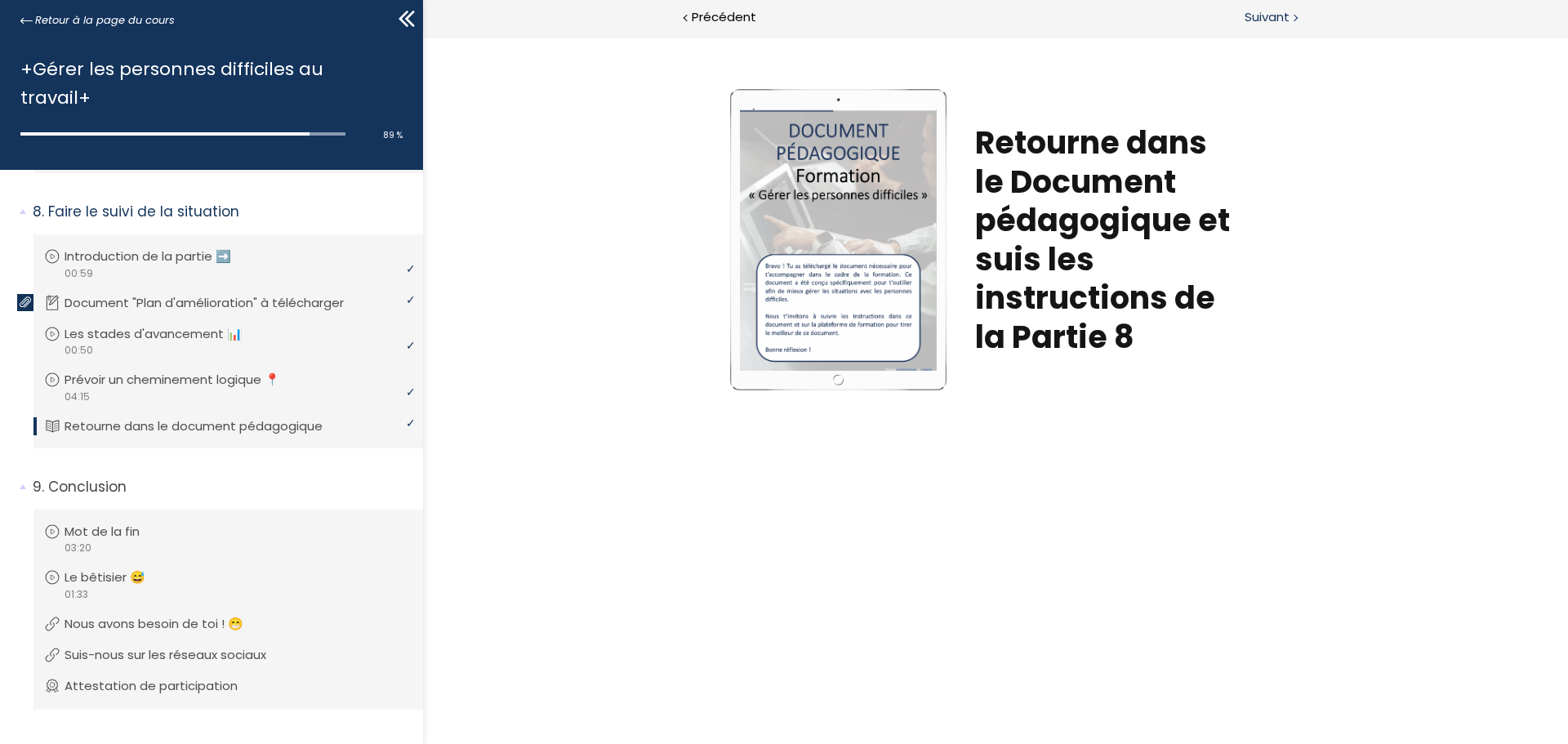
click at [1045, 17] on div at bounding box center [1294, 16] width 5 height 20
click at [1045, 16] on span "Suivant" at bounding box center [1267, 17] width 45 height 20
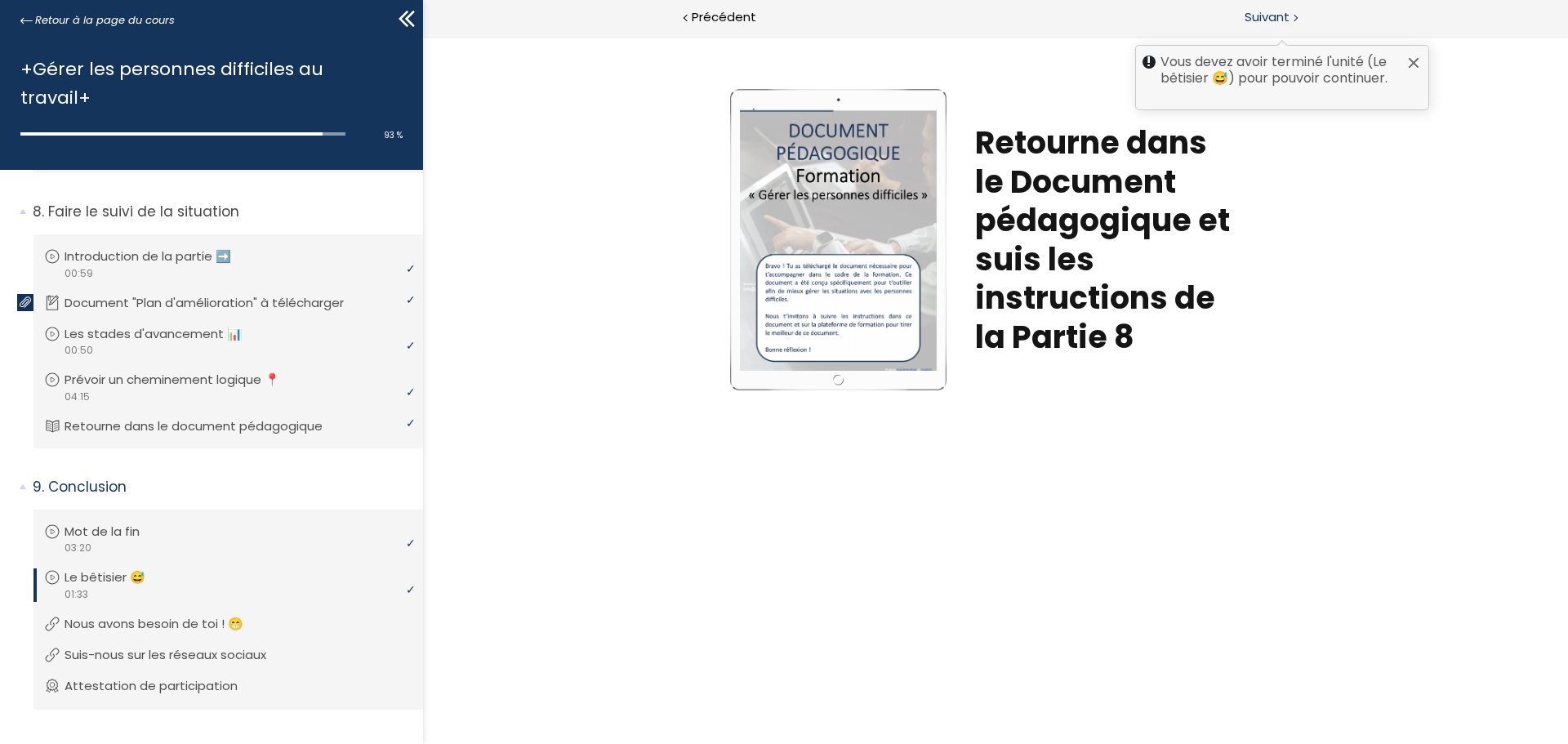
click at [1045, 16] on span "Suivant" at bounding box center [1267, 17] width 45 height 20
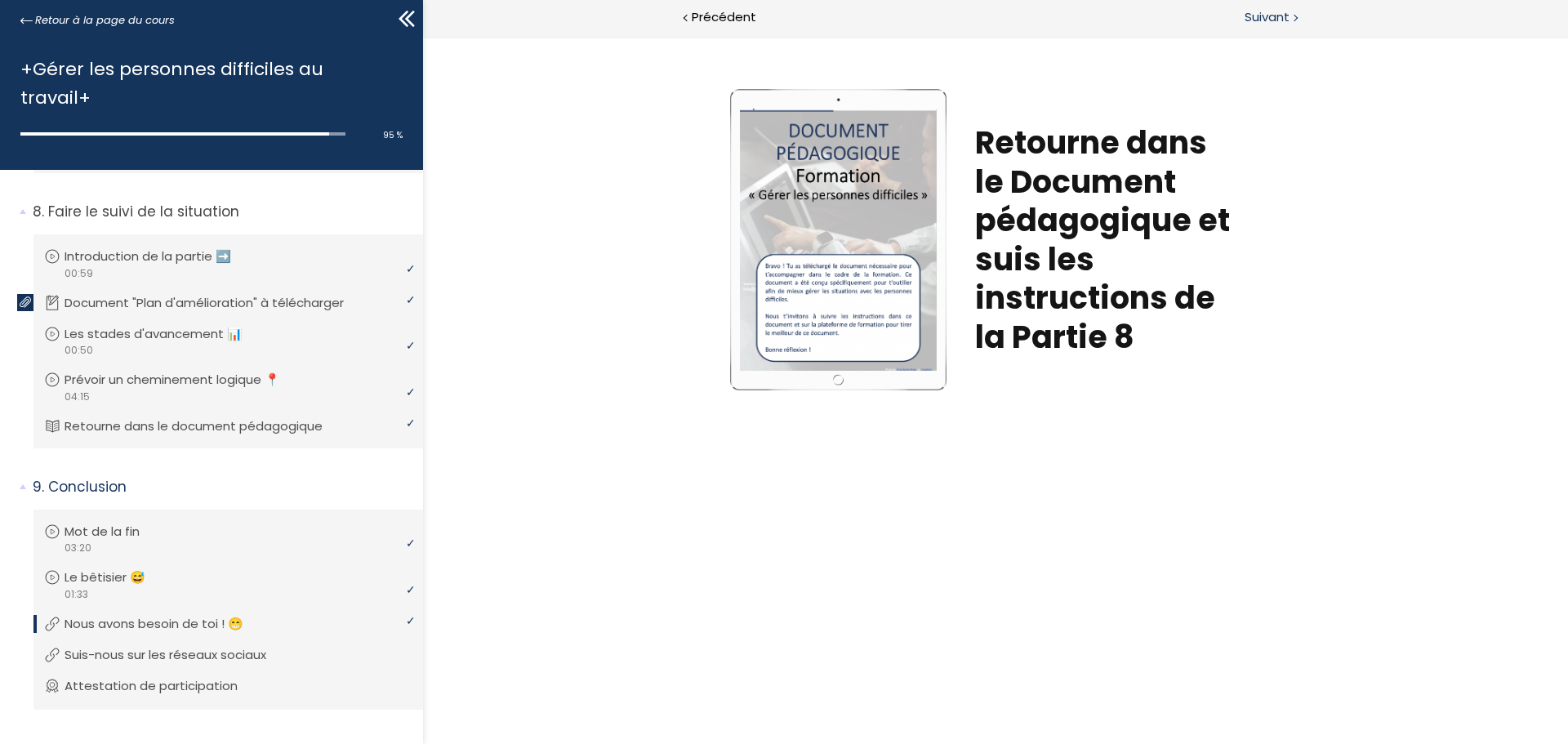
click at [1045, 16] on span "Suivant" at bounding box center [1267, 17] width 45 height 20
